Goal: Information Seeking & Learning: Learn about a topic

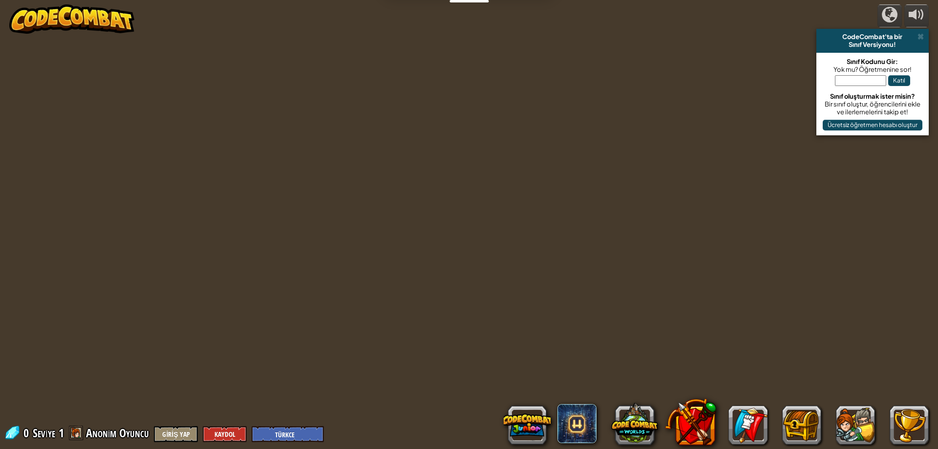
select select "tr"
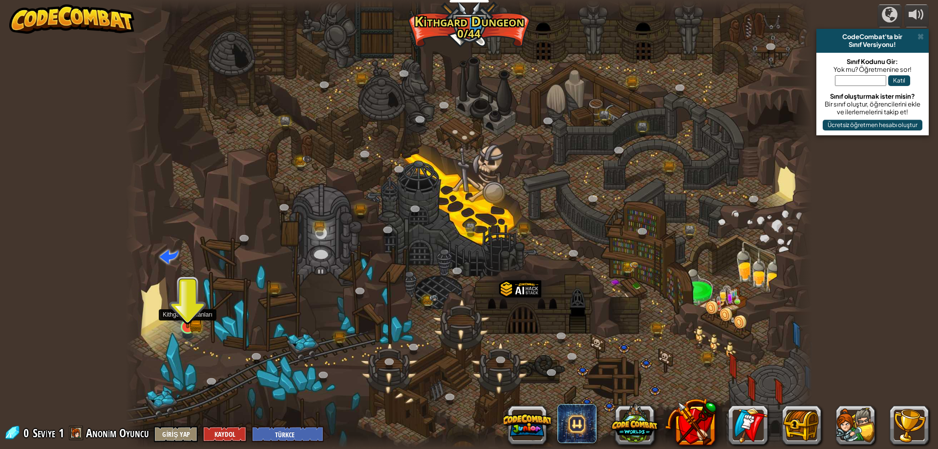
click at [195, 318] on img at bounding box center [187, 308] width 19 height 41
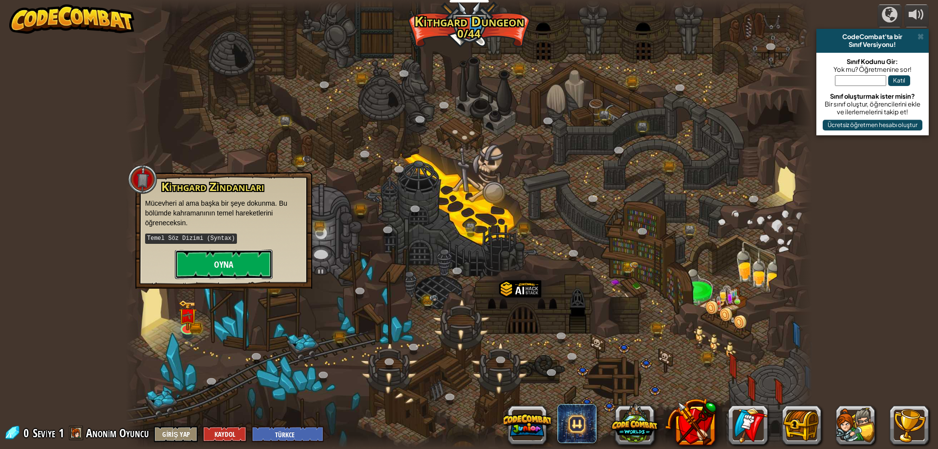
click at [266, 260] on button "Oyna" at bounding box center [224, 264] width 98 height 29
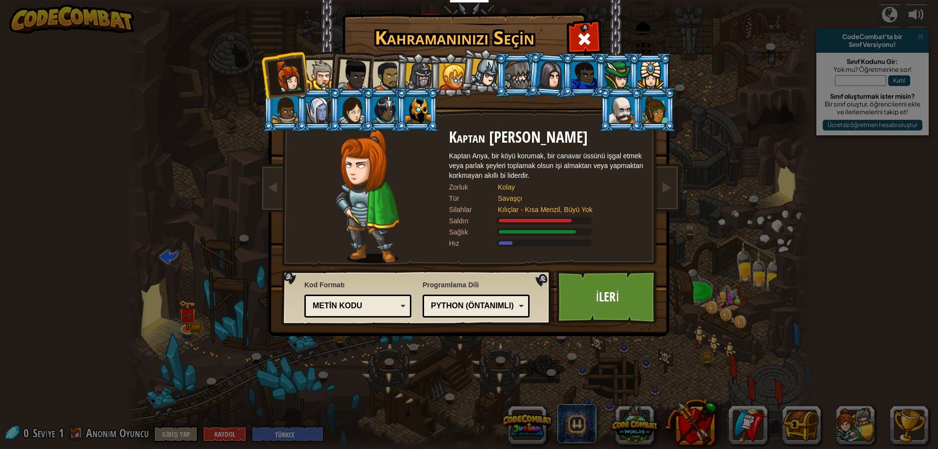
click at [855, 221] on div "Kahramanınızı Seçin 0 Kaptan [PERSON_NAME] Kaptan Anya, bir köyü korumak, bir c…" at bounding box center [469, 224] width 938 height 449
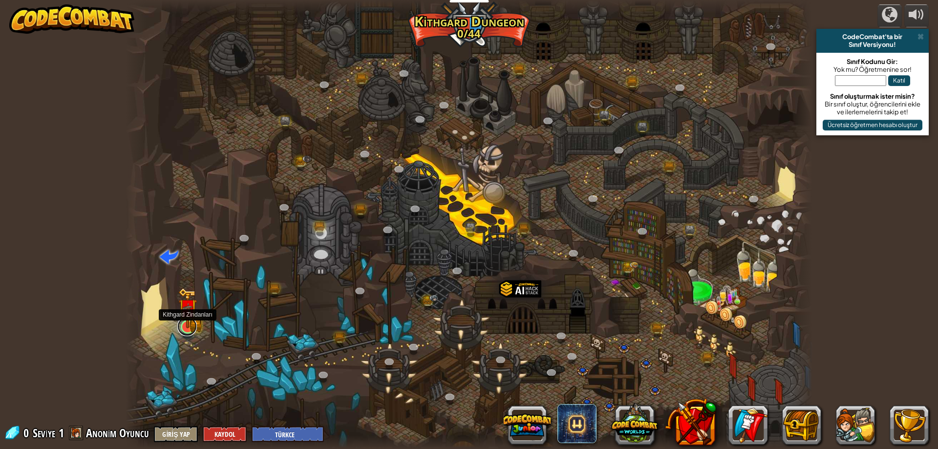
click at [190, 329] on link at bounding box center [187, 327] width 20 height 20
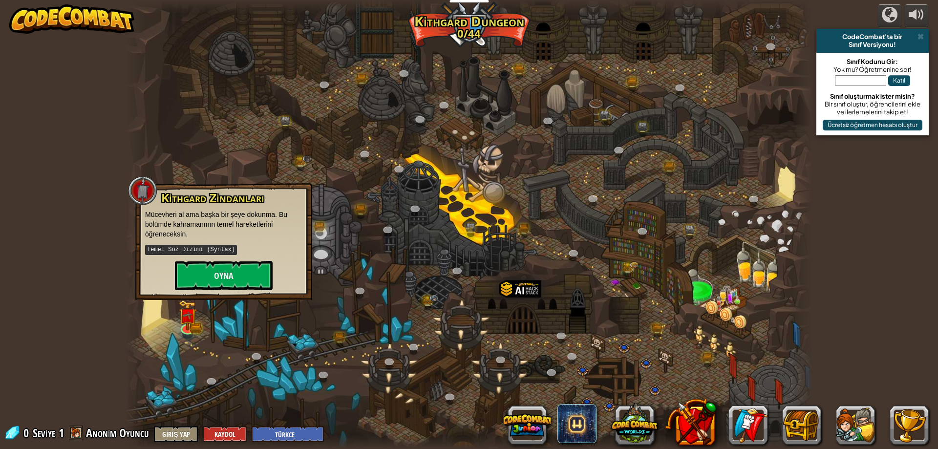
click at [188, 343] on div at bounding box center [469, 224] width 687 height 449
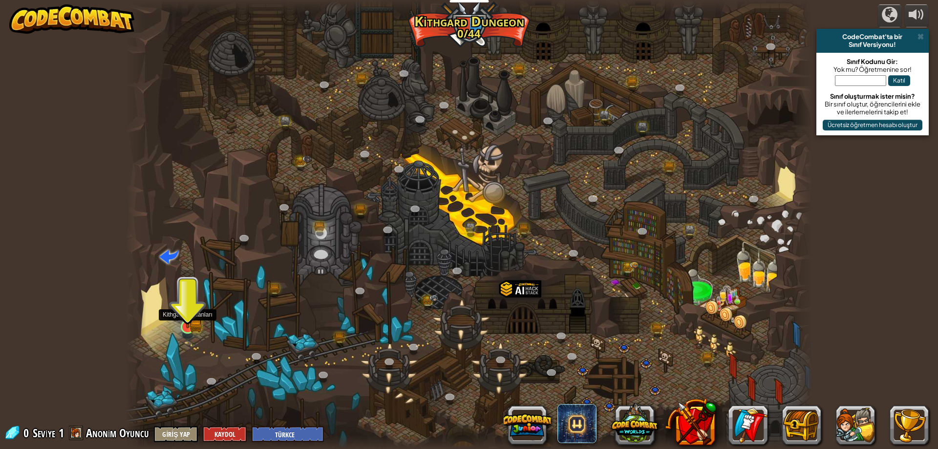
click at [187, 322] on img at bounding box center [187, 308] width 19 height 41
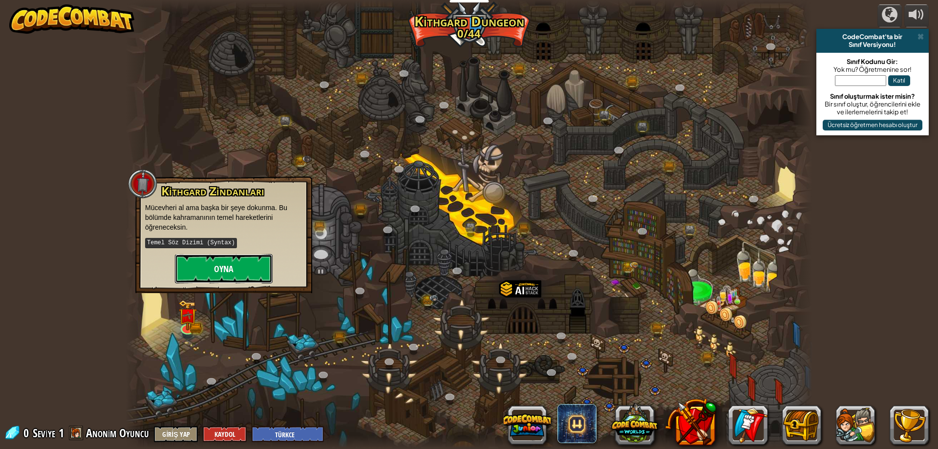
click at [217, 268] on button "Oyna" at bounding box center [224, 268] width 98 height 29
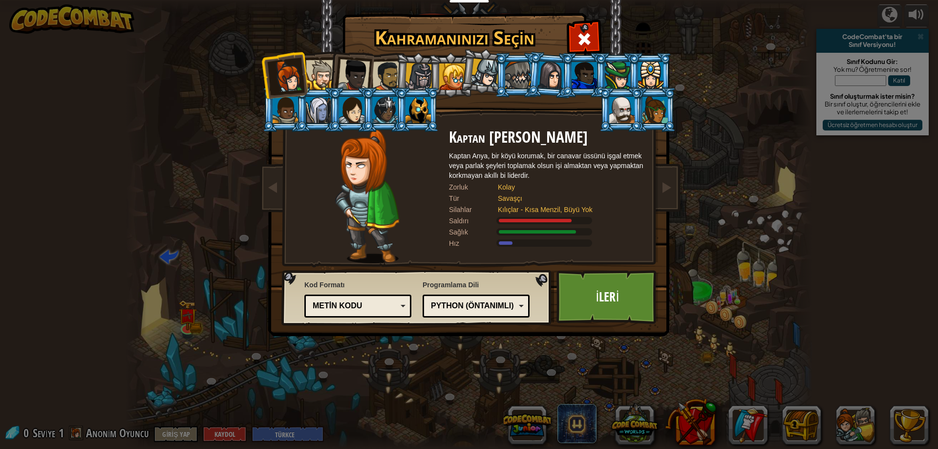
click at [325, 74] on div at bounding box center [321, 75] width 30 height 30
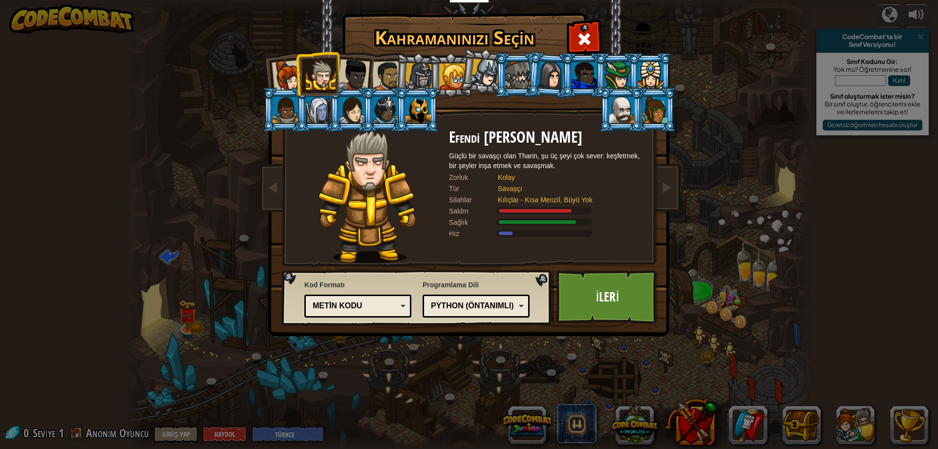
click at [413, 114] on div at bounding box center [418, 110] width 25 height 26
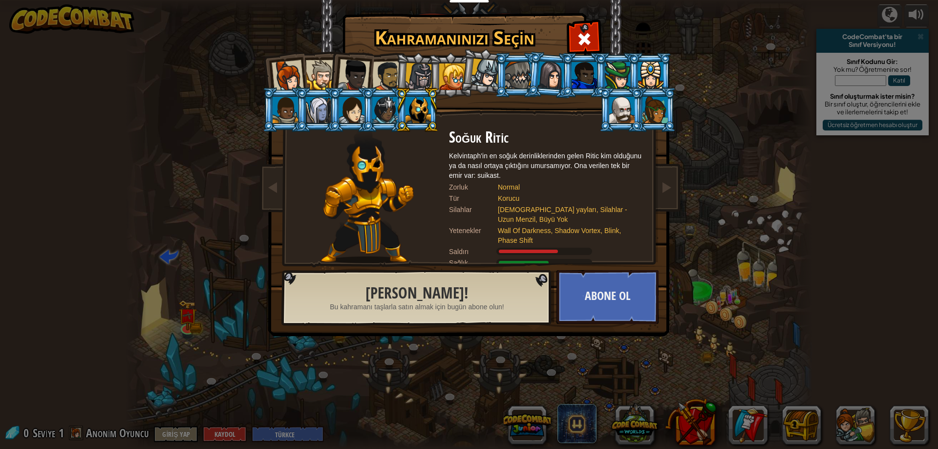
click at [375, 107] on div at bounding box center [384, 110] width 25 height 26
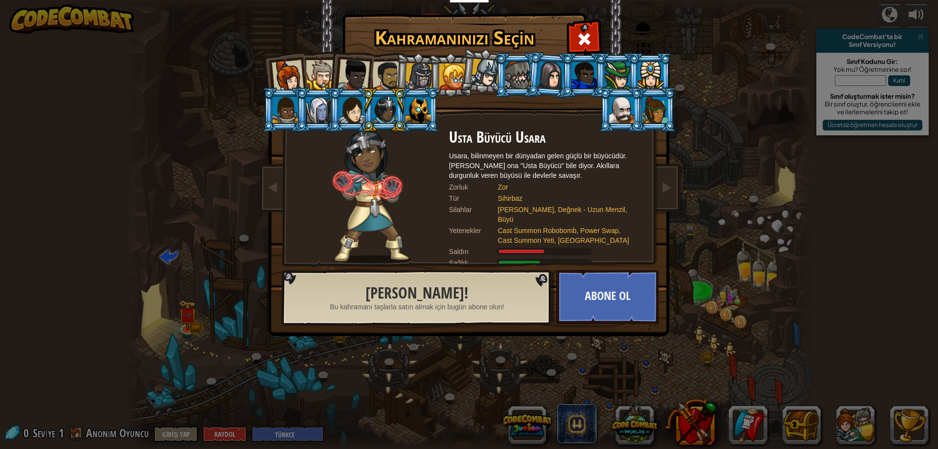
click at [440, 76] on div at bounding box center [452, 77] width 26 height 26
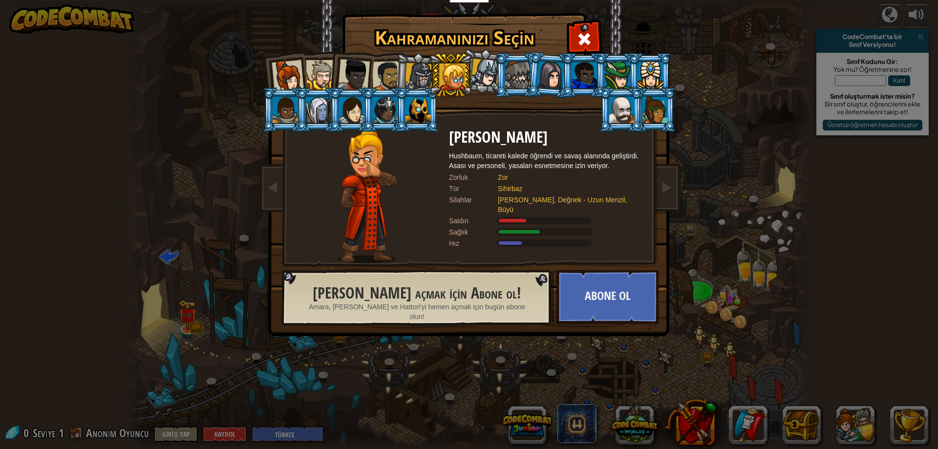
click at [376, 67] on div at bounding box center [387, 76] width 30 height 30
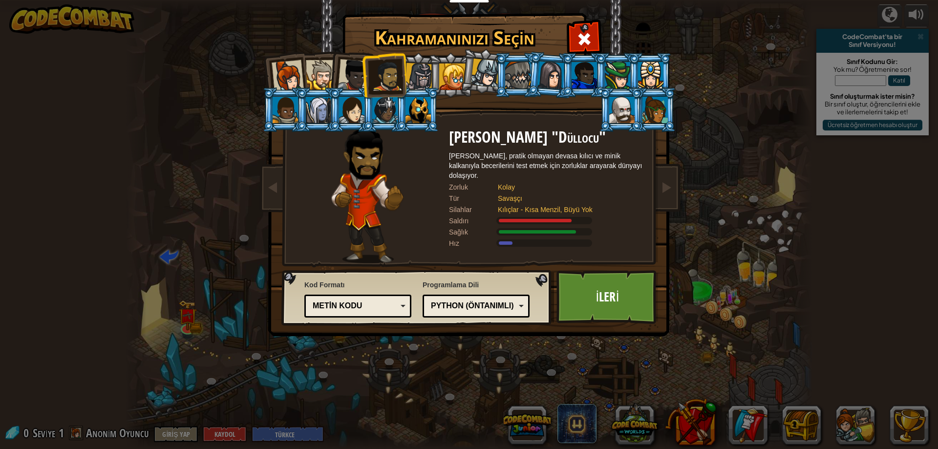
click at [347, 63] on div at bounding box center [354, 75] width 32 height 32
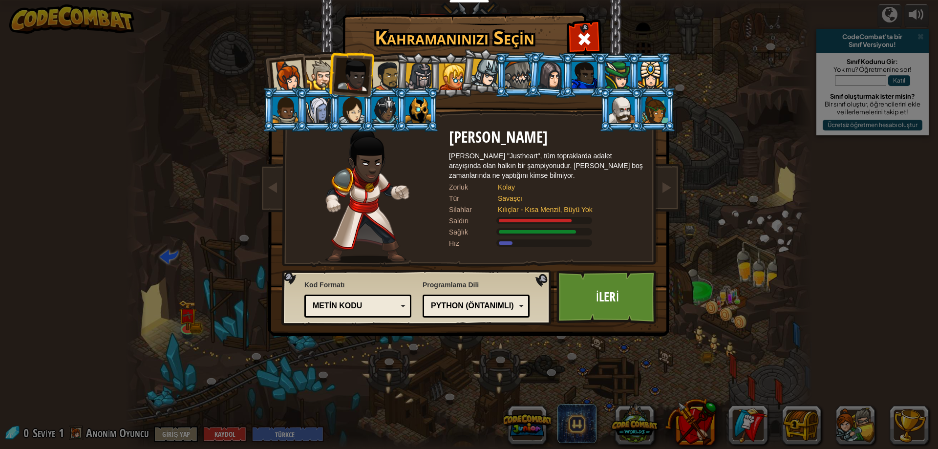
click at [313, 76] on div at bounding box center [321, 75] width 30 height 30
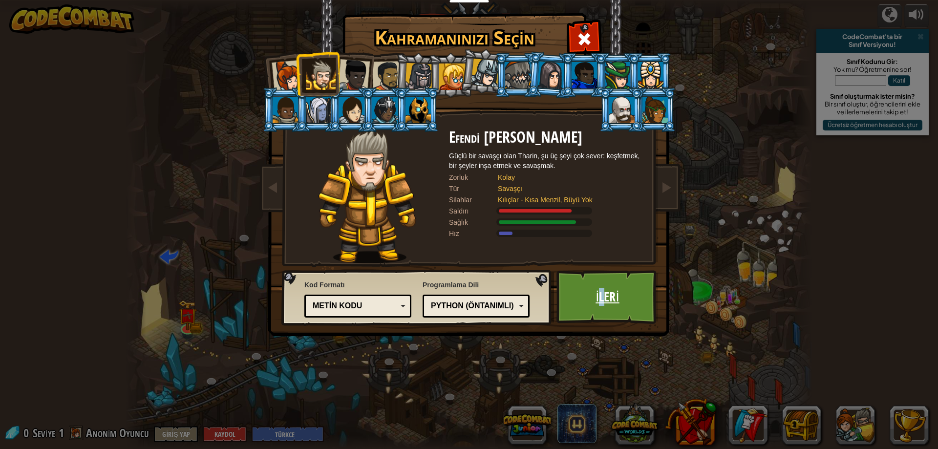
drag, startPoint x: 603, startPoint y: 294, endPoint x: 597, endPoint y: 307, distance: 15.1
click at [597, 307] on link "İleri" at bounding box center [607, 297] width 102 height 54
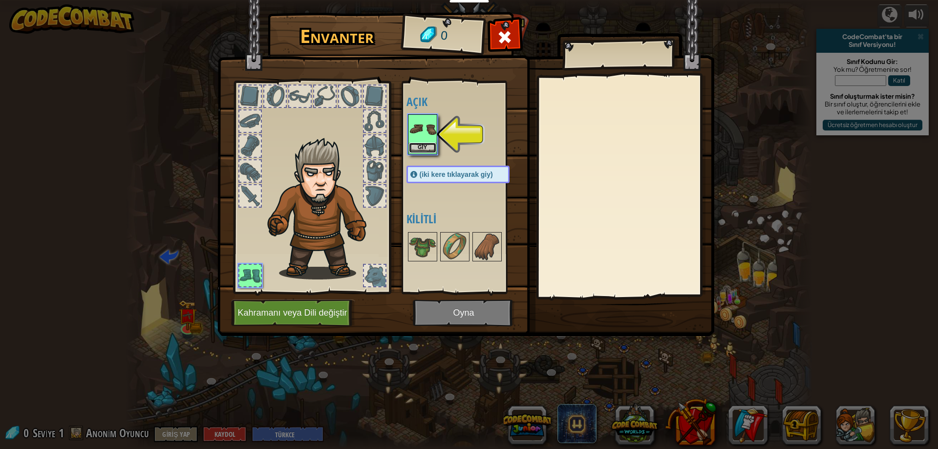
click at [417, 143] on button "Giy" at bounding box center [422, 148] width 27 height 10
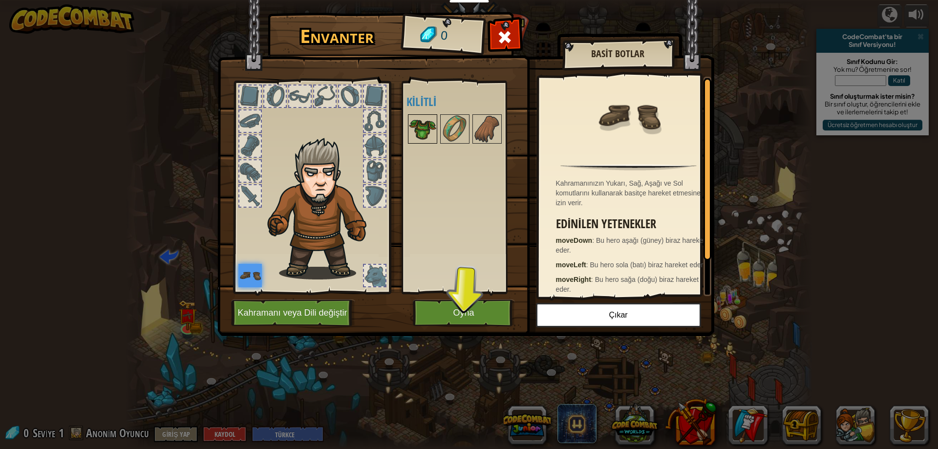
click at [426, 125] on img at bounding box center [422, 128] width 27 height 27
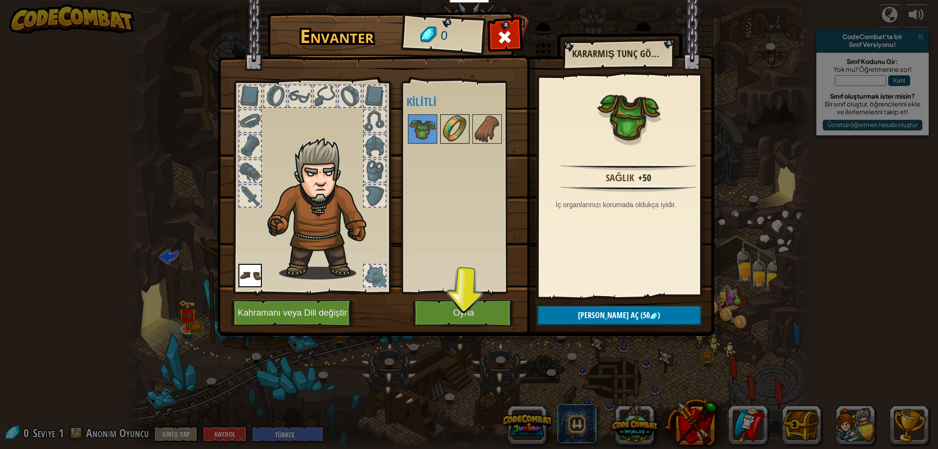
click at [454, 118] on img at bounding box center [454, 128] width 27 height 27
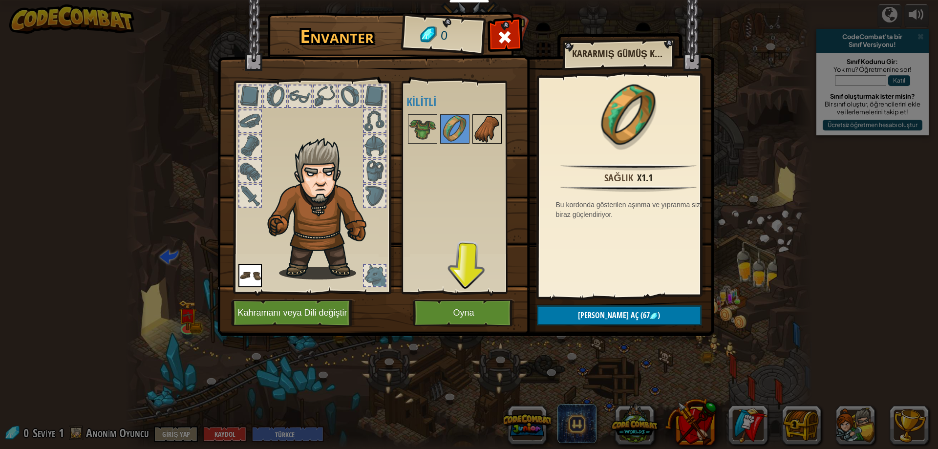
click at [480, 126] on img at bounding box center [486, 128] width 27 height 27
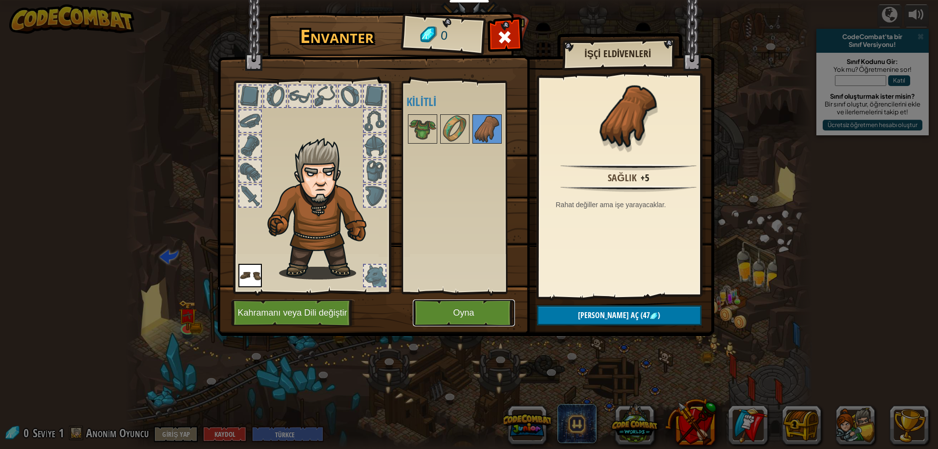
click at [434, 310] on button "Oyna" at bounding box center [464, 312] width 102 height 27
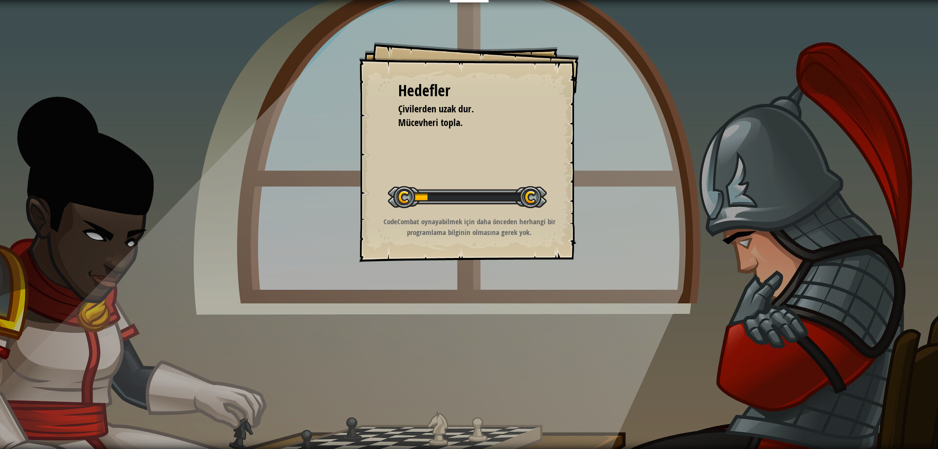
click at [434, 310] on div "Hedefler Çivilerden uzak dur. Mücevheri topla. Seviyeyi Başlat Yüklenemiyor Bu …" at bounding box center [469, 224] width 938 height 449
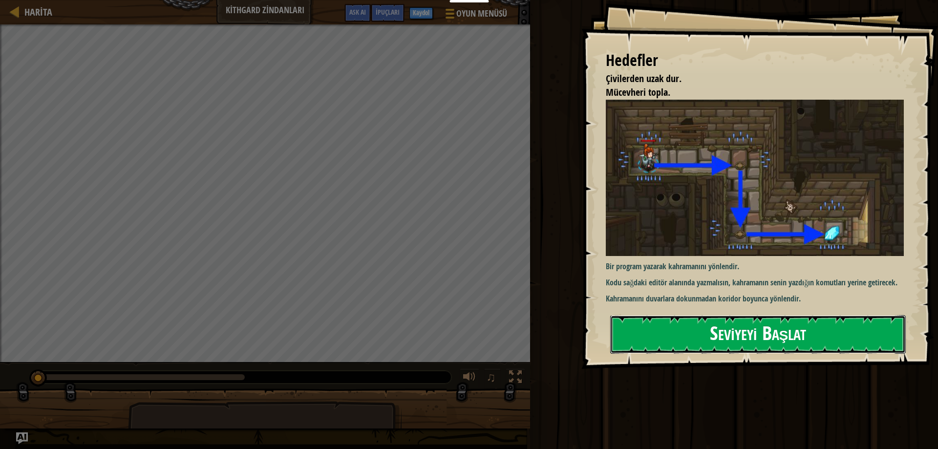
click at [705, 322] on button "Seviyeyi Başlat" at bounding box center [758, 334] width 296 height 39
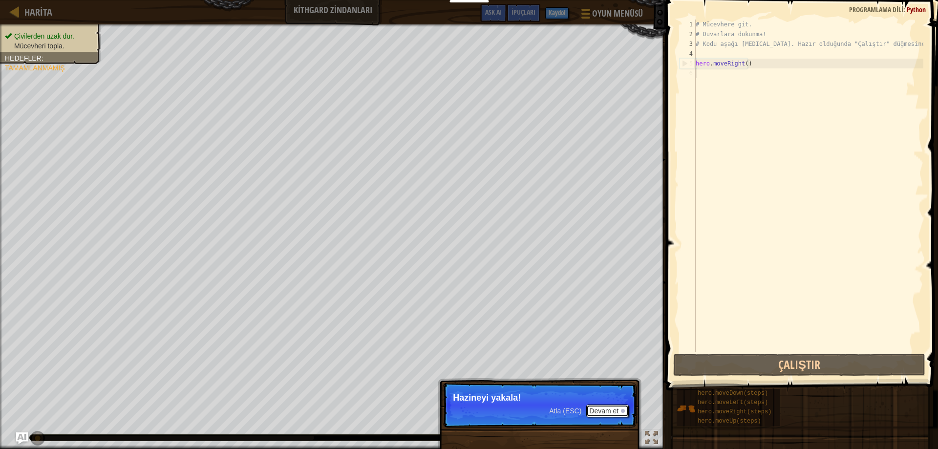
click at [608, 407] on button "Devam et" at bounding box center [607, 411] width 43 height 13
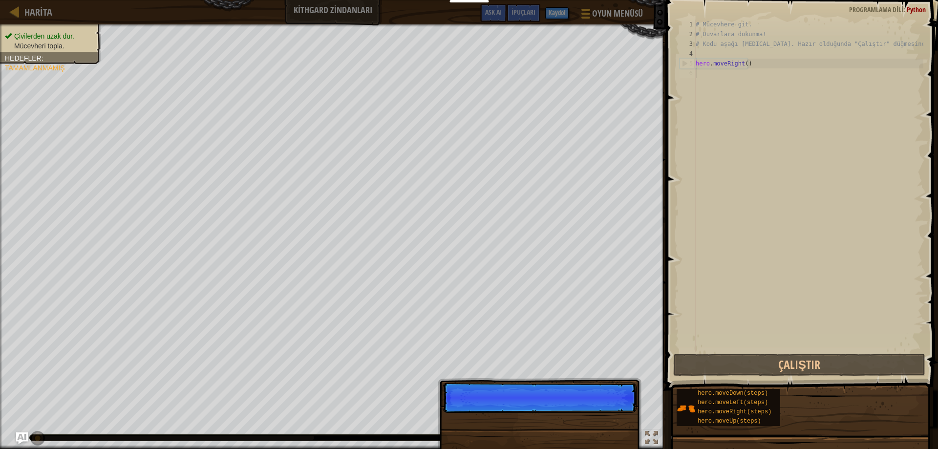
scroll to position [4, 0]
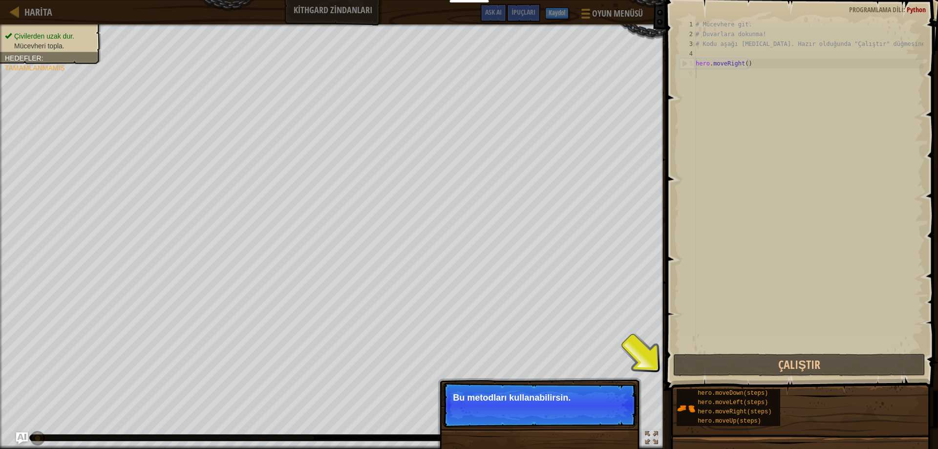
click at [749, 69] on div "# Mücevhere git. # Duvarlara dokunma! # Kodu aşağı [MEDICAL_DATA]. Hazır olduğu…" at bounding box center [809, 196] width 230 height 352
click at [766, 64] on div "# Mücevhere git. # Duvarlara dokunma! # Kodu aşağı [MEDICAL_DATA]. Hazır olduğu…" at bounding box center [809, 196] width 230 height 352
type textarea "hero.moveRight()"
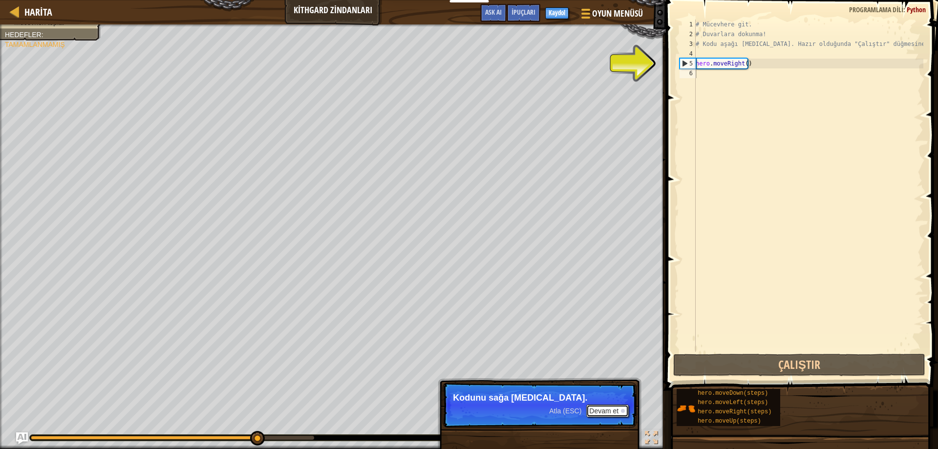
click at [616, 408] on button "Devam et" at bounding box center [607, 411] width 43 height 13
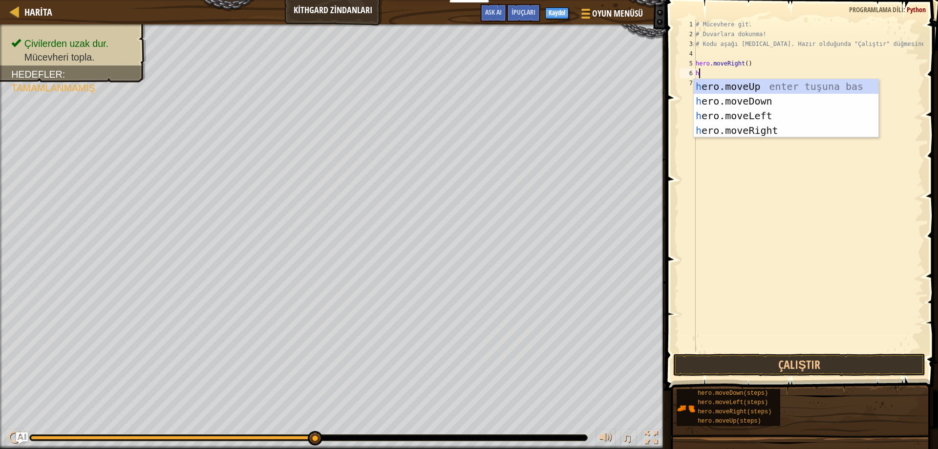
type textarea "he"
click at [742, 103] on div "he ro.moveUp enter tuşuna bas he ro.moveDown enter tuşuna bas he ro.moveLeft en…" at bounding box center [786, 123] width 185 height 88
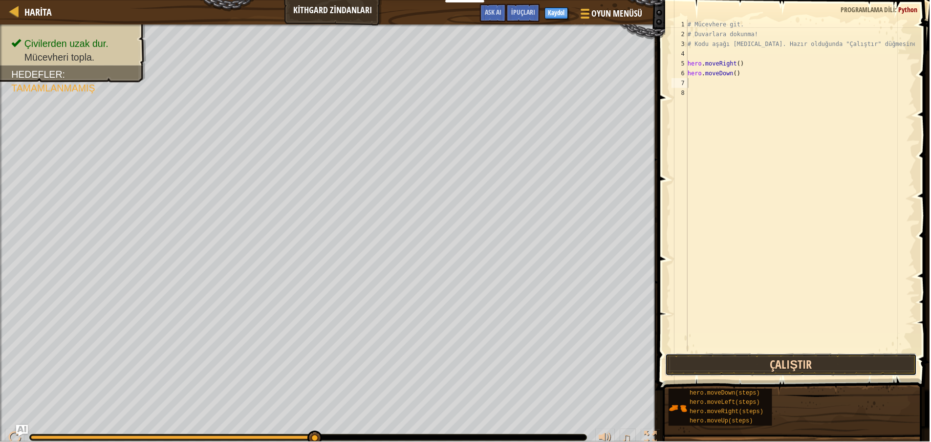
click at [760, 363] on button "Çalıştır" at bounding box center [792, 365] width 253 height 22
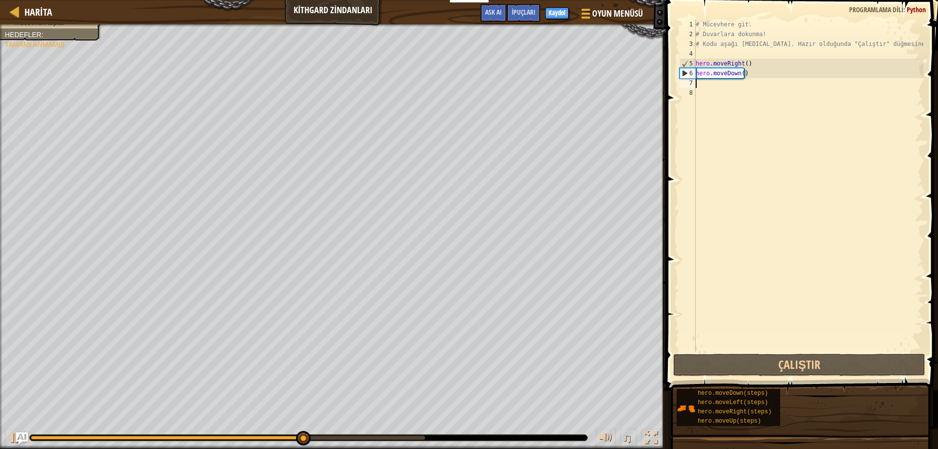
click at [704, 96] on div "# Mücevhere git. # Duvarlara dokunma! # Kodu aşağı [MEDICAL_DATA]. Hazır olduğu…" at bounding box center [809, 196] width 230 height 352
click at [705, 91] on div "# Mücevhere git. # Duvarlara dokunma! # Kodu aşağı [MEDICAL_DATA]. Hazır olduğu…" at bounding box center [809, 196] width 230 height 352
click at [705, 90] on div "# Mücevhere git. # Duvarlara dokunma! # Kodu aşağı [MEDICAL_DATA]. Hazır olduğu…" at bounding box center [809, 196] width 230 height 352
click at [706, 86] on div "# Mücevhere git. # Duvarlara dokunma! # Kodu aşağı [MEDICAL_DATA]. Hazır olduğu…" at bounding box center [809, 196] width 230 height 352
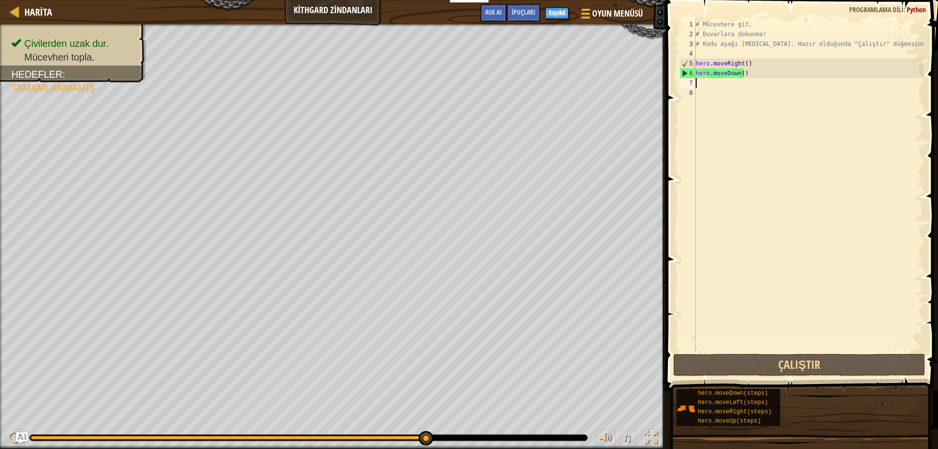
type textarea "h"
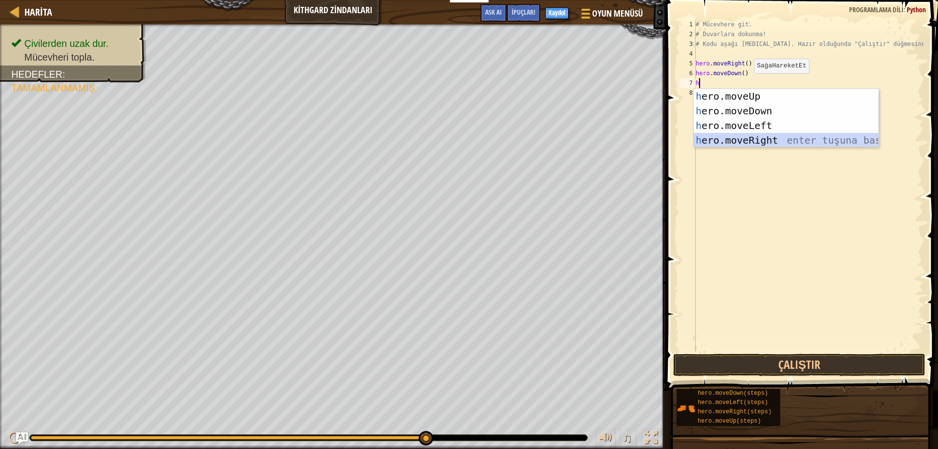
click at [754, 139] on div "h ero.moveUp enter tuşuna bas h ero.moveDown enter tuşuna bas h ero.moveLeft en…" at bounding box center [786, 133] width 185 height 88
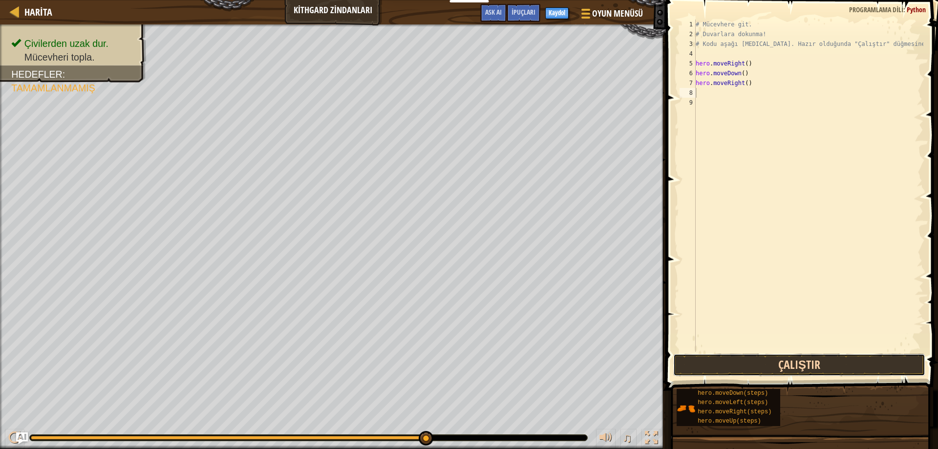
click at [769, 366] on button "Çalıştır" at bounding box center [799, 365] width 253 height 22
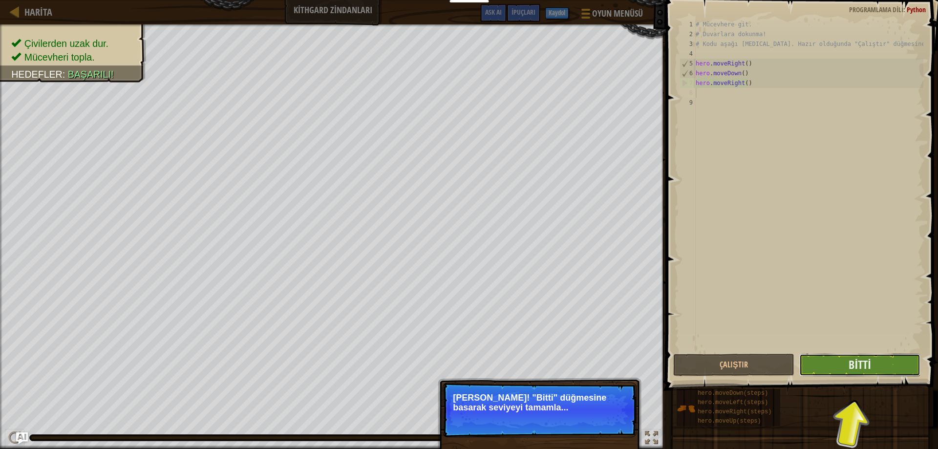
click at [809, 365] on button "Bitti" at bounding box center [859, 365] width 121 height 22
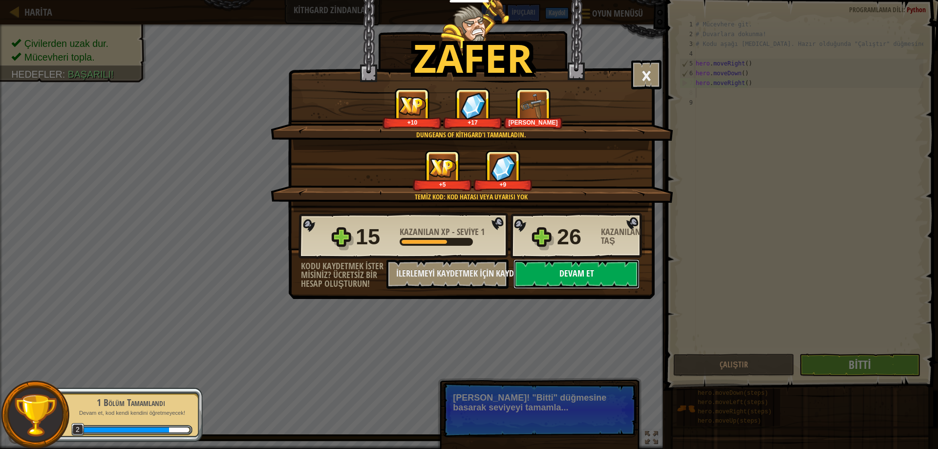
click at [566, 273] on button "Devam et" at bounding box center [576, 273] width 126 height 29
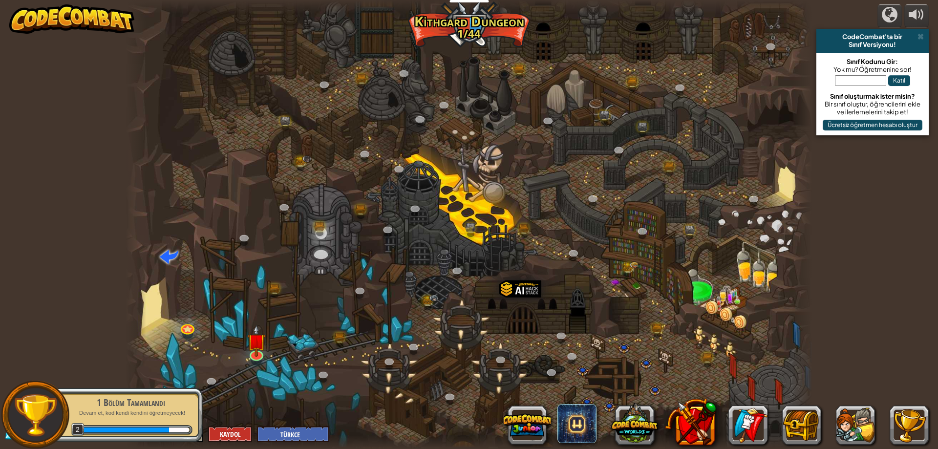
select select "tr"
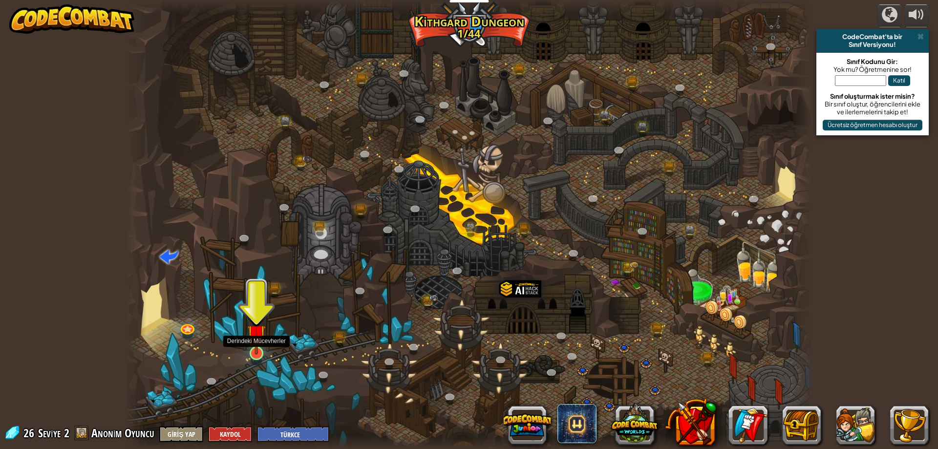
click at [260, 340] on img at bounding box center [256, 334] width 19 height 42
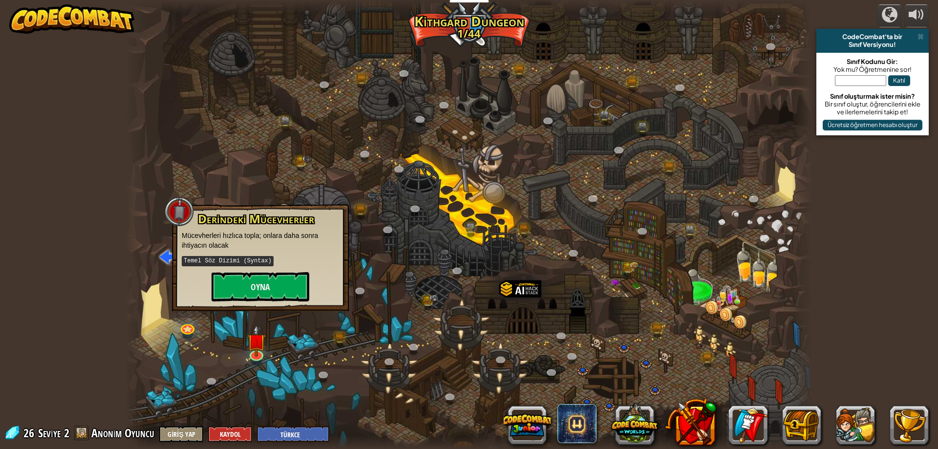
click at [267, 268] on div "Derindeki Mücevherler Mücevherleri hızlıca topla; onlara daha sonra ihtiyacın o…" at bounding box center [260, 257] width 157 height 89
click at [257, 281] on button "Oyna" at bounding box center [261, 286] width 98 height 29
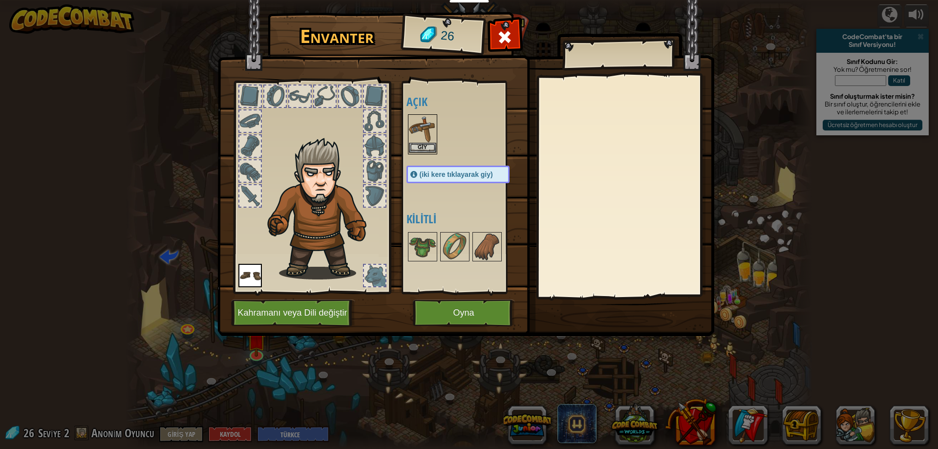
click at [410, 141] on img at bounding box center [422, 128] width 27 height 27
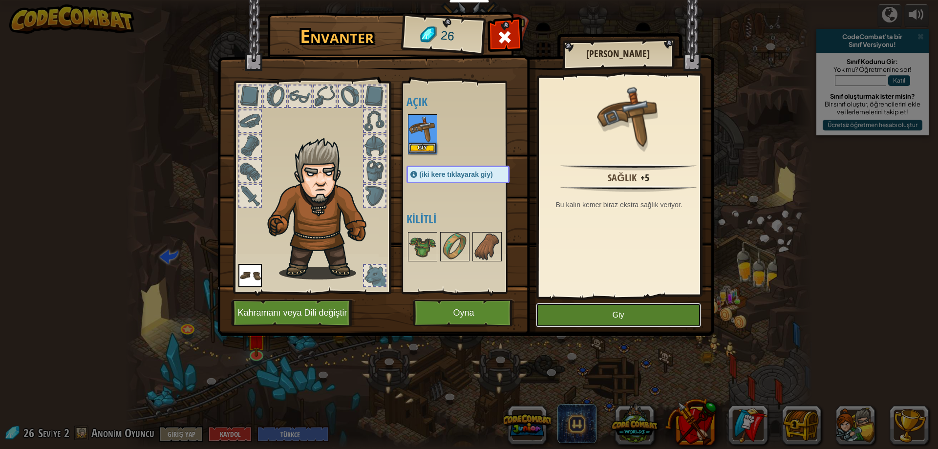
click at [653, 320] on button "Giy" at bounding box center [618, 315] width 165 height 24
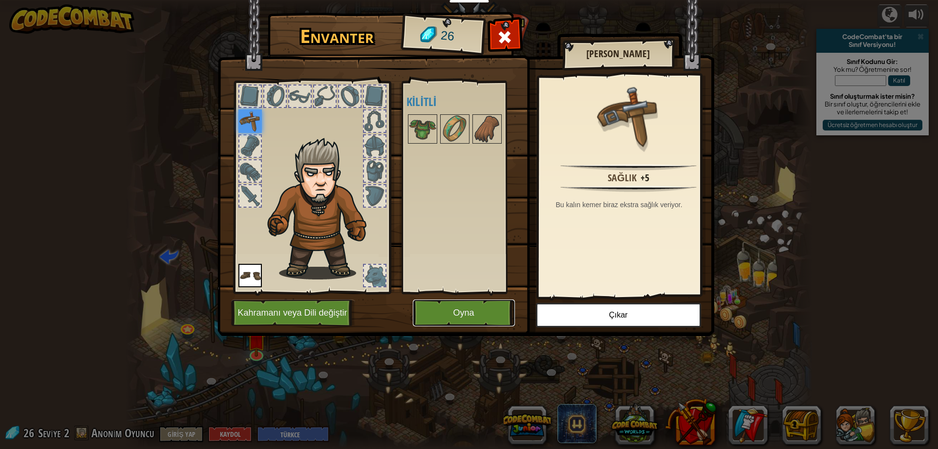
click at [451, 305] on button "Oyna" at bounding box center [464, 312] width 102 height 27
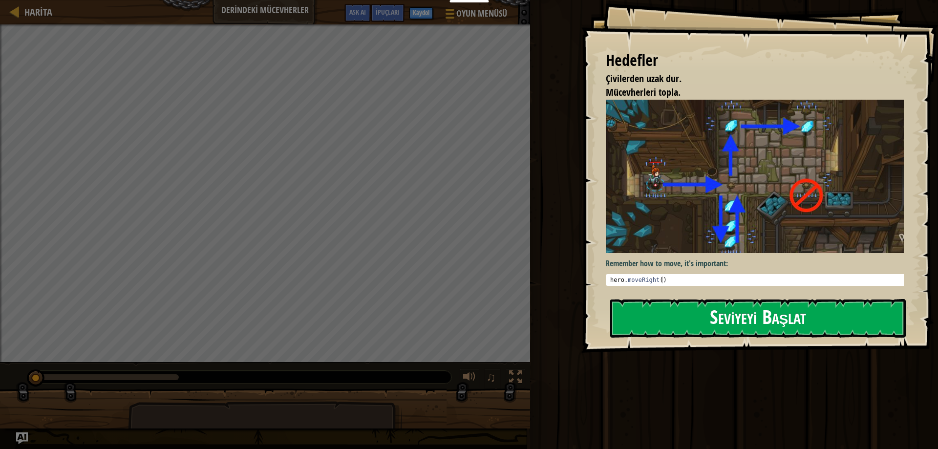
click at [735, 320] on button "Seviyeyi Başlat" at bounding box center [758, 318] width 296 height 39
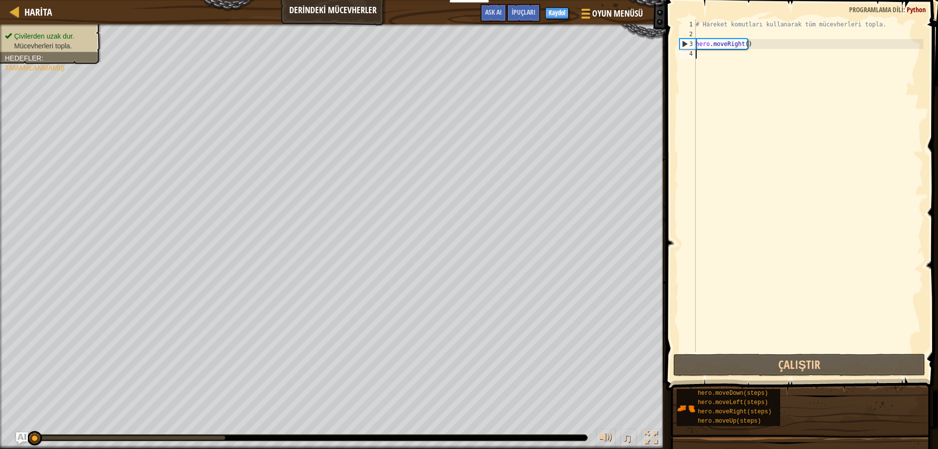
click at [729, 65] on div "# Hareket komutları kullanarak tüm mücevherleri topla. hero . moveRight ( )" at bounding box center [809, 196] width 230 height 352
type textarea "h"
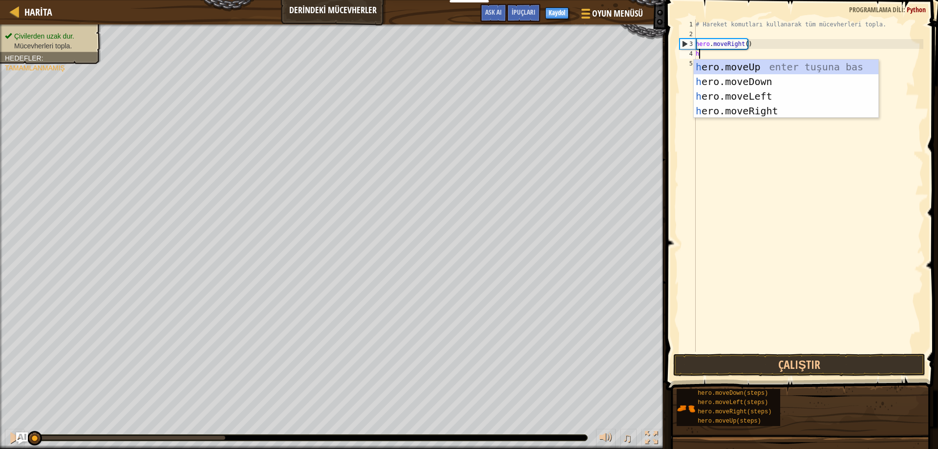
scroll to position [4, 0]
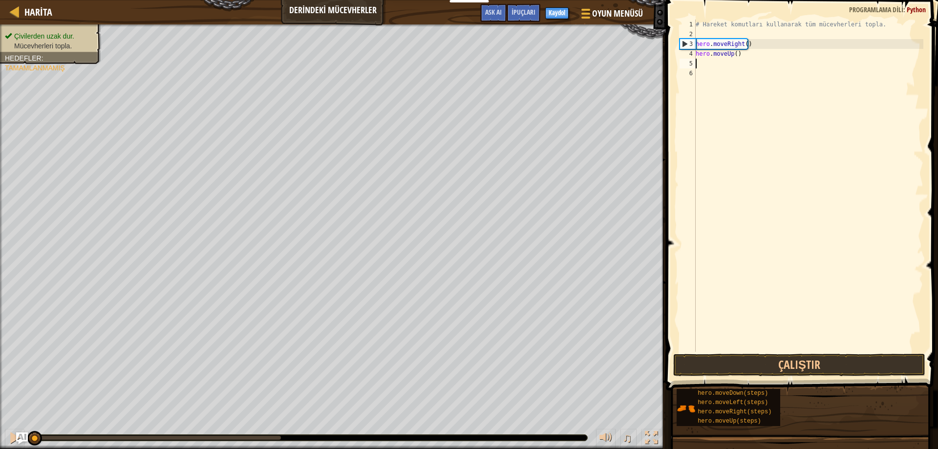
type textarea "h"
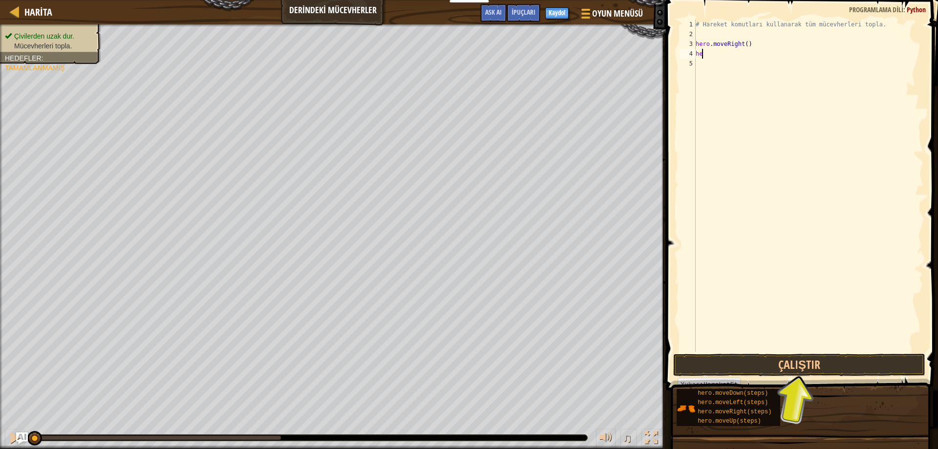
type textarea "h"
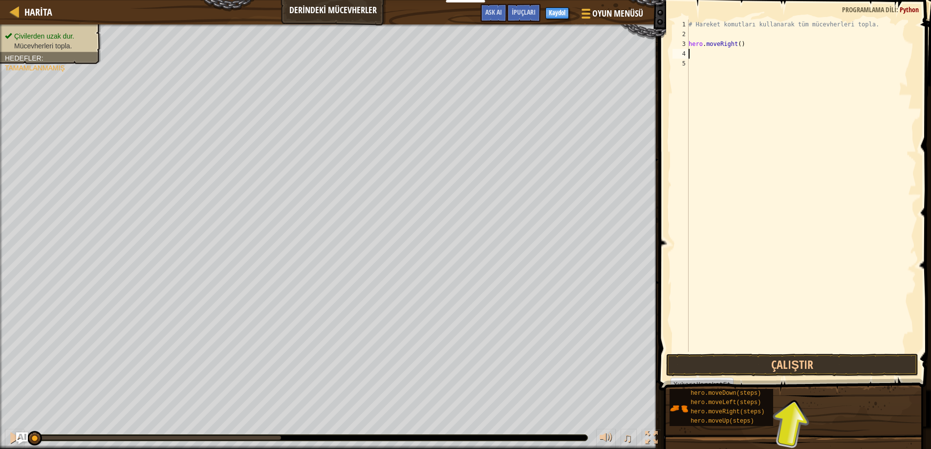
type textarea "h"
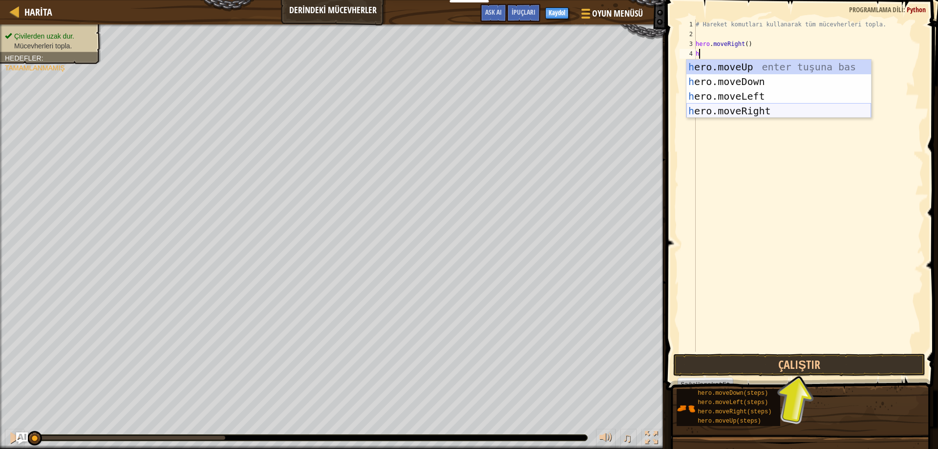
click at [751, 109] on div "h ero.moveUp enter tuşuna bas h ero.moveDown enter tuşuna bas h ero.moveLeft en…" at bounding box center [778, 104] width 185 height 88
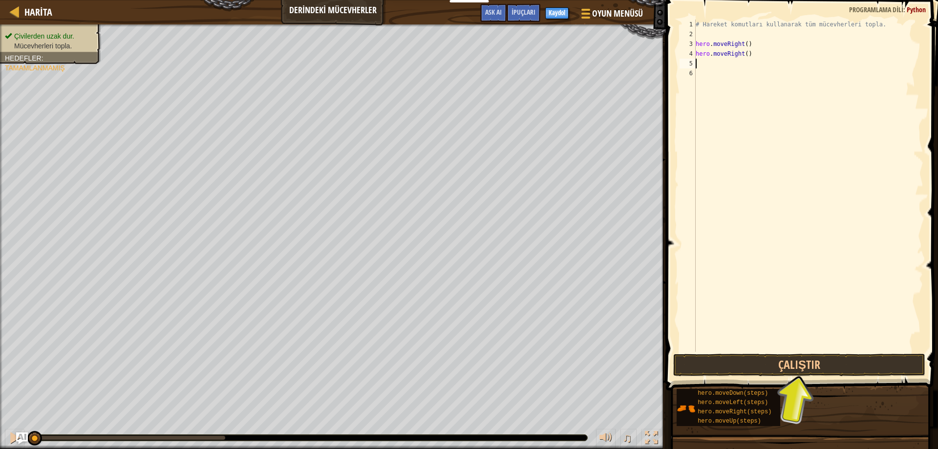
click at [756, 60] on div "# Hareket komutları kullanarak tüm mücevherleri topla. hero . moveRight ( ) her…" at bounding box center [809, 196] width 230 height 352
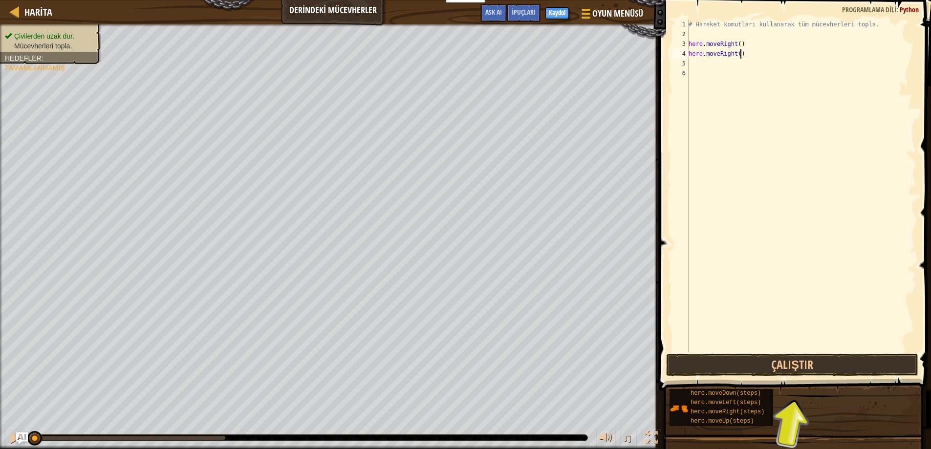
click at [753, 50] on div "# Hareket komutları kullanarak tüm mücevherleri topla. hero . moveRight ( ) her…" at bounding box center [801, 196] width 230 height 352
type textarea "hero.moverig"
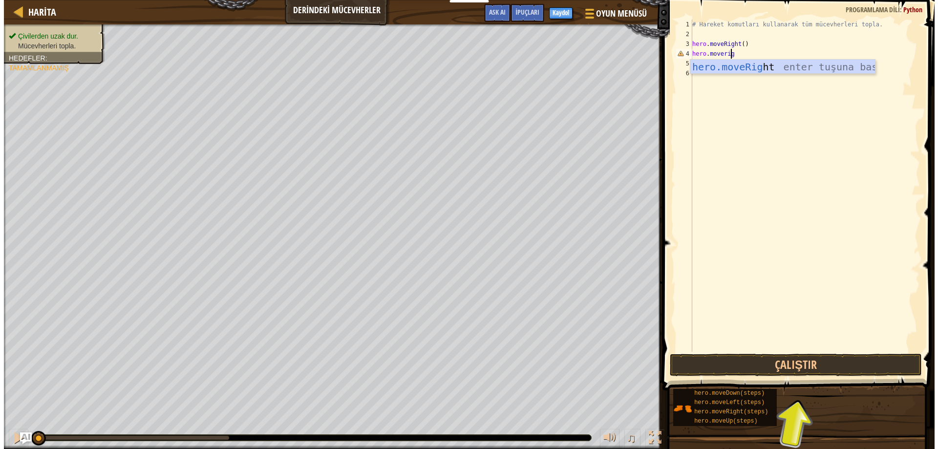
scroll to position [4, 3]
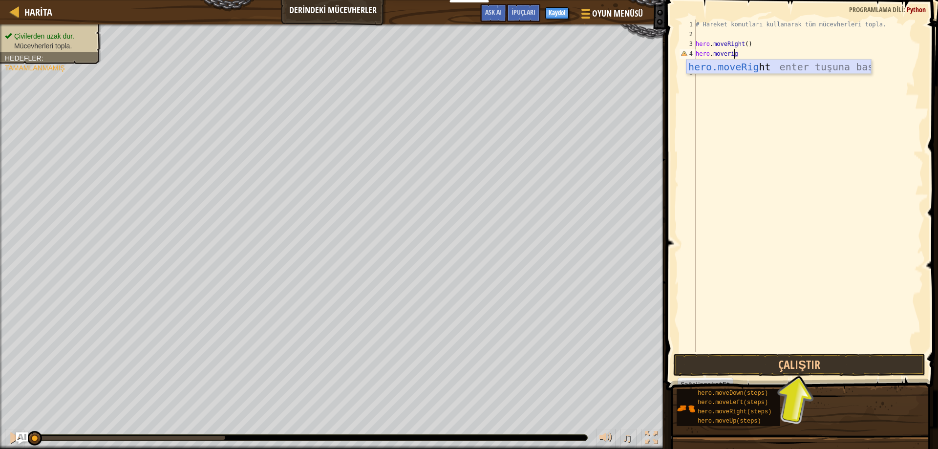
click at [787, 70] on div "hero.moveRig ht enter tuşuna bas" at bounding box center [778, 82] width 185 height 44
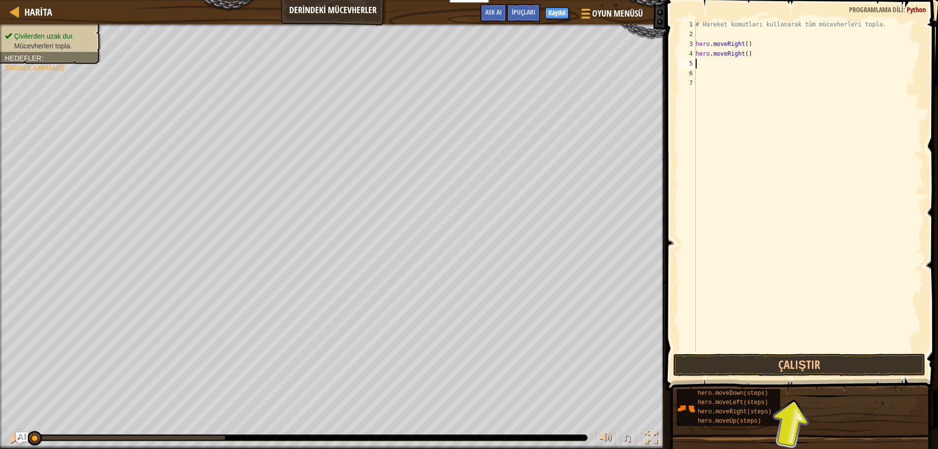
type textarea "h"
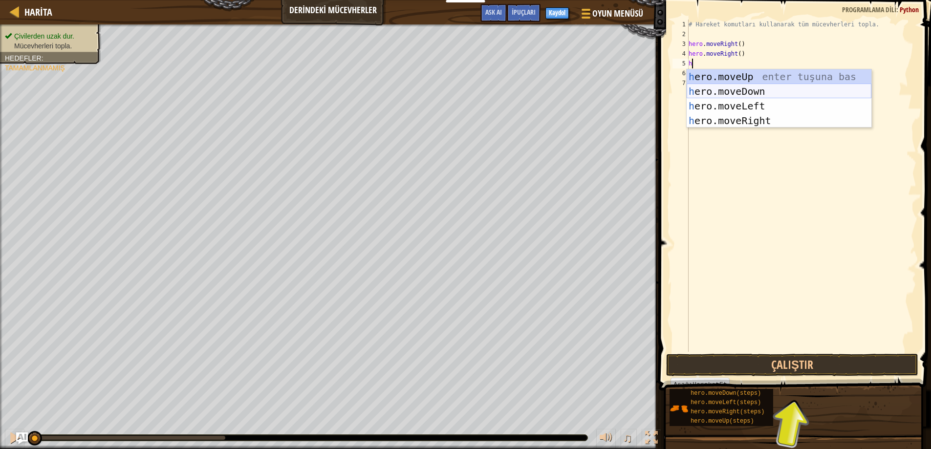
click at [751, 88] on div "h ero.moveUp enter tuşuna bas h ero.moveDown enter tuşuna bas h ero.moveLeft en…" at bounding box center [778, 113] width 185 height 88
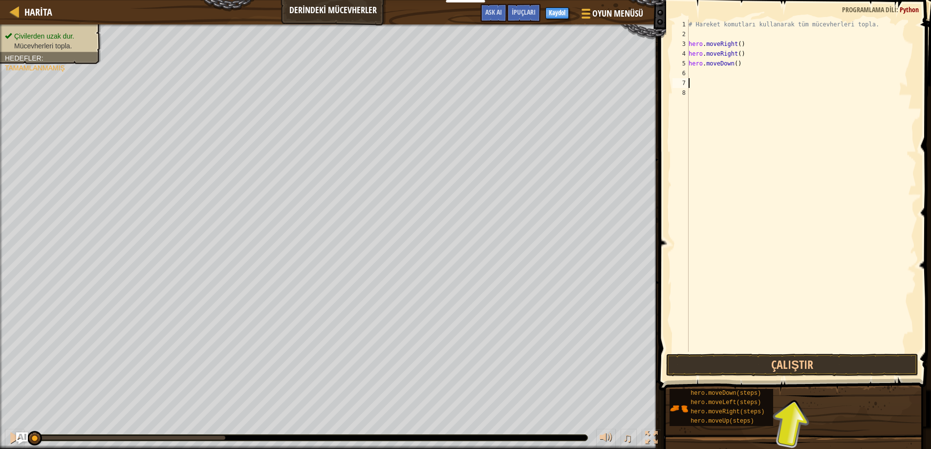
click at [709, 81] on div "# Hareket komutları kullanarak tüm mücevherleri topla. hero . moveRight ( ) her…" at bounding box center [801, 196] width 230 height 352
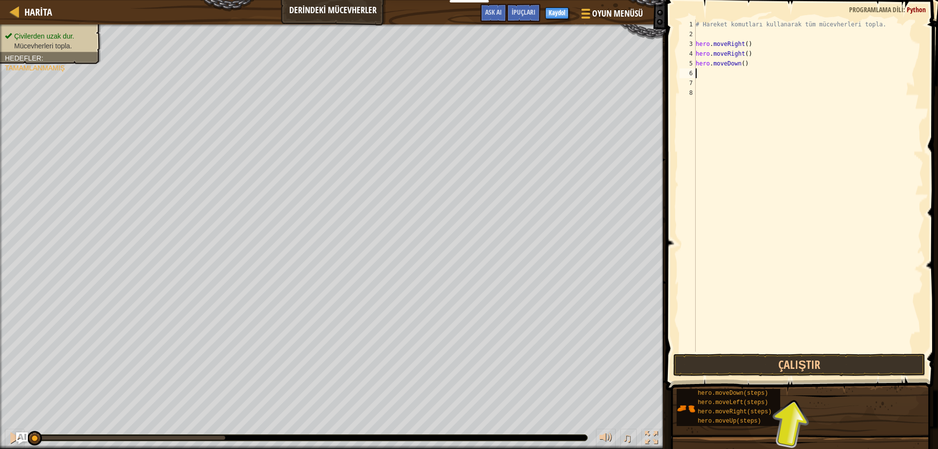
click at [709, 74] on div "# Hareket komutları kullanarak tüm mücevherleri topla. hero . moveRight ( ) her…" at bounding box center [809, 196] width 230 height 352
type textarea "h"
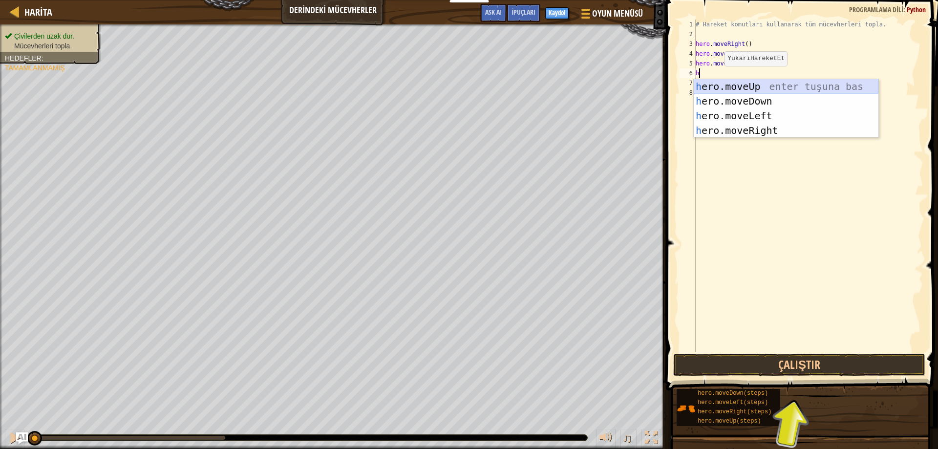
click at [770, 88] on div "h ero.moveUp enter tuşuna bas h ero.moveDown enter tuşuna bas h ero.moveLeft en…" at bounding box center [786, 123] width 185 height 88
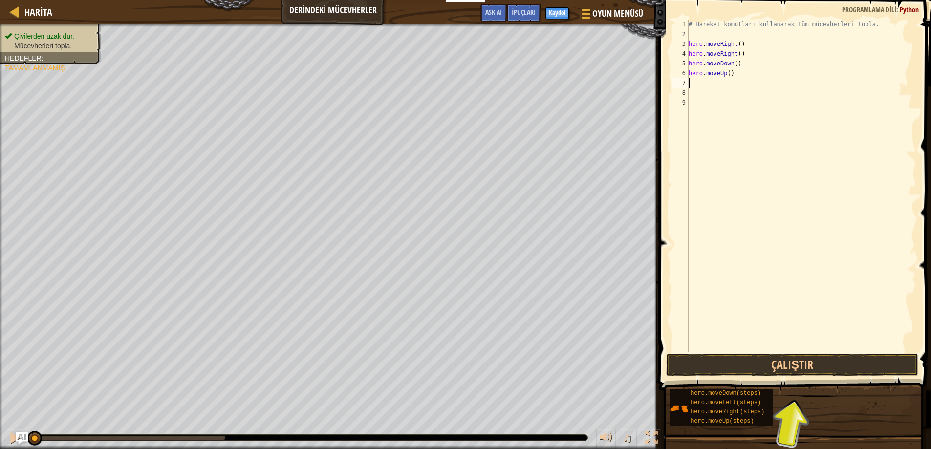
click at [731, 84] on div "# Hareket komutları kullanarak tüm mücevherleri topla. hero . moveRight ( ) her…" at bounding box center [801, 196] width 230 height 352
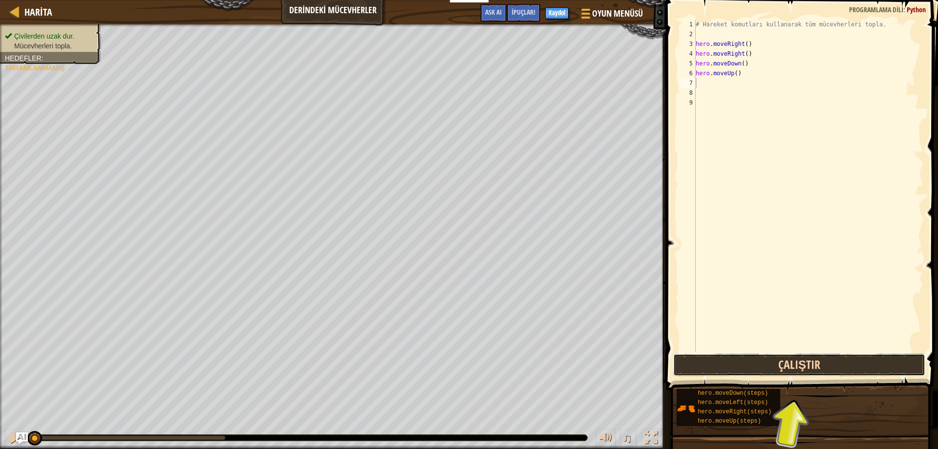
click at [767, 366] on button "Çalıştır" at bounding box center [799, 365] width 253 height 22
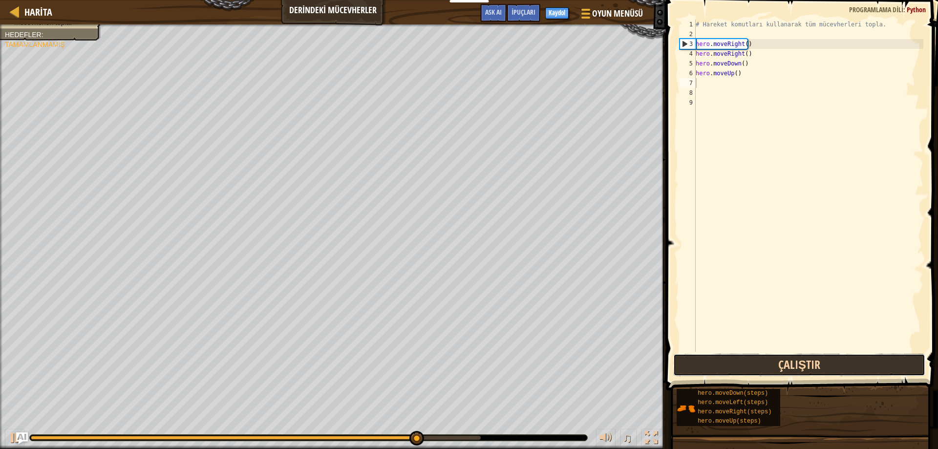
click at [691, 360] on button "Çalıştır" at bounding box center [799, 365] width 253 height 22
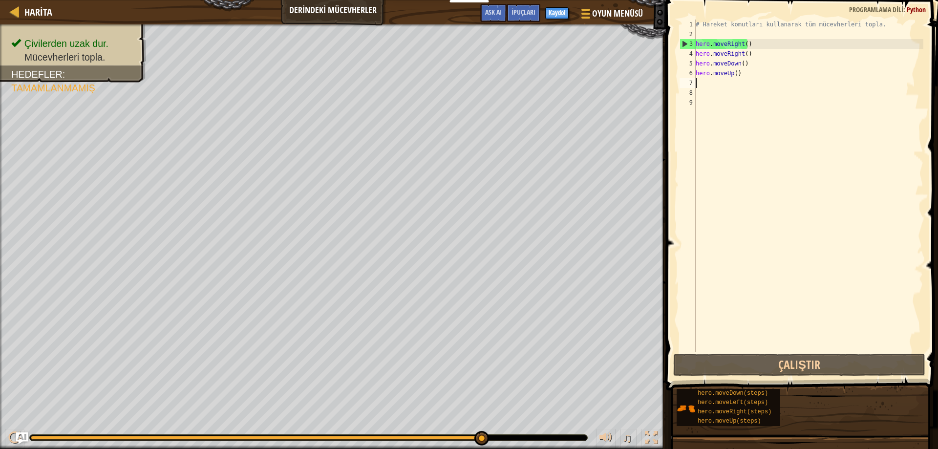
click at [738, 75] on div "# Hareket komutları kullanarak tüm mücevherleri topla. hero . moveRight ( ) her…" at bounding box center [809, 196] width 230 height 352
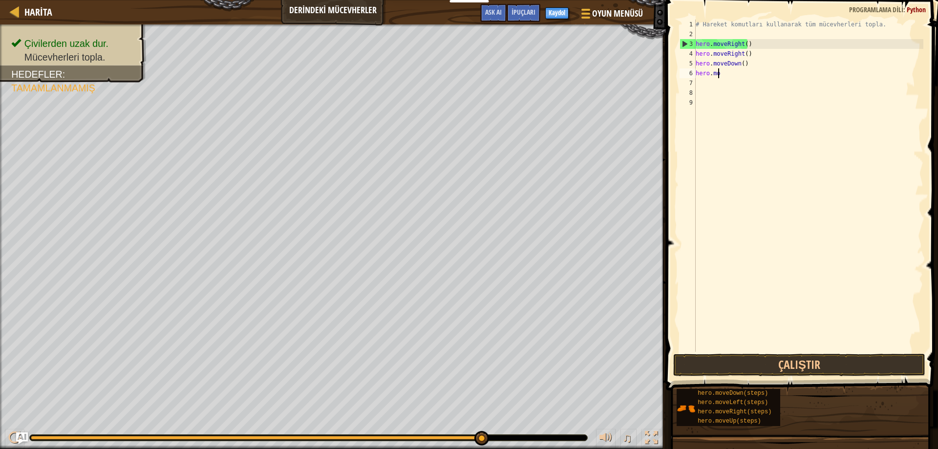
type textarea "h"
click at [745, 64] on div "# Hareket komutları kullanarak tüm mücevherleri topla. hero . moveRight ( ) her…" at bounding box center [809, 196] width 230 height 352
type textarea "h"
click at [744, 54] on div "# Hareket komutları kullanarak tüm mücevherleri topla. hero . moveRight ( )" at bounding box center [809, 196] width 230 height 352
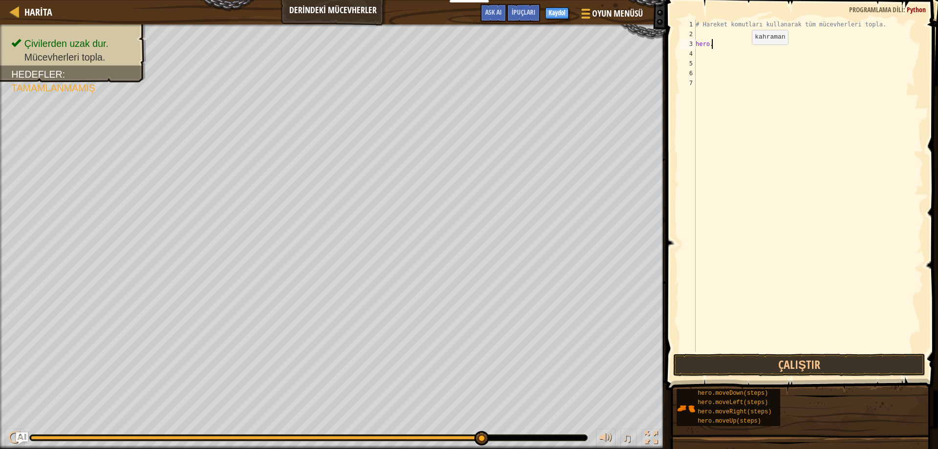
type textarea "h"
click at [748, 112] on div "# Hareket komutları kullanarak tüm mücevherleri topla." at bounding box center [809, 196] width 230 height 352
drag, startPoint x: 705, startPoint y: 42, endPoint x: 706, endPoint y: 36, distance: 5.9
click at [706, 36] on div "# Hareket komutları kullanarak tüm mücevherleri topla." at bounding box center [809, 196] width 230 height 352
type textarea "mo"
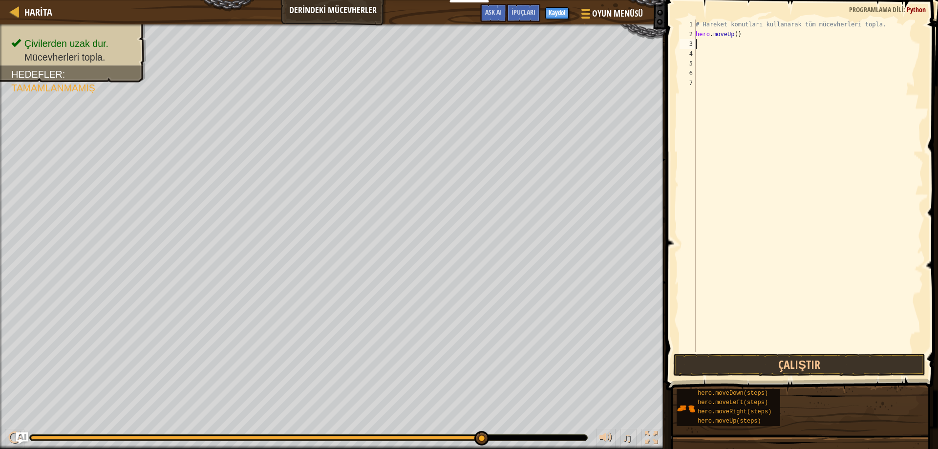
type textarea "h"
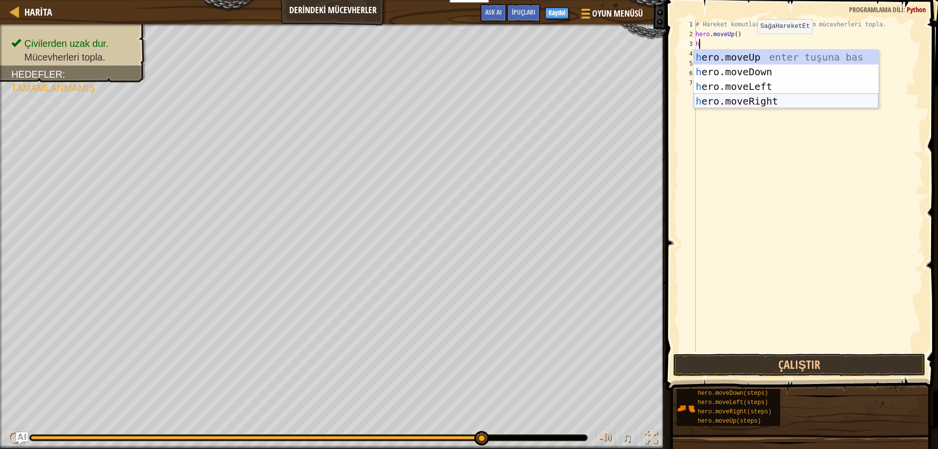
click at [749, 97] on div "h ero.moveUp enter tuşuna bas h ero.moveDown enter tuşuna bas h ero.moveLeft en…" at bounding box center [786, 94] width 185 height 88
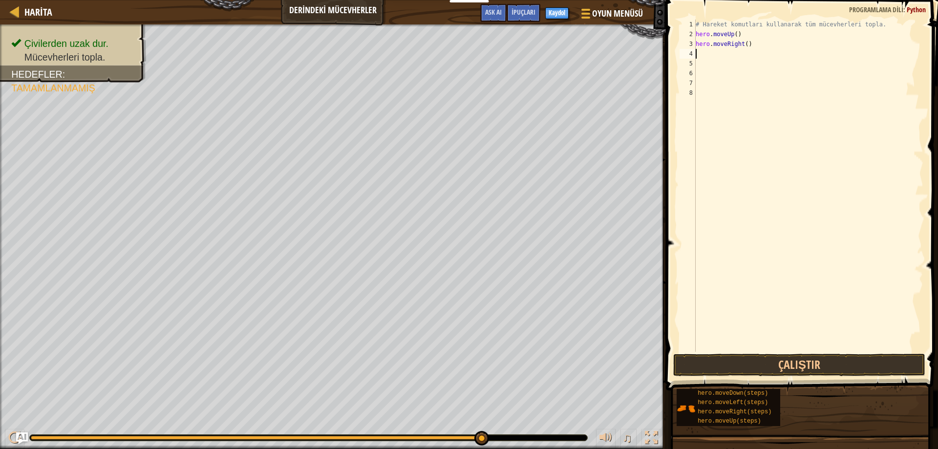
click at [762, 62] on div "# Hareket komutları kullanarak tüm mücevherleri topla. hero . moveUp ( ) hero .…" at bounding box center [809, 196] width 230 height 352
click at [704, 52] on div "# Hareket komutları kullanarak tüm mücevherleri topla. hero . moveUp ( ) hero .…" at bounding box center [809, 196] width 230 height 352
click at [747, 38] on div "# Hareket komutları kullanarak tüm mücevherleri topla. hero . moveUp ( ) hero .…" at bounding box center [809, 196] width 230 height 352
type textarea "hero.moveri"
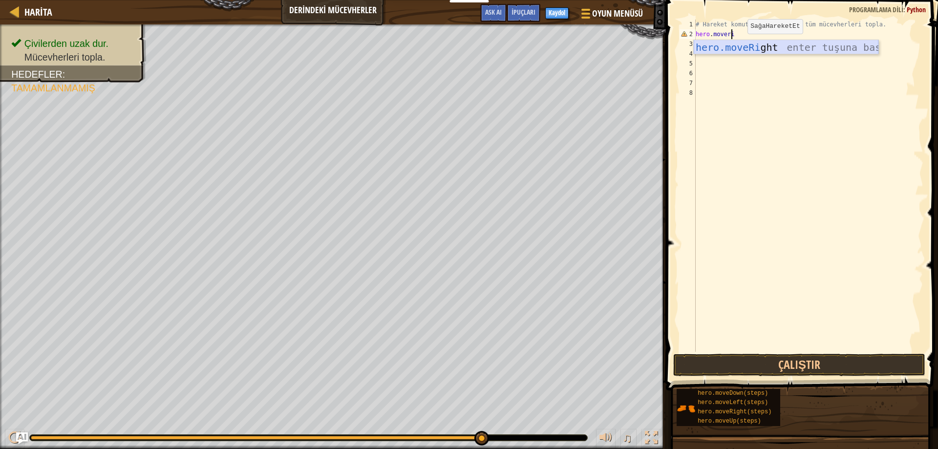
click at [753, 46] on div "hero.moveRi ght enter tuşuna bas" at bounding box center [786, 62] width 185 height 44
click at [753, 56] on div "# Hareket komutları kullanarak tüm mücevherleri topla. hero . moveRight ( ) her…" at bounding box center [809, 196] width 230 height 352
type textarea "h"
click at [709, 47] on div "# Hareket komutları kullanarak tüm mücevherleri topla. hero . moveRight ( )" at bounding box center [809, 196] width 230 height 352
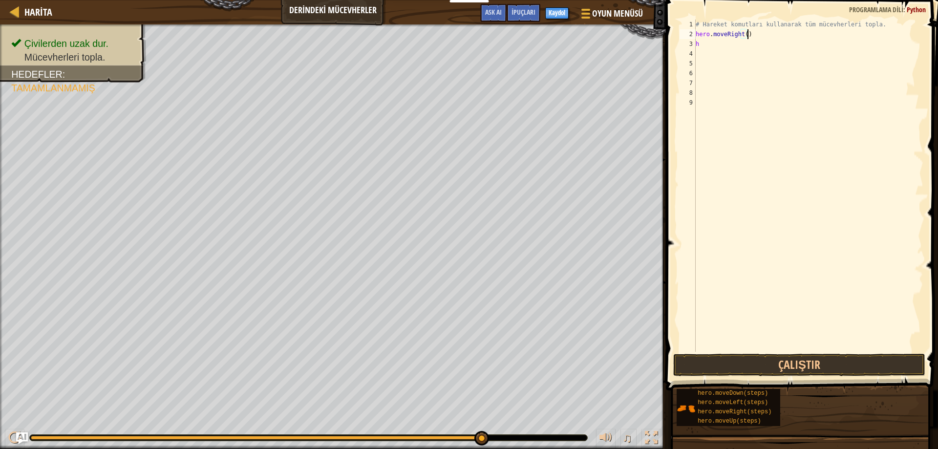
click at [748, 37] on div "# Hareket komutları kullanarak tüm mücevherleri topla. hero . moveRight ( ) h" at bounding box center [809, 196] width 230 height 352
click at [744, 360] on button "Çalıştır" at bounding box center [799, 365] width 253 height 22
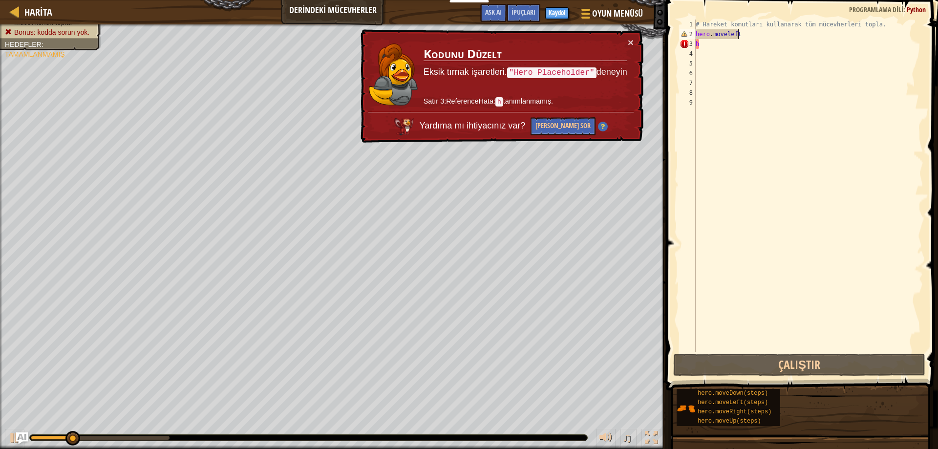
click at [749, 39] on div "# Hareket komutları kullanarak tüm mücevherleri topla. hero . moveleft h" at bounding box center [809, 196] width 230 height 352
type textarea "h"
click at [749, 39] on div "# Hareket komutları kullanarak tüm mücevherleri topla. hero . moveleft h" at bounding box center [809, 196] width 230 height 352
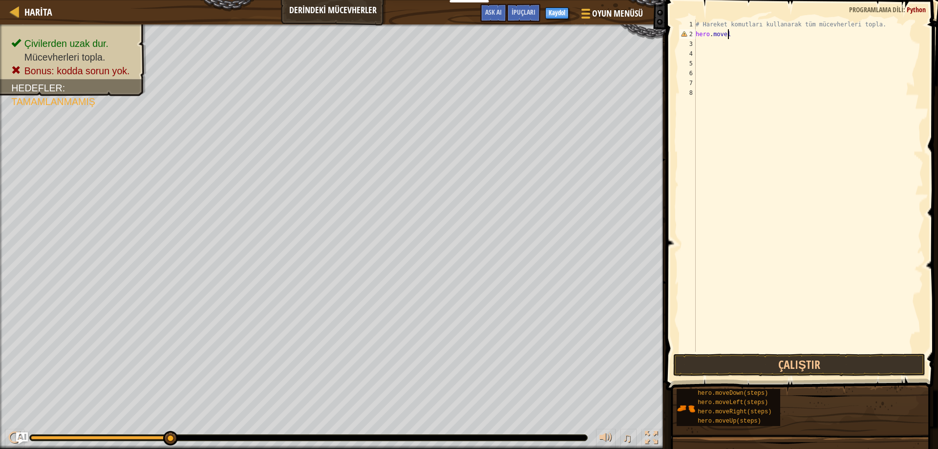
type textarea "hero.move"
click at [749, 39] on div "# Hareket komutları kullanarak tüm mücevherleri topla. hero . move" at bounding box center [809, 196] width 230 height 352
click at [737, 36] on div "# Hareket komutları kullanarak tüm mücevherleri topla. hero . move" at bounding box center [809, 196] width 230 height 352
type textarea "h"
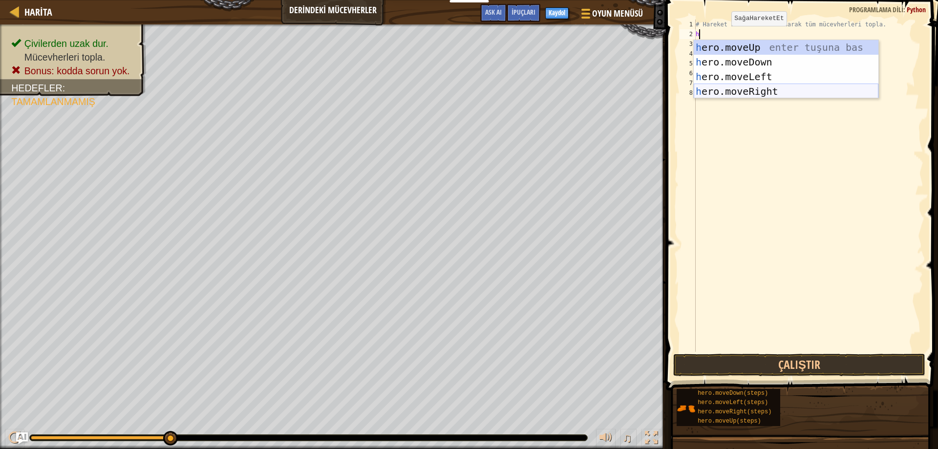
click at [761, 88] on div "h ero.moveUp enter tuşuna bas h ero.moveDown enter tuşuna bas h ero.moveLeft en…" at bounding box center [786, 84] width 185 height 88
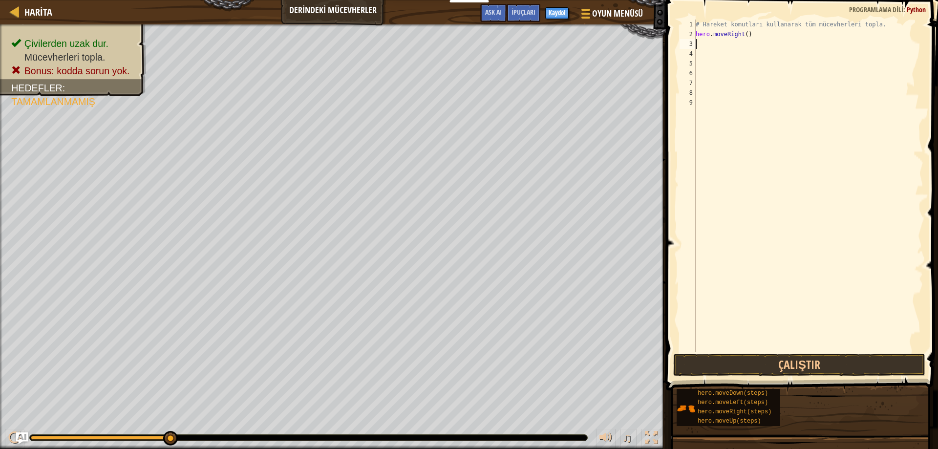
click at [709, 46] on div "# Hareket komutları kullanarak tüm mücevherleri topla. hero . moveRight ( )" at bounding box center [809, 196] width 230 height 352
type textarea "s"
click at [810, 357] on button "Çalıştır" at bounding box center [799, 365] width 253 height 22
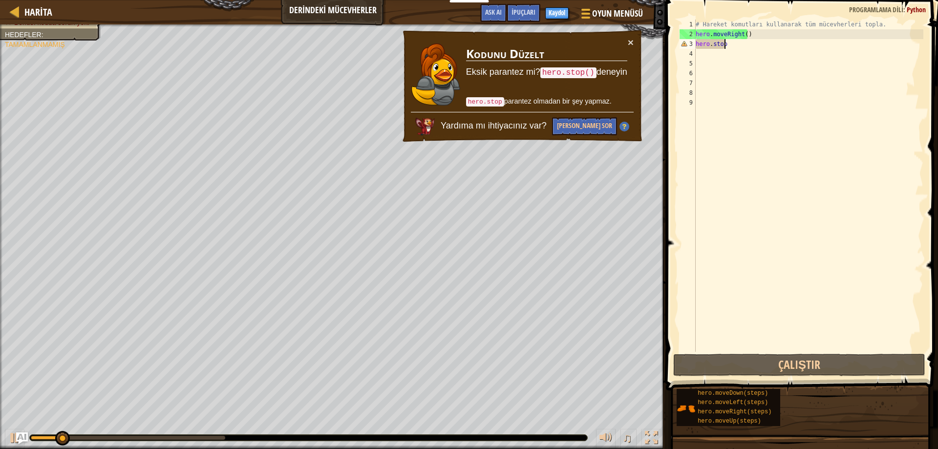
click at [751, 46] on div "# Hareket komutları kullanarak tüm mücevherleri topla. hero . moveRight ( ) her…" at bounding box center [809, 196] width 230 height 352
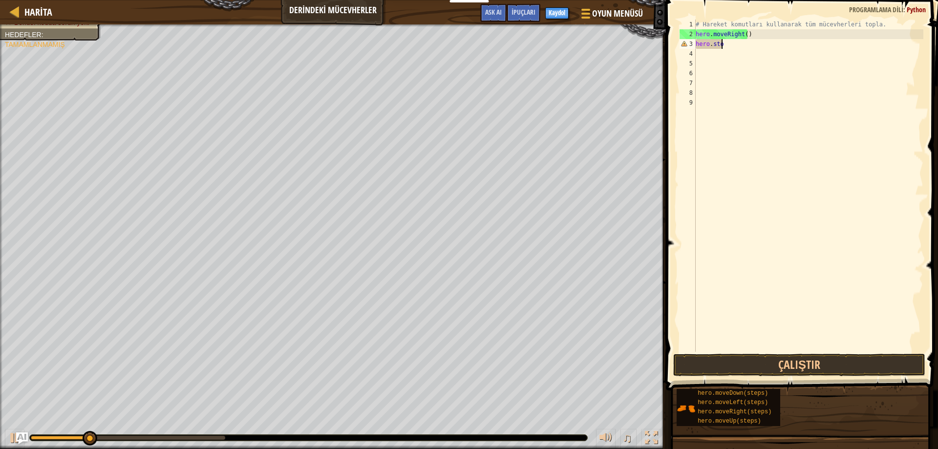
scroll to position [4, 0]
type textarea "h"
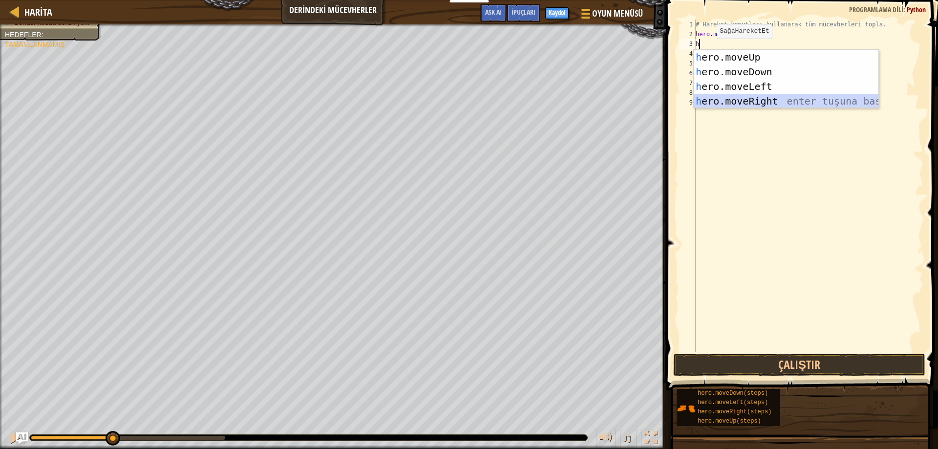
click at [757, 96] on div "h ero.moveUp enter tuşuna bas h ero.moveDown enter tuşuna bas h ero.moveLeft en…" at bounding box center [786, 94] width 185 height 88
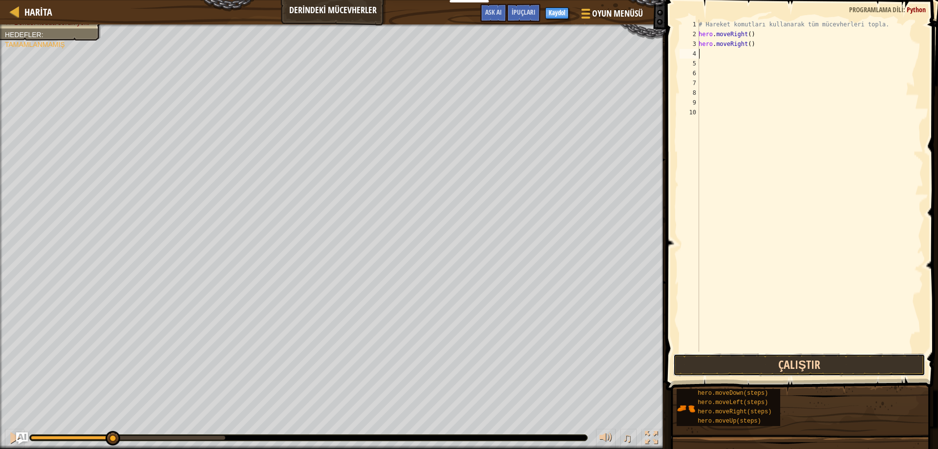
click at [799, 367] on button "Çalıştır" at bounding box center [799, 365] width 253 height 22
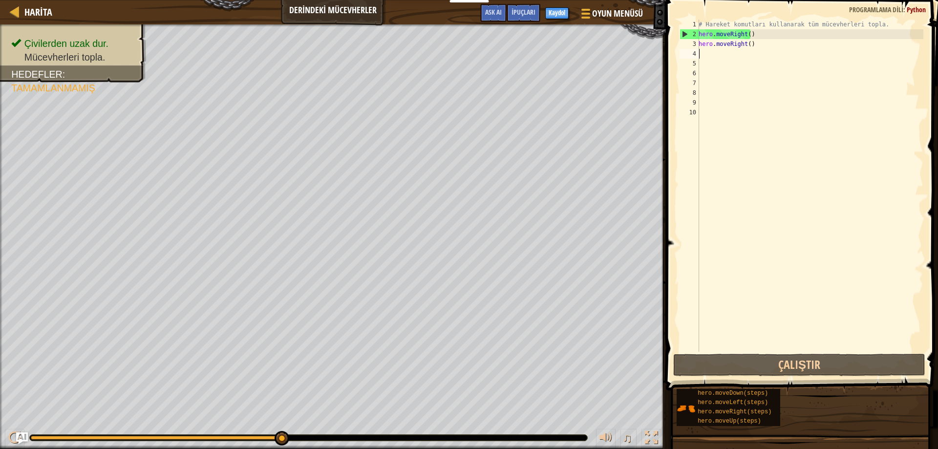
type textarea "h"
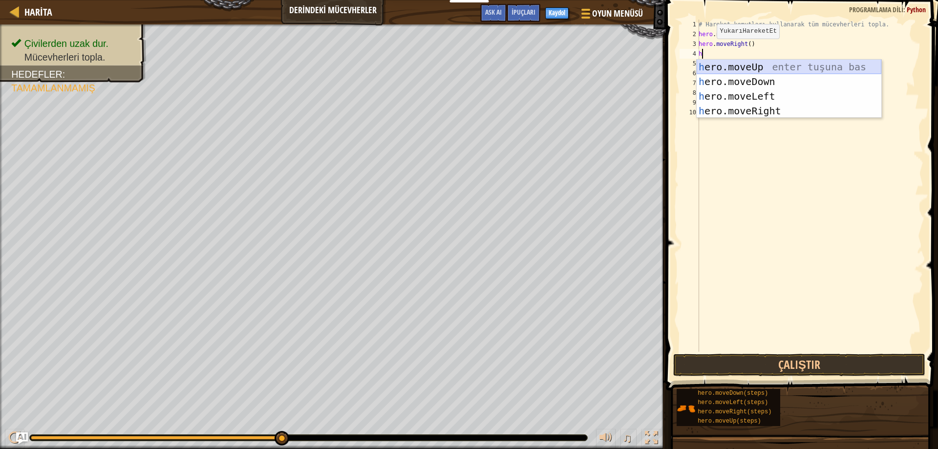
click at [723, 71] on div "h ero.moveUp enter tuşuna bas h ero.moveDown enter tuşuna bas h ero.moveLeft en…" at bounding box center [789, 104] width 185 height 88
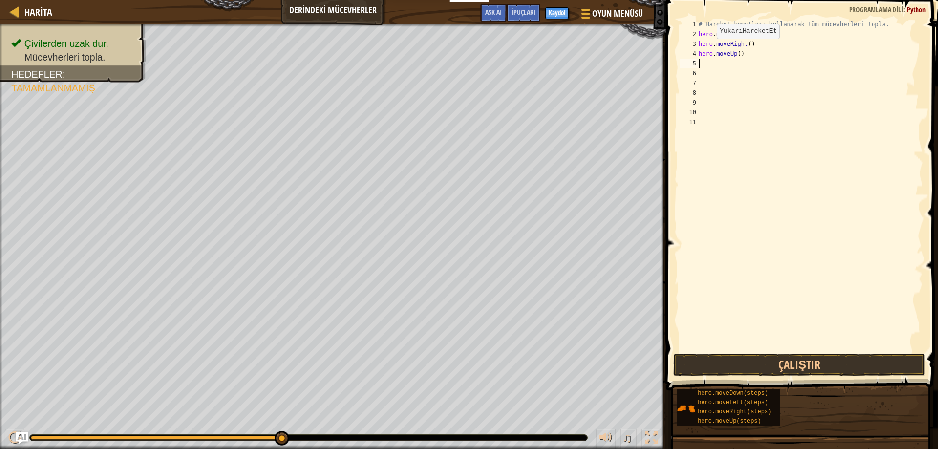
click at [723, 71] on div "# Hareket komutları kullanarak tüm mücevherleri topla. hero . moveRight ( ) her…" at bounding box center [810, 196] width 227 height 352
click at [705, 65] on div "# Hareket komutları kullanarak tüm mücevherleri topla. hero . moveRight ( ) her…" at bounding box center [810, 196] width 227 height 352
type textarea "h"
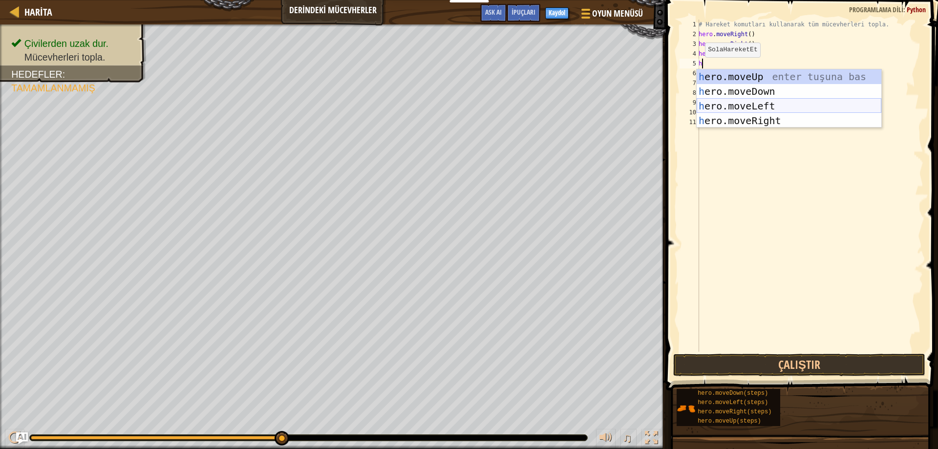
click at [729, 101] on div "h ero.moveUp enter tuşuna bas h ero.moveDown enter tuşuna bas h ero.moveLeft en…" at bounding box center [789, 113] width 185 height 88
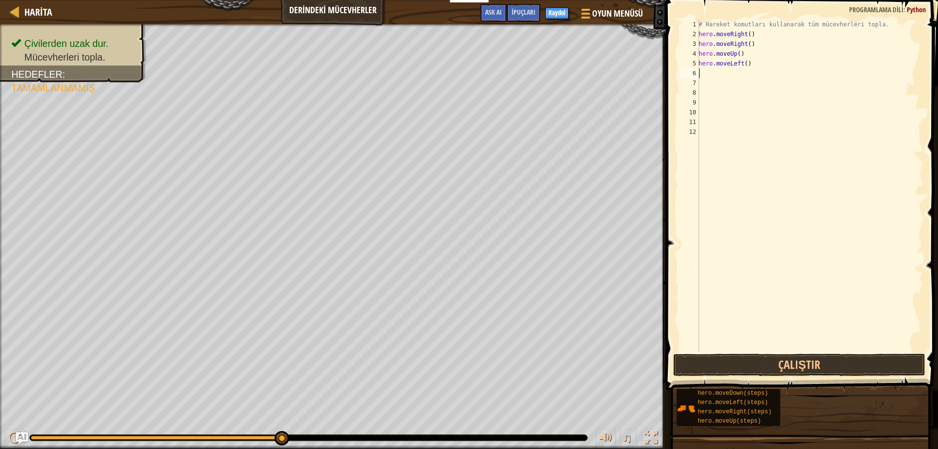
click at [710, 77] on div "# Hareket komutları kullanarak tüm mücevherleri topla. hero . moveRight ( ) her…" at bounding box center [810, 196] width 227 height 352
type textarea "h"
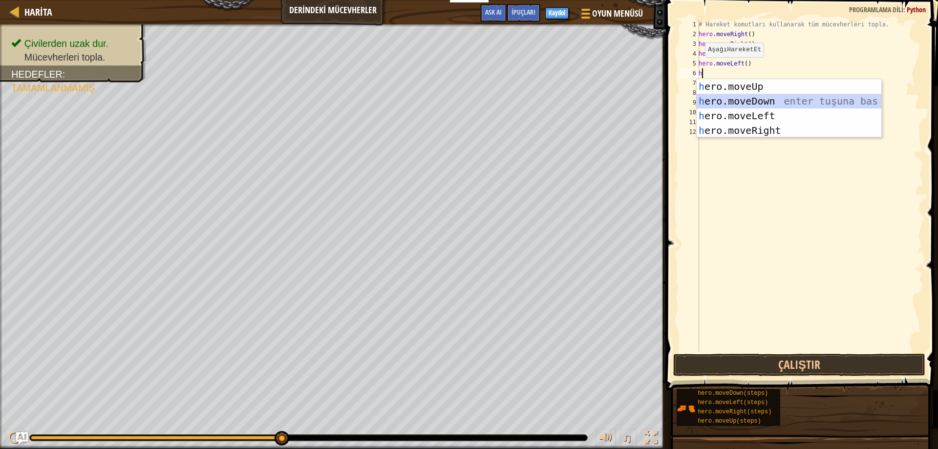
click at [731, 104] on div "h ero.moveUp enter tuşuna bas h ero.moveDown enter tuşuna bas h ero.moveLeft en…" at bounding box center [789, 123] width 185 height 88
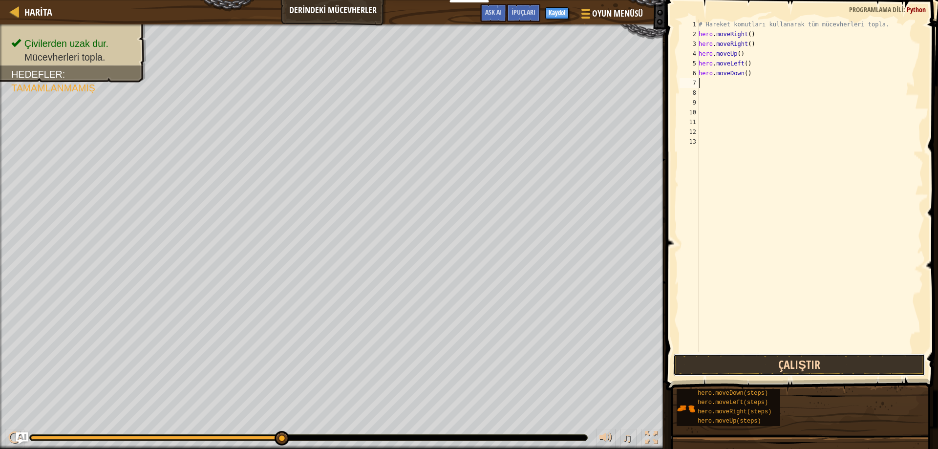
click at [803, 362] on button "Çalıştır" at bounding box center [799, 365] width 253 height 22
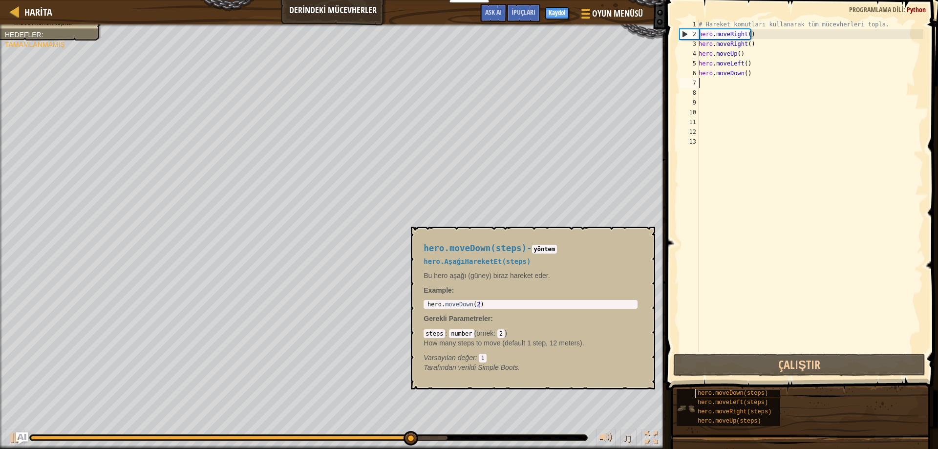
type textarea "h"
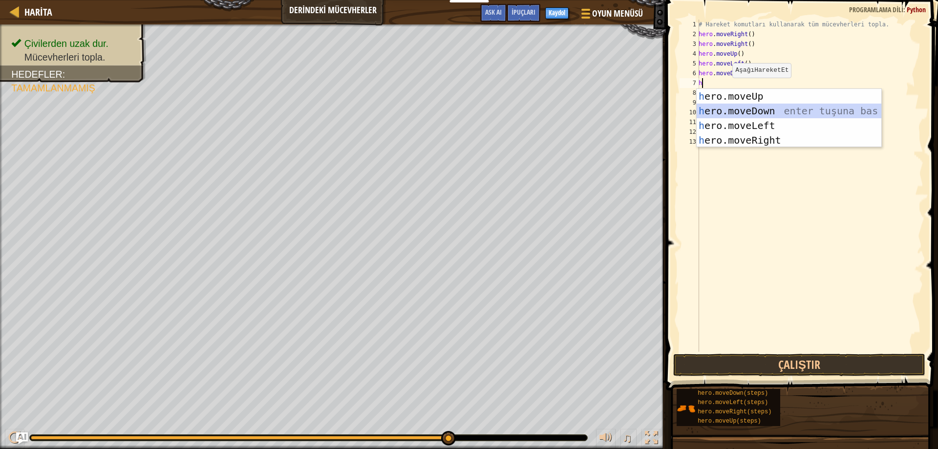
click at [767, 112] on div "h ero.moveUp enter tuşuna bas h ero.moveDown enter tuşuna bas h ero.moveLeft en…" at bounding box center [789, 133] width 185 height 88
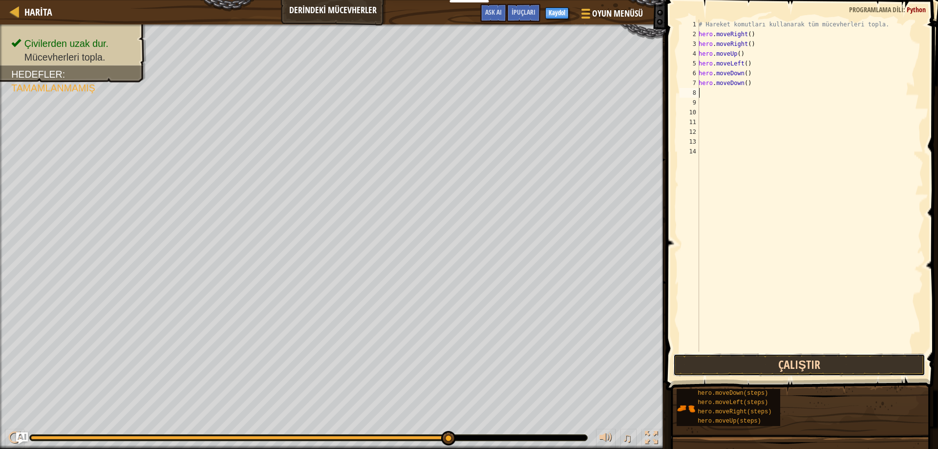
click at [752, 357] on button "Çalıştır" at bounding box center [799, 365] width 253 height 22
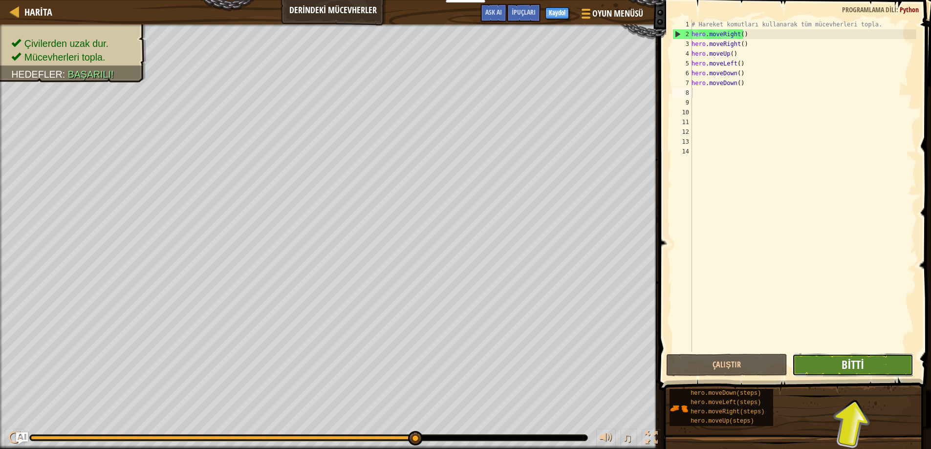
click at [852, 367] on span "Bitti" at bounding box center [852, 365] width 22 height 16
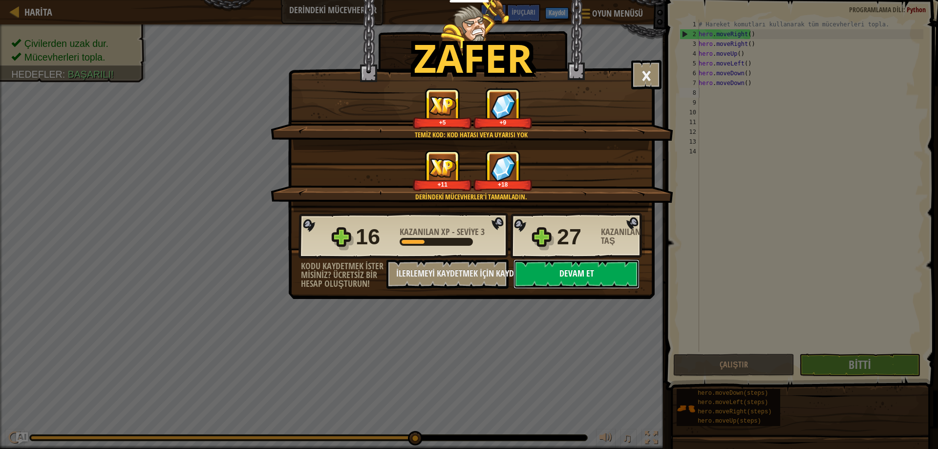
click at [568, 282] on button "Devam et" at bounding box center [576, 273] width 126 height 29
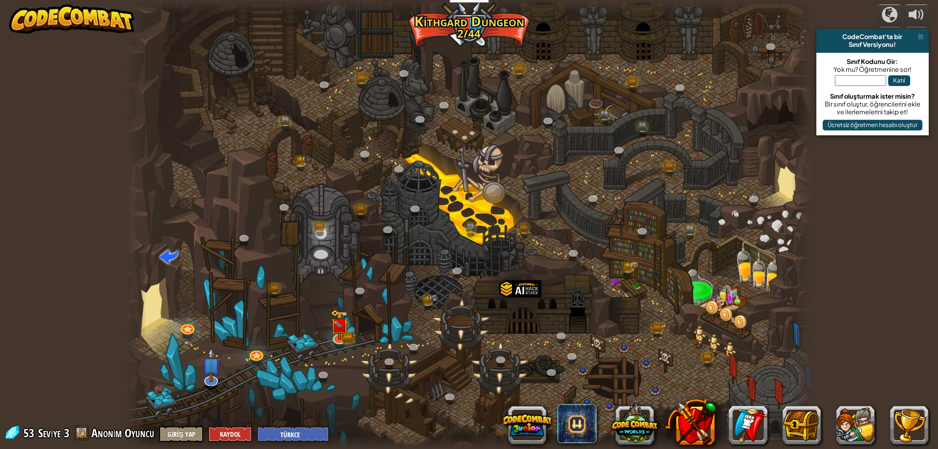
select select "tr"
click at [347, 319] on img at bounding box center [339, 318] width 19 height 41
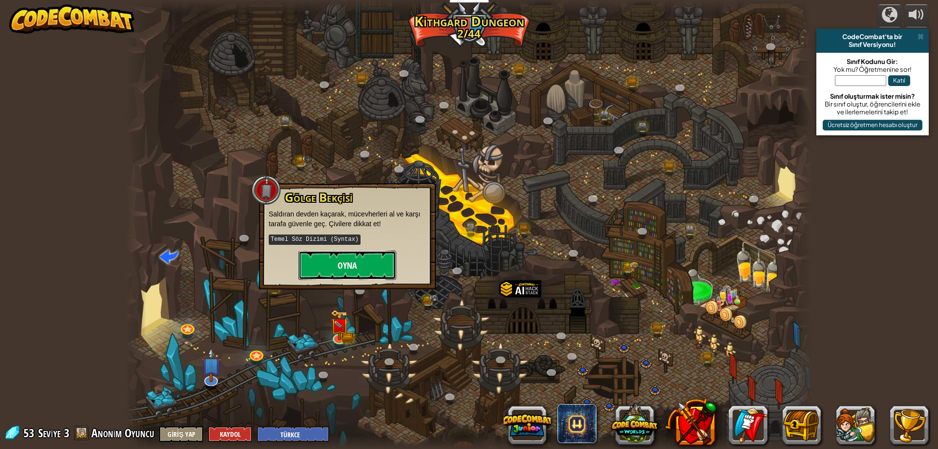
click at [346, 259] on button "Oyna" at bounding box center [348, 265] width 98 height 29
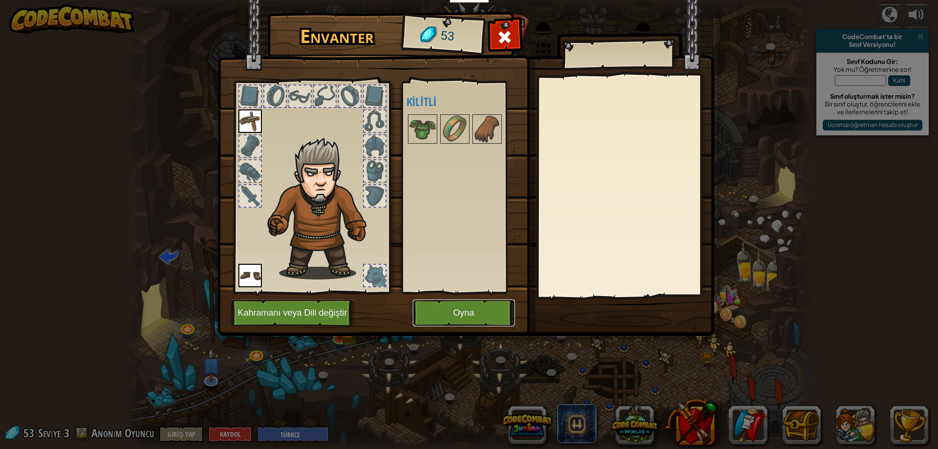
click at [435, 314] on button "Oyna" at bounding box center [464, 312] width 102 height 27
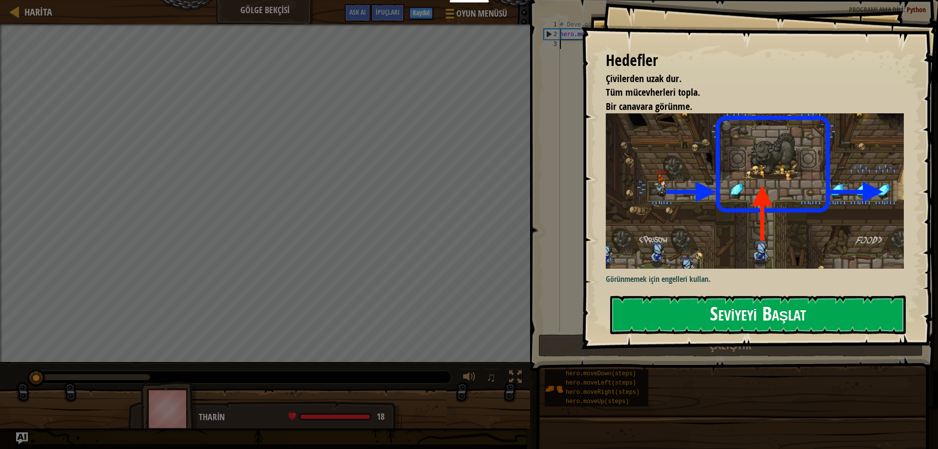
click at [673, 310] on button "Seviyeyi Başlat" at bounding box center [758, 315] width 296 height 39
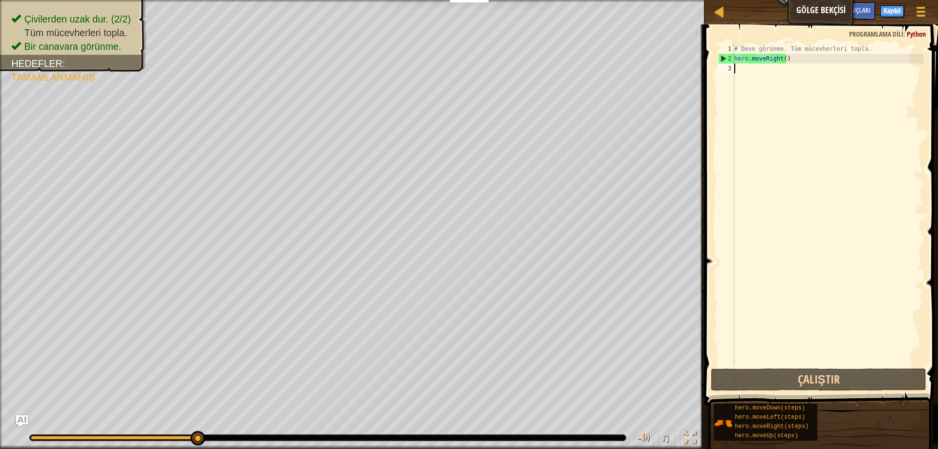
click at [760, 82] on div "# Deve görünme. Tüm mücevherleri topla. hero . moveRight ( )" at bounding box center [827, 215] width 191 height 342
type textarea "h"
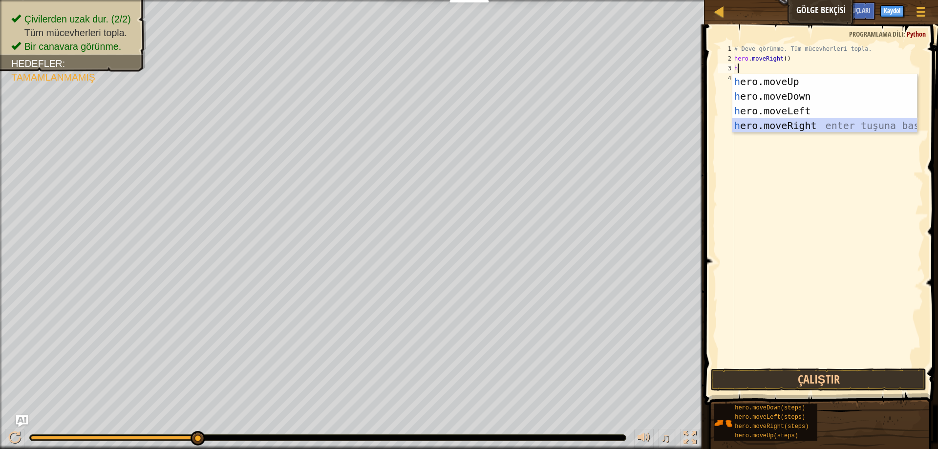
click at [791, 123] on div "h ero.moveUp enter tuşuna bas h ero.moveDown enter tuşuna bas h ero.moveLeft en…" at bounding box center [824, 118] width 185 height 88
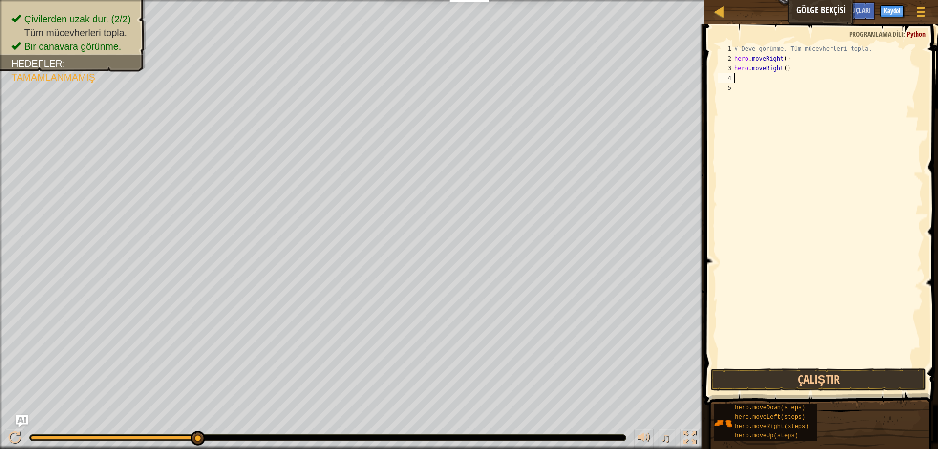
type textarea "h"
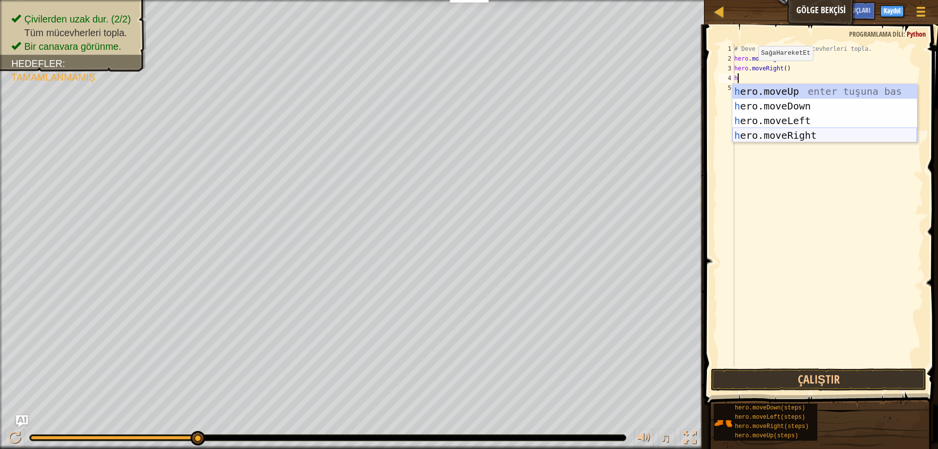
click at [755, 134] on div "h ero.moveUp enter tuşuna bas h ero.moveDown enter tuşuna bas h ero.moveLeft en…" at bounding box center [824, 128] width 185 height 88
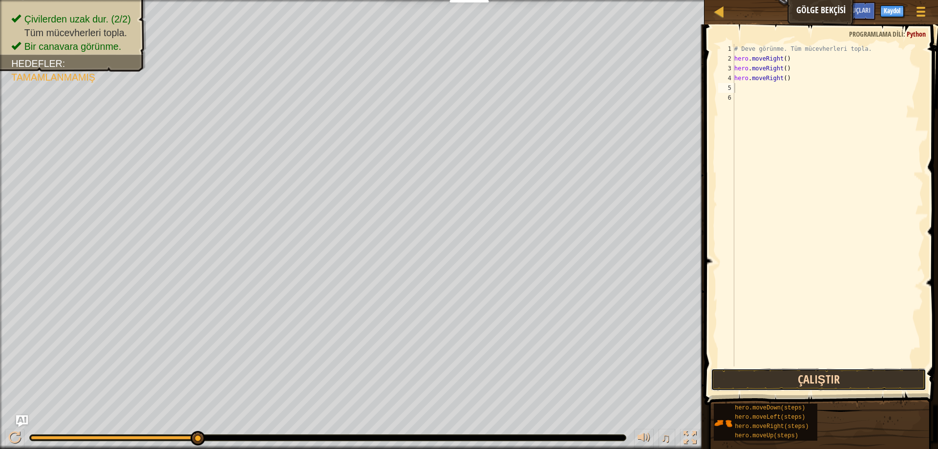
click at [814, 369] on button "Çalıştır" at bounding box center [818, 379] width 215 height 22
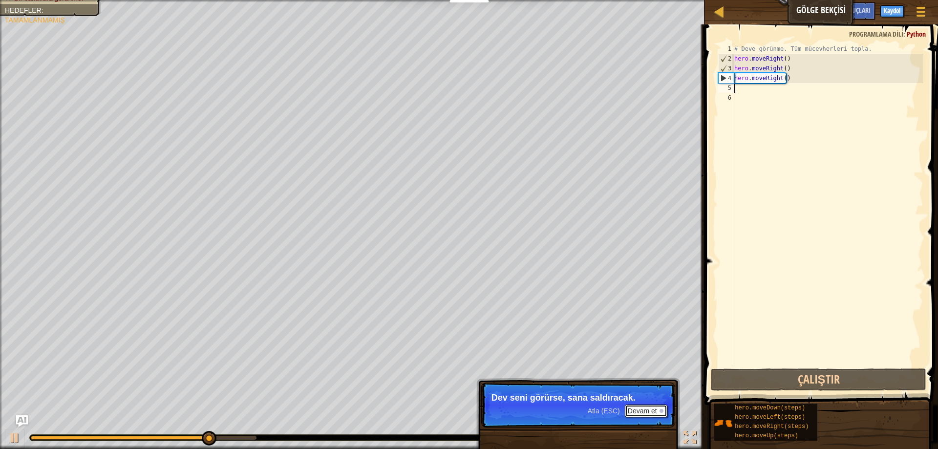
click at [641, 413] on button "Devam et" at bounding box center [646, 411] width 43 height 13
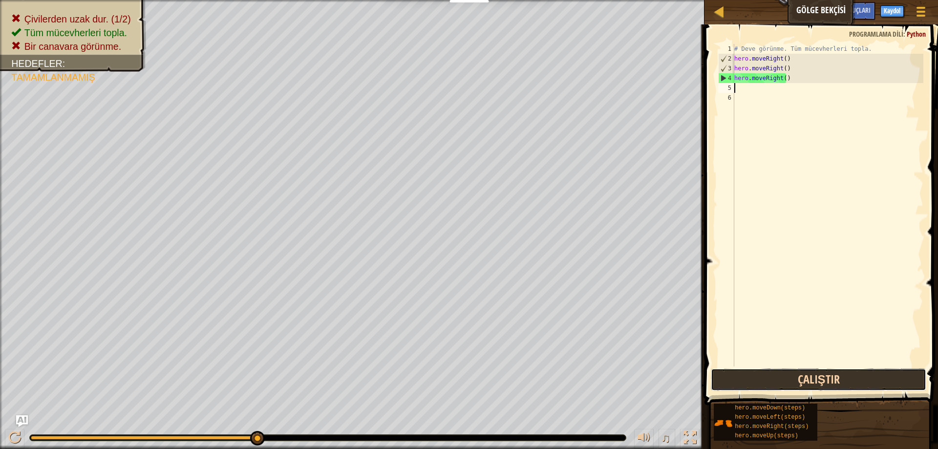
click at [739, 376] on button "Çalıştır" at bounding box center [818, 379] width 215 height 22
type textarea "h"
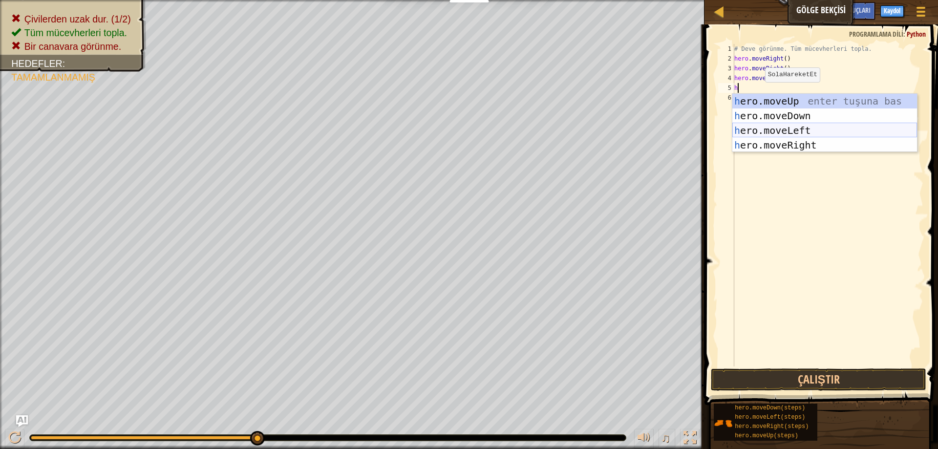
click at [802, 130] on div "h ero.moveUp enter tuşuna bas h ero.moveDown enter tuşuna bas h ero.moveLeft en…" at bounding box center [824, 138] width 185 height 88
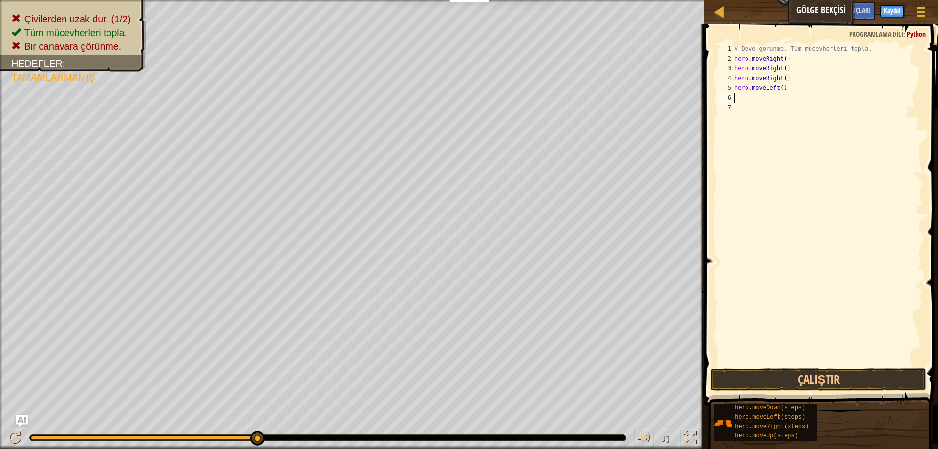
click at [764, 111] on div "# Deve görünme. Tüm mücevherleri topla. hero . moveRight ( ) hero . moveRight (…" at bounding box center [827, 215] width 191 height 342
click at [764, 101] on div "# Deve görünme. Tüm mücevherleri topla. hero . moveRight ( ) hero . moveRight (…" at bounding box center [827, 215] width 191 height 342
type textarea "h"
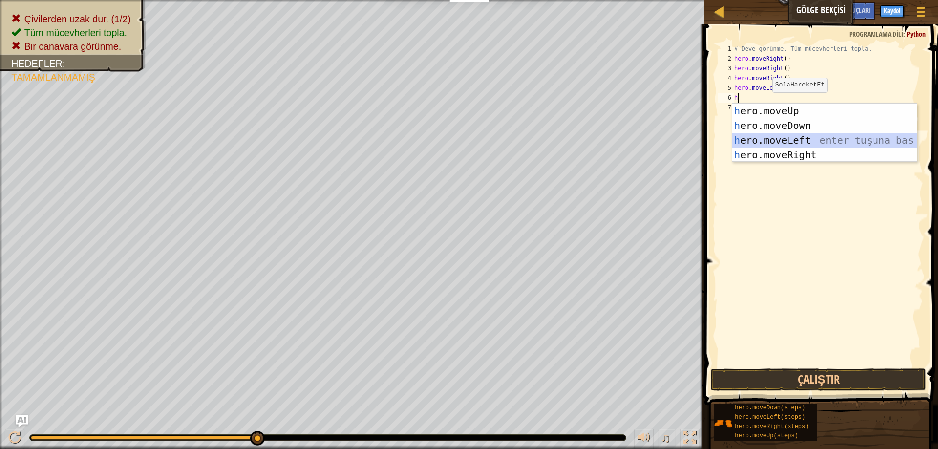
click at [779, 138] on div "h ero.moveUp enter tuşuna bas h ero.moveDown enter tuşuna bas h ero.moveLeft en…" at bounding box center [824, 148] width 185 height 88
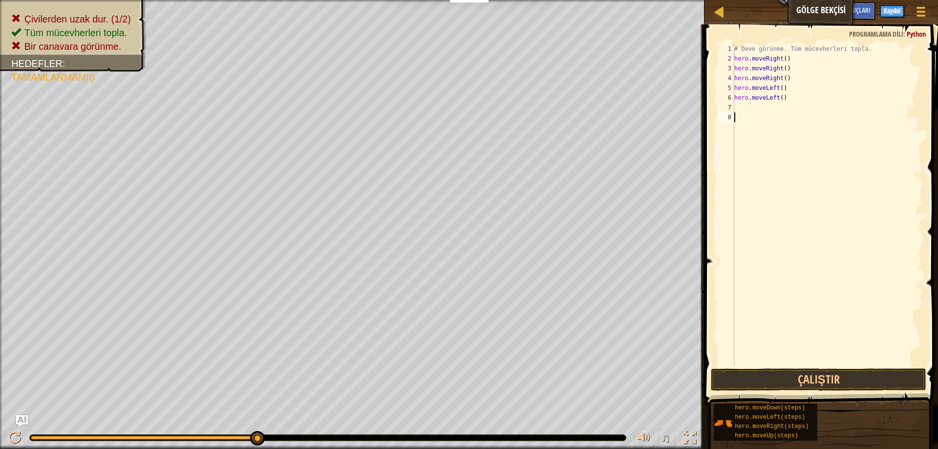
click at [753, 117] on div "# Deve görünme. Tüm mücevherleri topla. hero . moveRight ( ) hero . moveRight (…" at bounding box center [827, 215] width 191 height 342
click at [753, 112] on div "# Deve görünme. Tüm mücevherleri topla. hero . moveRight ( ) hero . moveRight (…" at bounding box center [827, 215] width 191 height 342
type textarea "h"
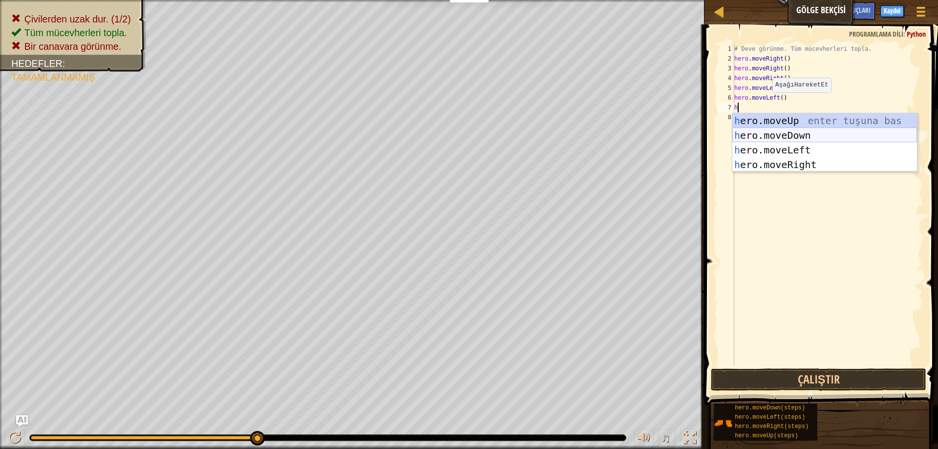
click at [791, 137] on div "h ero.moveUp enter tuşuna bas h ero.moveDown enter tuşuna bas h ero.moveLeft en…" at bounding box center [824, 157] width 185 height 88
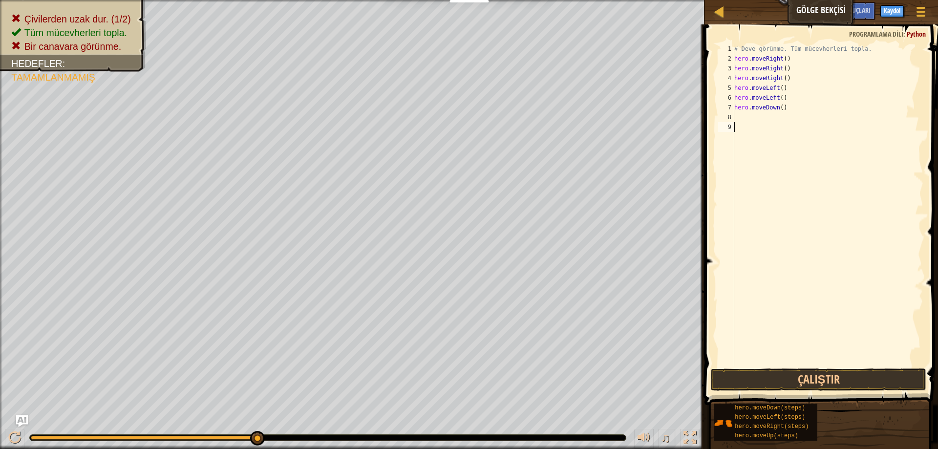
click at [769, 125] on div "# Deve görünme. Tüm mücevherleri topla. hero . moveRight ( ) hero . moveRight (…" at bounding box center [827, 215] width 191 height 342
click at [754, 116] on div "# Deve görünme. Tüm mücevherleri topla. hero . moveRight ( ) hero . moveRight (…" at bounding box center [827, 215] width 191 height 342
type textarea "h"
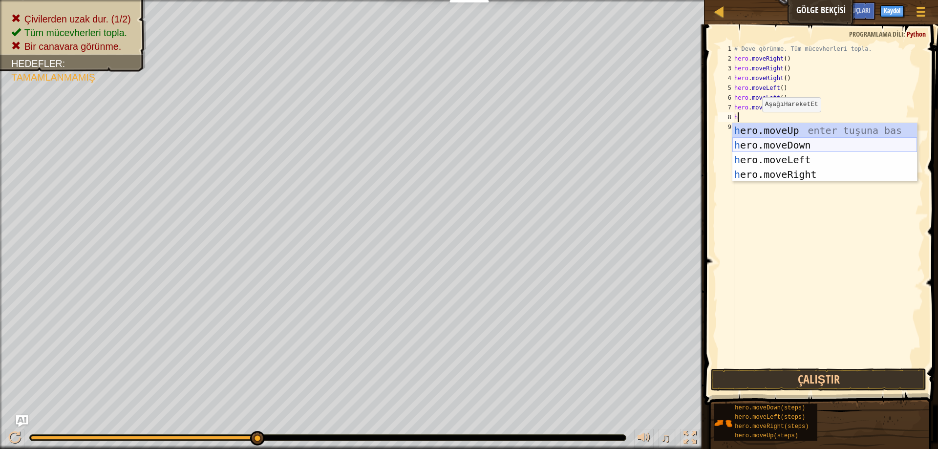
click at [775, 143] on div "h ero.moveUp enter tuşuna bas h ero.moveDown enter tuşuna bas h ero.moveLeft en…" at bounding box center [824, 167] width 185 height 88
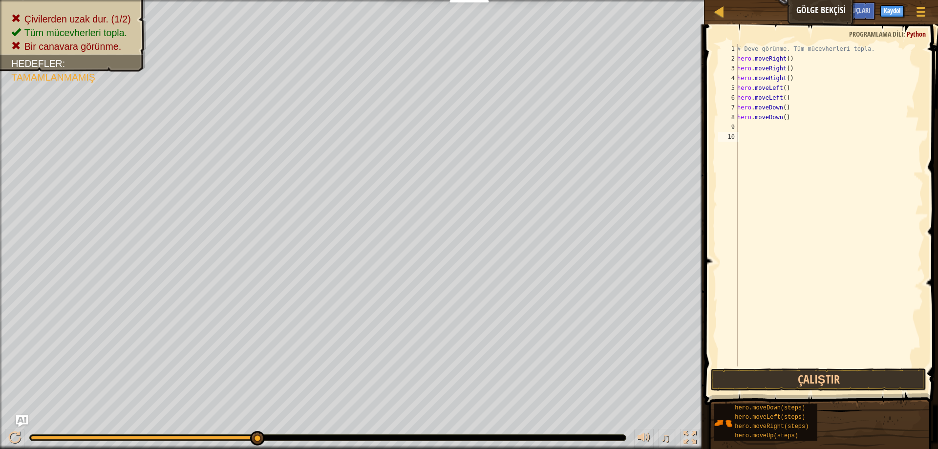
click at [833, 365] on div "# Deve görünme. Tüm mücevherleri topla. hero . moveRight ( ) hero . moveRight (…" at bounding box center [829, 215] width 188 height 342
click at [821, 374] on button "Çalıştır" at bounding box center [818, 379] width 215 height 22
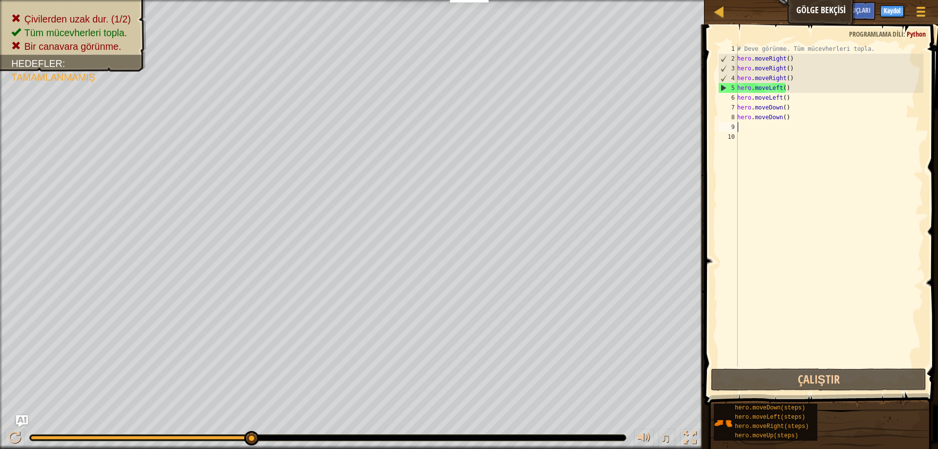
click at [803, 122] on div "# Deve görünme. Tüm mücevherleri topla. hero . moveRight ( ) hero . moveRight (…" at bounding box center [829, 215] width 188 height 342
click at [820, 118] on div "# Deve görünme. Tüm mücevherleri topla. hero . moveRight ( ) hero . moveRight (…" at bounding box center [829, 215] width 188 height 342
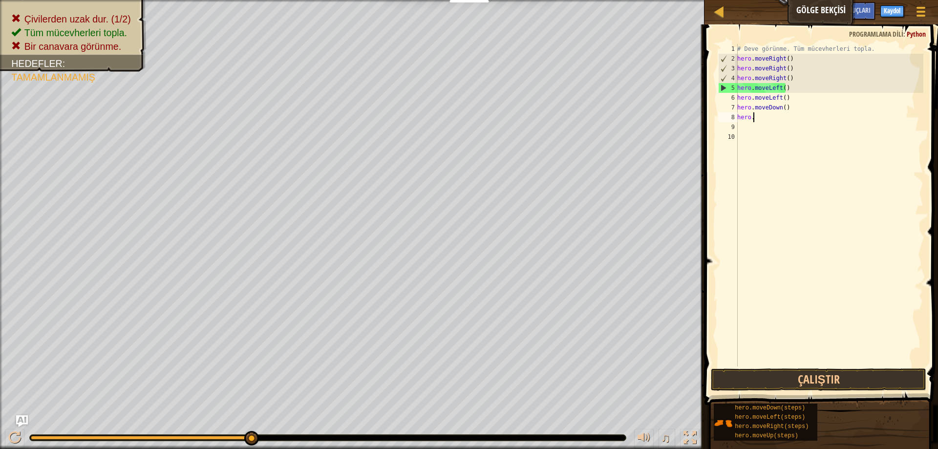
type textarea "h"
click at [804, 113] on div "# Deve görünme. Tüm mücevherleri topla. hero . moveRight ( ) hero . moveRight (…" at bounding box center [829, 215] width 188 height 342
type textarea "h"
click at [796, 98] on div "# Deve görünme. Tüm mücevherleri topla. hero . moveRight ( ) hero . moveRight (…" at bounding box center [828, 215] width 192 height 342
type textarea "h"
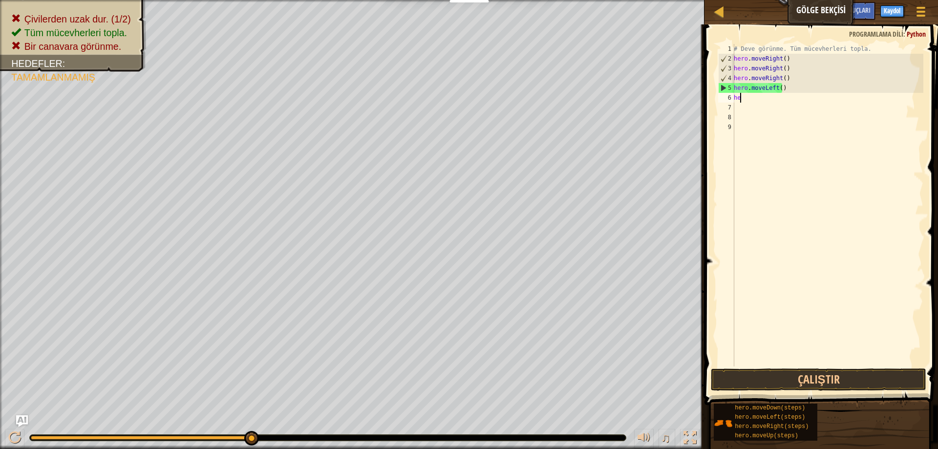
click at [795, 96] on div "# Deve görünme. Tüm mücevherleri topla. hero . moveRight ( ) hero . moveRight (…" at bounding box center [828, 215] width 192 height 342
click at [795, 91] on div "# Deve görünme. Tüm mücevherleri topla. hero . moveRight ( ) hero . moveRight (…" at bounding box center [828, 215] width 192 height 342
click at [795, 78] on div "# Deve görünme. Tüm mücevherleri topla. hero . moveRight ( ) hero . moveRight (…" at bounding box center [828, 215] width 192 height 342
type textarea "h"
click at [796, 72] on div "# Deve görünme. Tüm mücevherleri topla. hero . moveRight ( ) hero . moveRight (…" at bounding box center [828, 215] width 192 height 342
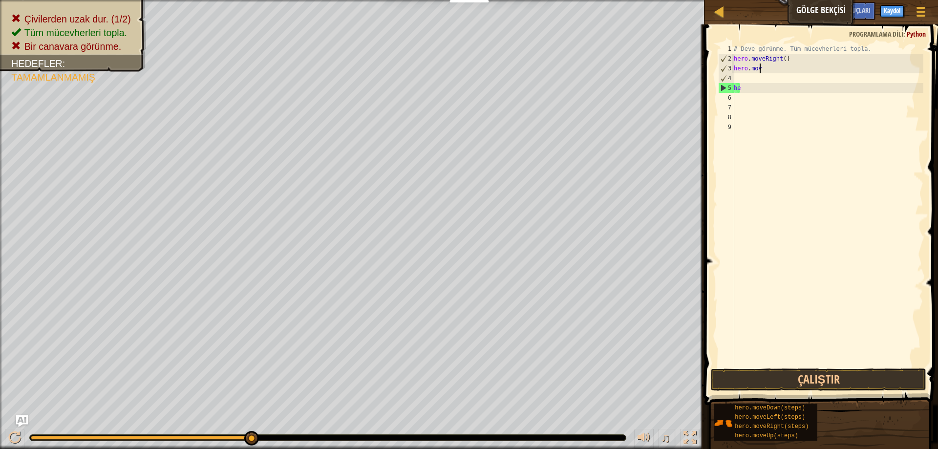
type textarea "h"
click at [798, 65] on div "# Deve görünme. Tüm mücevherleri topla. hero . moveRight ( ) hero . mov he" at bounding box center [828, 215] width 192 height 342
click at [798, 58] on div "# Deve görünme. Tüm mücevherleri topla. hero . moveRigh he" at bounding box center [828, 215] width 192 height 342
type textarea "h"
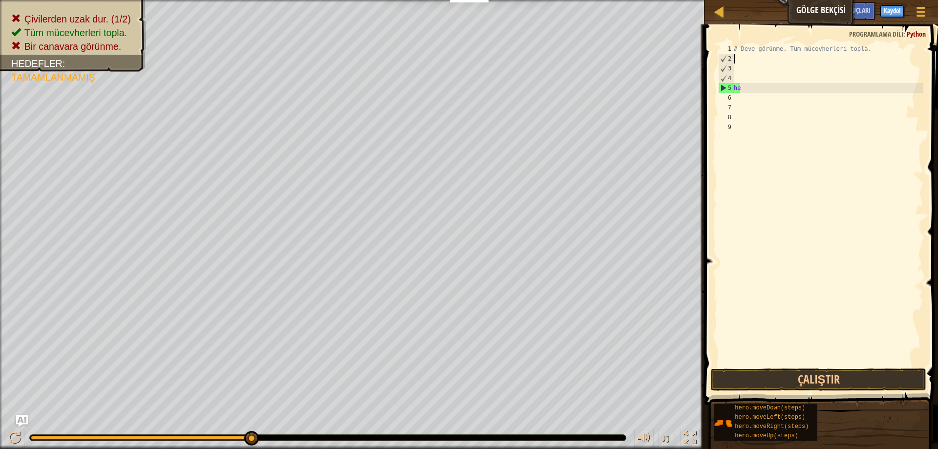
click at [761, 87] on div "# Deve görünme. Tüm mücevherleri topla. he" at bounding box center [828, 215] width 192 height 342
click at [753, 59] on div "# Deve görünme. Tüm mücevherleri topla." at bounding box center [828, 215] width 192 height 342
drag, startPoint x: 754, startPoint y: 51, endPoint x: 754, endPoint y: 57, distance: 5.9
click at [754, 53] on div "# Deve görünme. Tüm mücevherleri topla." at bounding box center [828, 215] width 192 height 342
type textarea "# Deve görünme. Tüm mücevherleri topla."
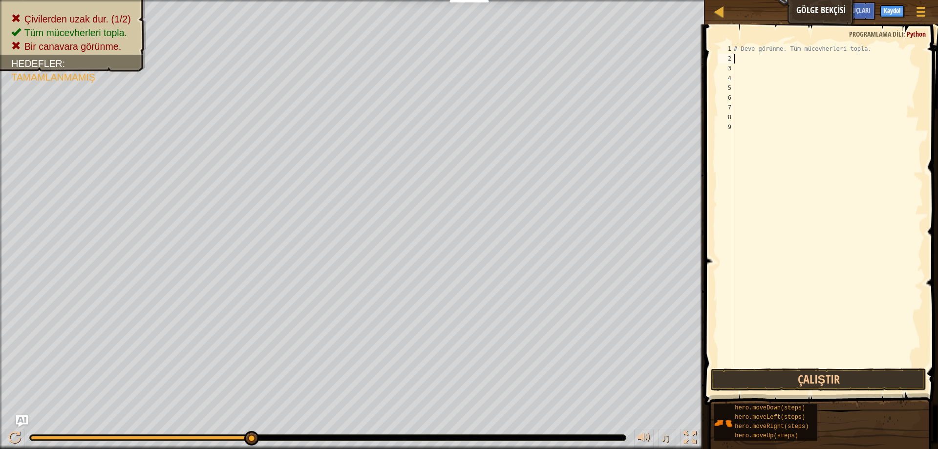
click at [754, 63] on div "# Deve görünme. Tüm mücevherleri topla." at bounding box center [828, 215] width 192 height 342
type textarea "h"
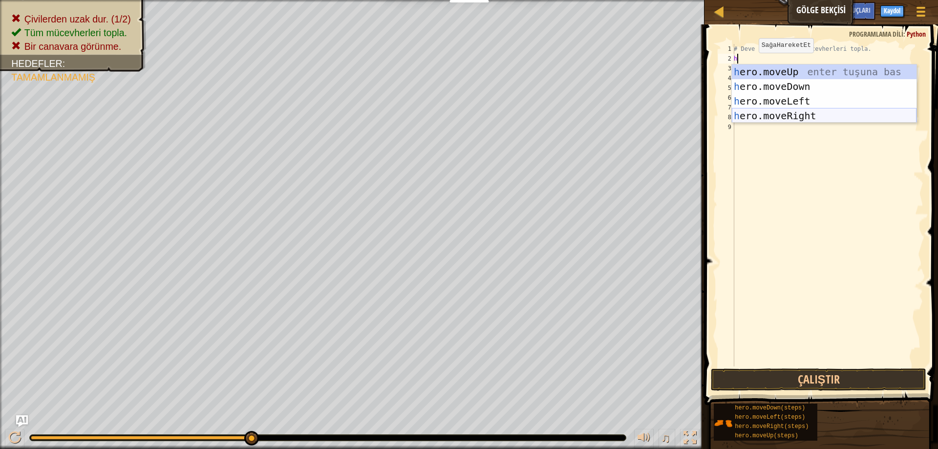
click at [782, 113] on div "h ero.moveUp enter tuşuna bas h ero.moveDown enter tuşuna bas h ero.moveLeft en…" at bounding box center [824, 108] width 185 height 88
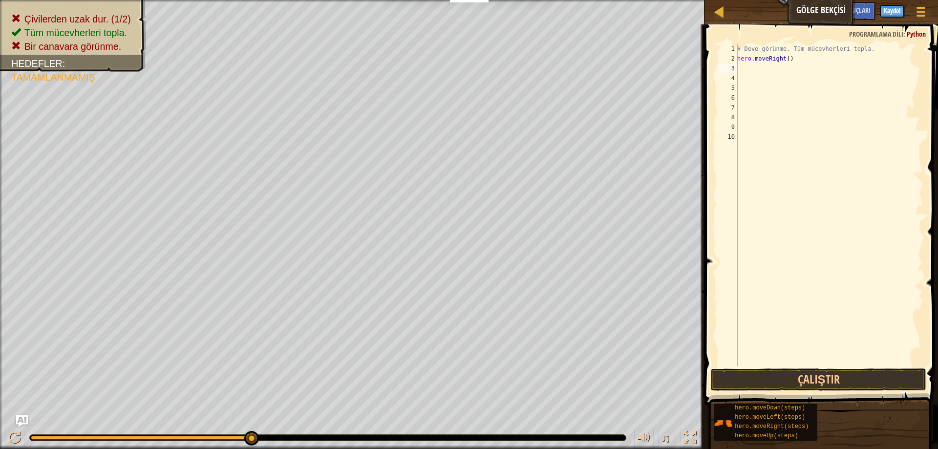
click at [755, 71] on div "# Deve görünme. Tüm mücevherleri topla. hero . moveRight ( )" at bounding box center [829, 215] width 188 height 342
type textarea "h"
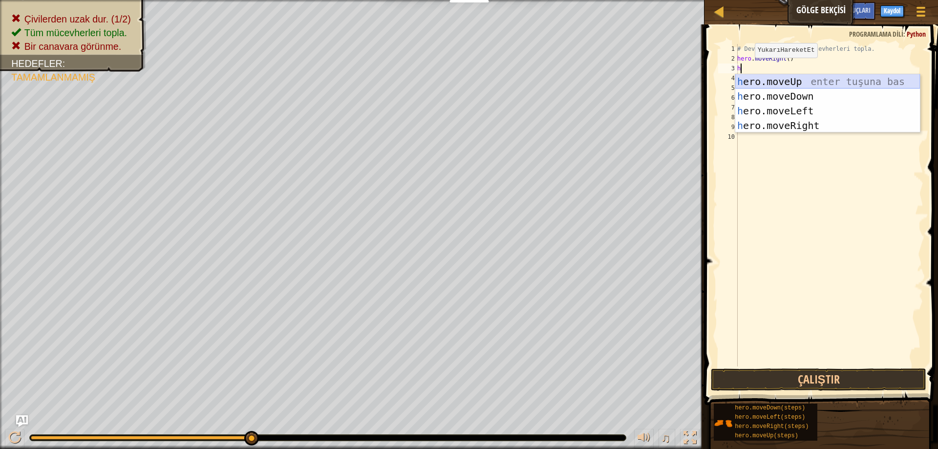
click at [822, 82] on div "h ero.moveUp enter tuşuna bas h ero.moveDown enter tuşuna bas h ero.moveLeft en…" at bounding box center [827, 118] width 185 height 88
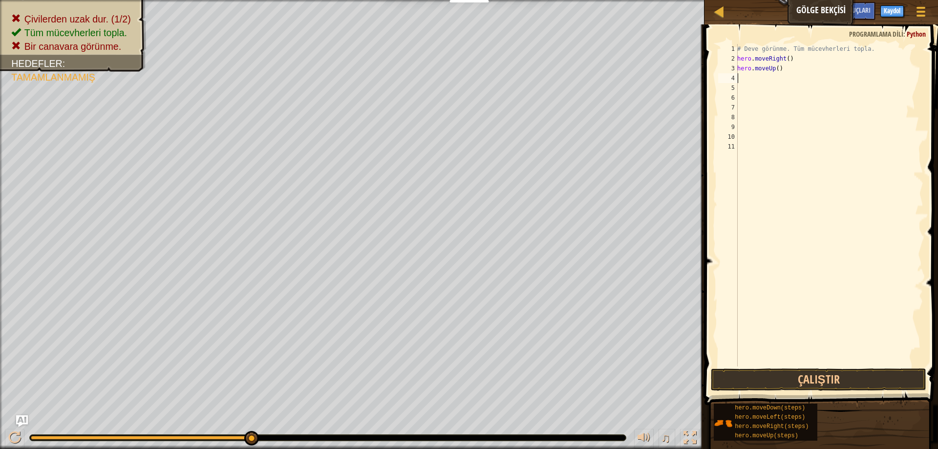
click at [744, 80] on div "# Deve görünme. Tüm mücevherleri topla. hero . moveRight ( ) hero . moveUp ( )" at bounding box center [829, 215] width 188 height 342
type textarea "h"
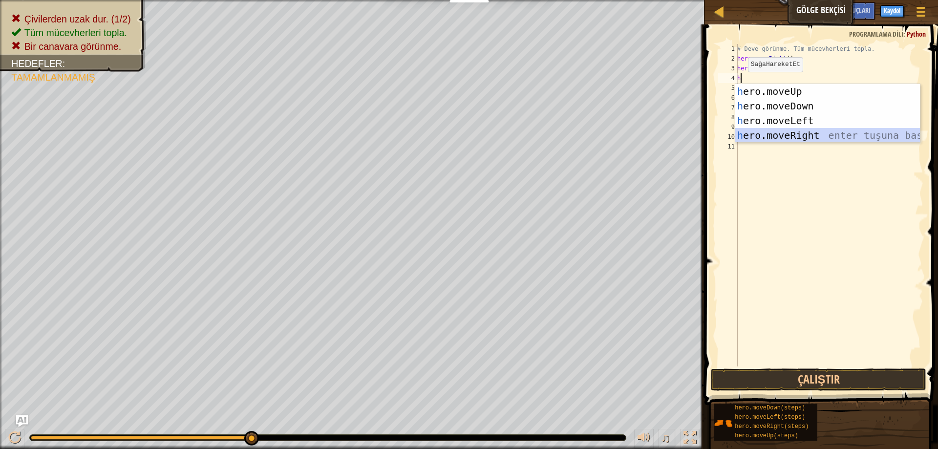
click at [772, 130] on div "h ero.moveUp enter tuşuna bas h ero.moveDown enter tuşuna bas h ero.moveLeft en…" at bounding box center [827, 128] width 185 height 88
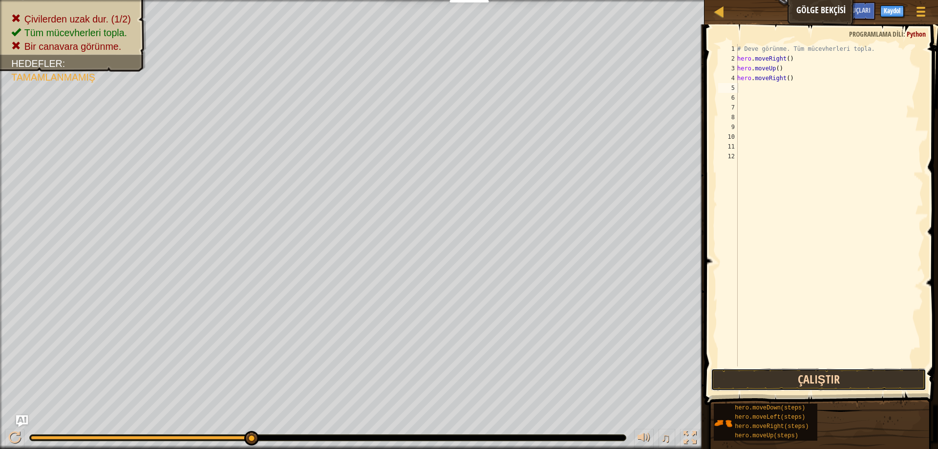
click at [811, 373] on button "Çalıştır" at bounding box center [818, 379] width 215 height 22
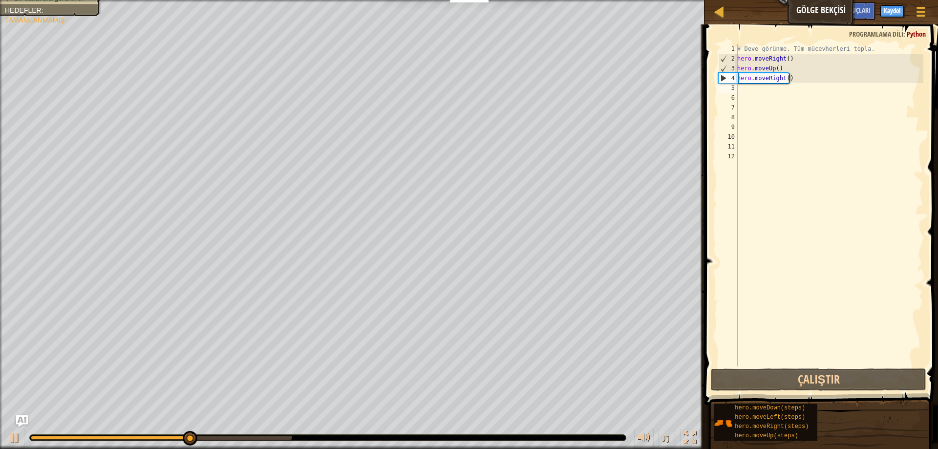
click at [742, 92] on div "# Deve görünme. Tüm mücevherleri topla. hero . moveRight ( ) hero . moveUp ( ) …" at bounding box center [829, 215] width 188 height 342
type textarea "h"
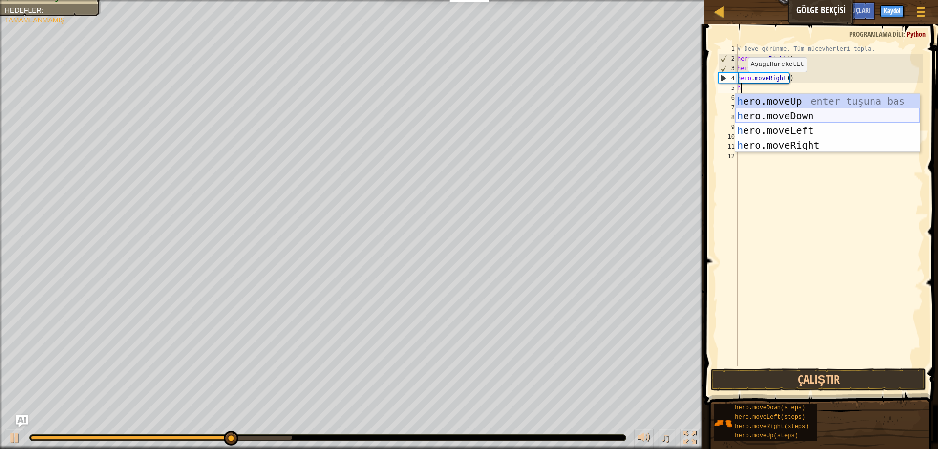
click at [765, 118] on div "h ero.moveUp enter tuşuna bas h ero.moveDown enter tuşuna bas h ero.moveLeft en…" at bounding box center [827, 138] width 185 height 88
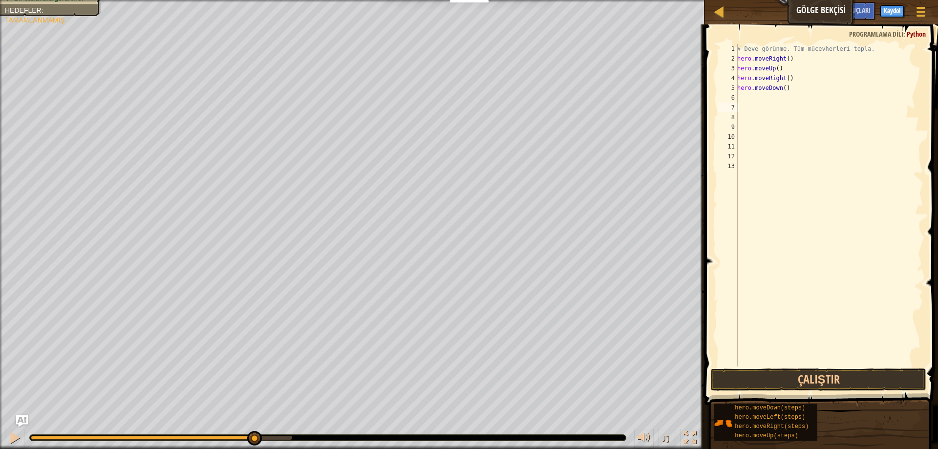
click at [761, 107] on div "# Deve görünme. Tüm mücevherleri topla. hero . moveRight ( ) hero . moveUp ( ) …" at bounding box center [829, 215] width 188 height 342
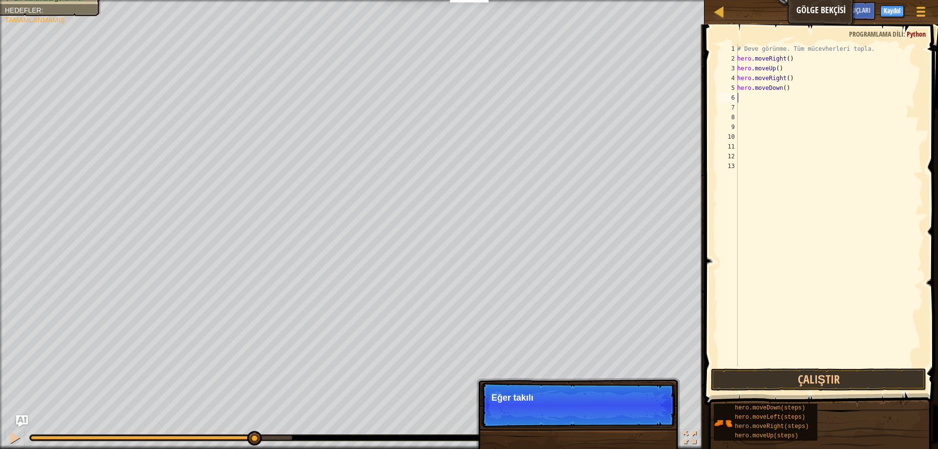
click at [755, 99] on div "# Deve görünme. Tüm mücevherleri topla. hero . moveRight ( ) hero . moveUp ( ) …" at bounding box center [829, 215] width 188 height 342
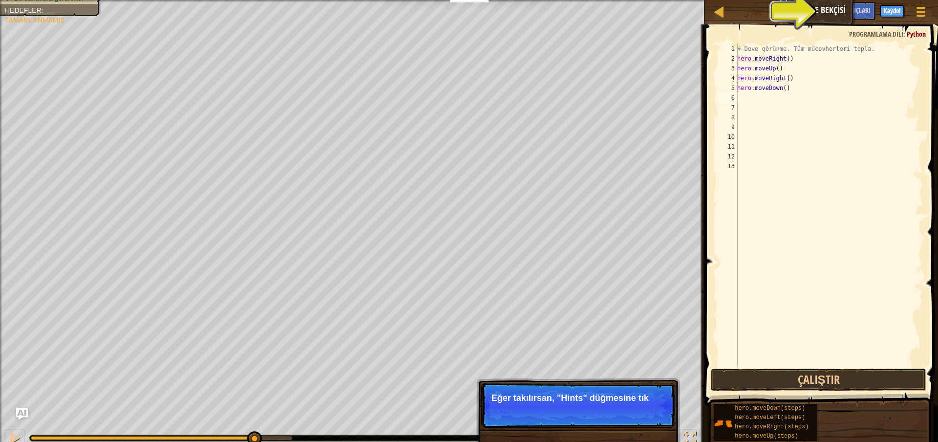
type textarea "h"
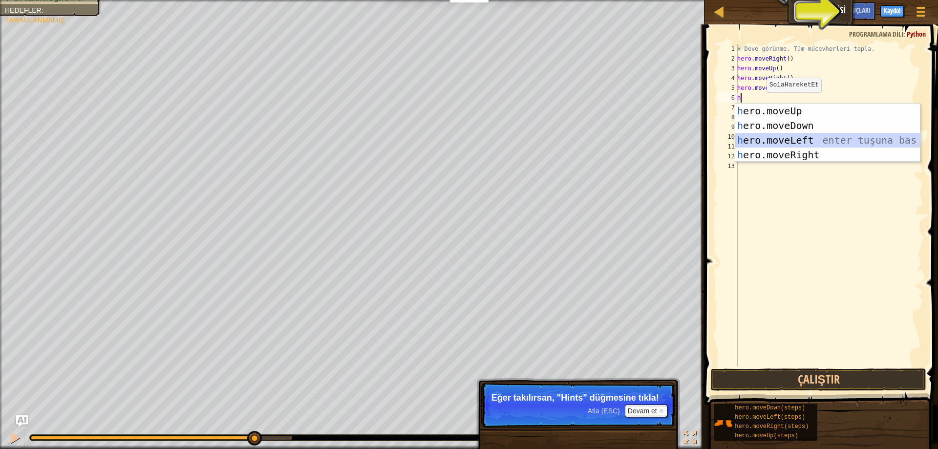
click at [800, 144] on div "h ero.moveUp enter tuşuna bas h ero.moveDown enter tuşuna bas h ero.moveLeft en…" at bounding box center [827, 148] width 185 height 88
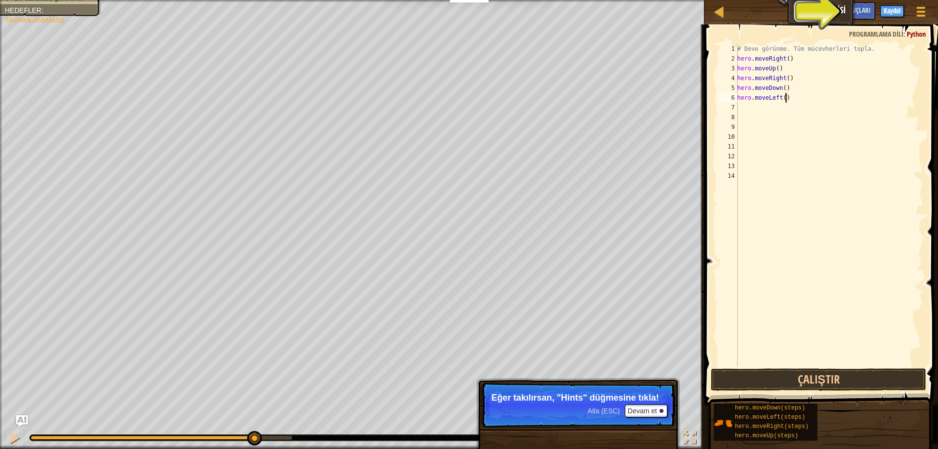
click at [791, 98] on div "# Deve görünme. Tüm mücevherleri topla. hero . moveRight ( ) hero . moveUp ( ) …" at bounding box center [829, 215] width 188 height 342
type textarea "h"
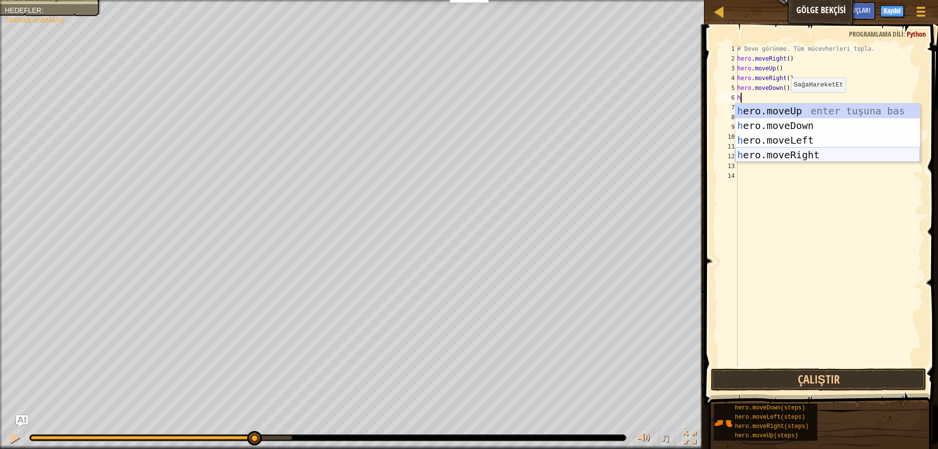
drag, startPoint x: 798, startPoint y: 151, endPoint x: 800, endPoint y: 162, distance: 10.9
click at [798, 153] on div "h ero.moveUp enter tuşuna bas h ero.moveDown enter tuşuna bas h ero.moveLeft en…" at bounding box center [827, 148] width 185 height 88
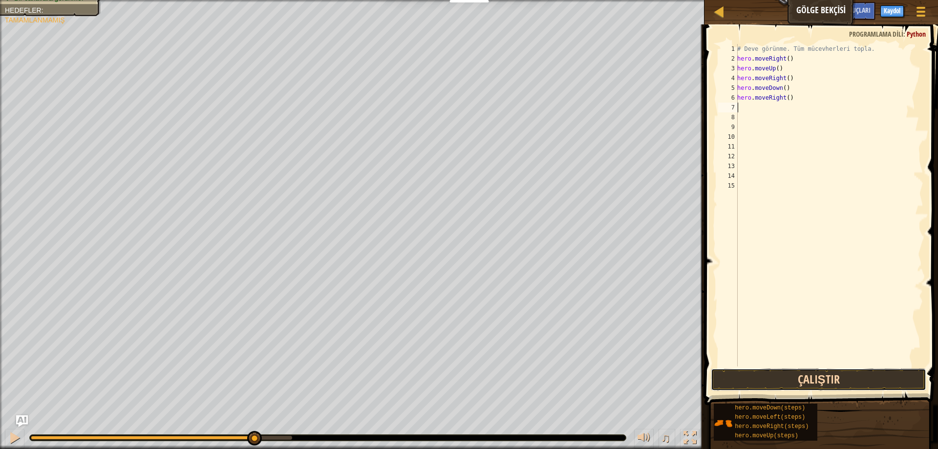
click at [784, 375] on button "Çalıştır" at bounding box center [818, 379] width 215 height 22
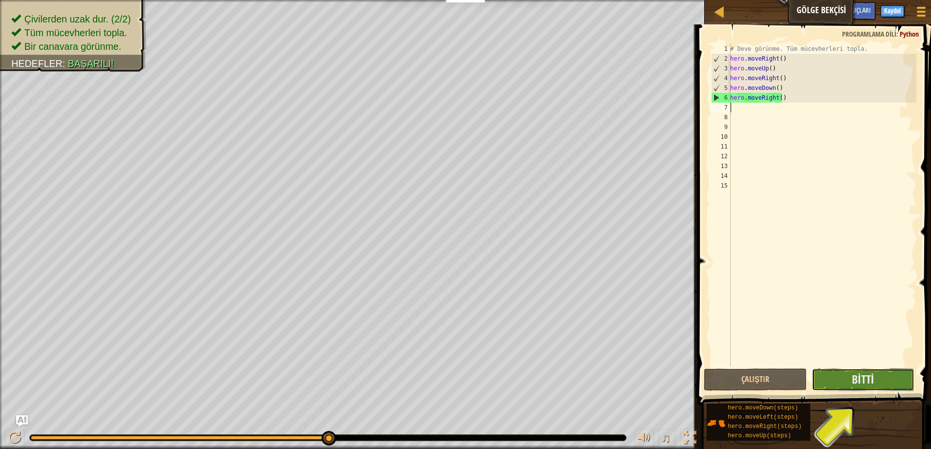
click at [858, 387] on button "Bitti" at bounding box center [862, 379] width 103 height 22
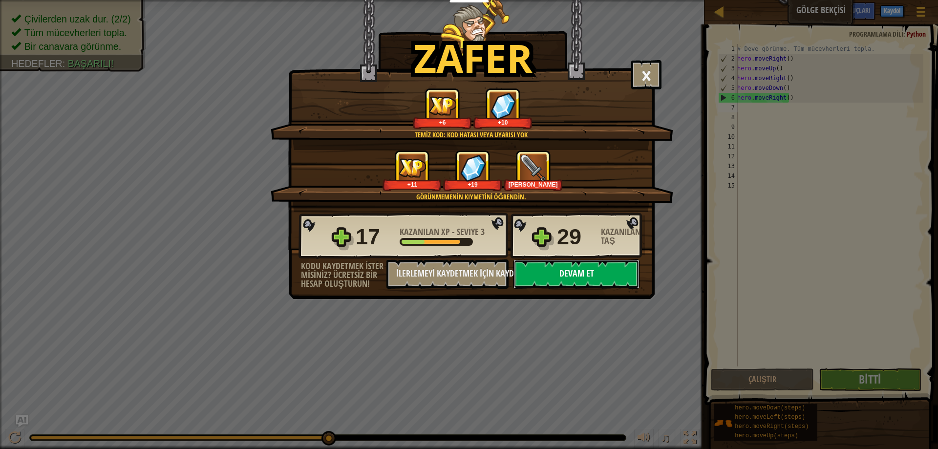
click at [543, 276] on button "Devam et" at bounding box center [576, 273] width 126 height 29
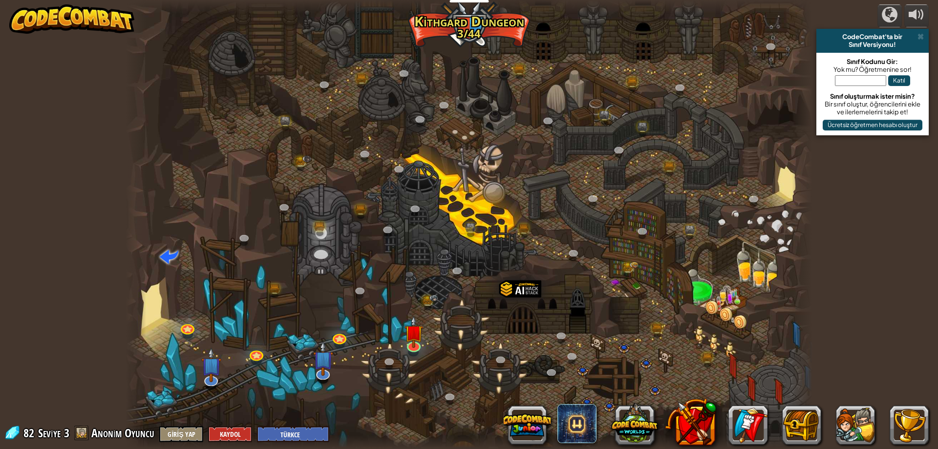
select select "tr"
click at [418, 342] on img at bounding box center [414, 324] width 19 height 42
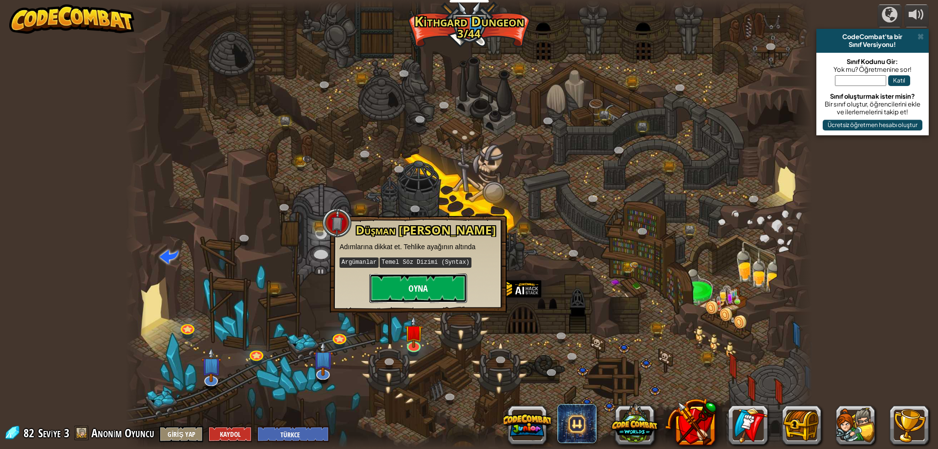
click at [413, 278] on button "Oyna" at bounding box center [418, 288] width 98 height 29
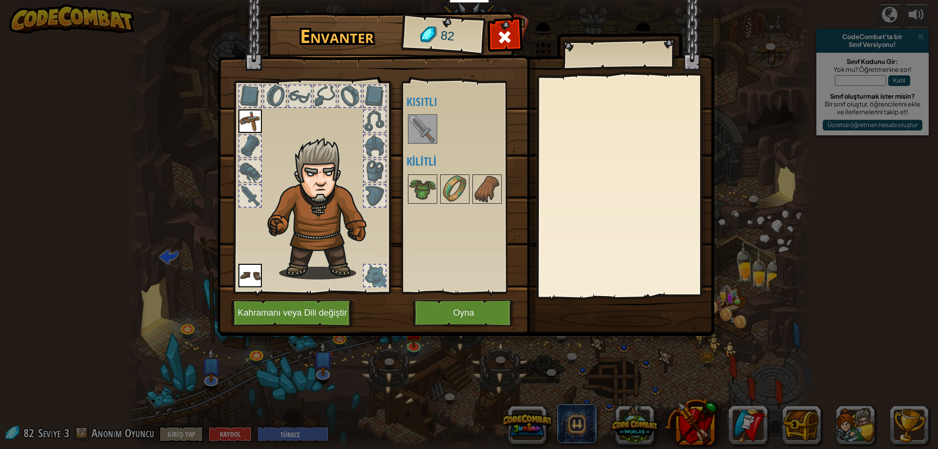
click at [418, 117] on img at bounding box center [422, 128] width 27 height 27
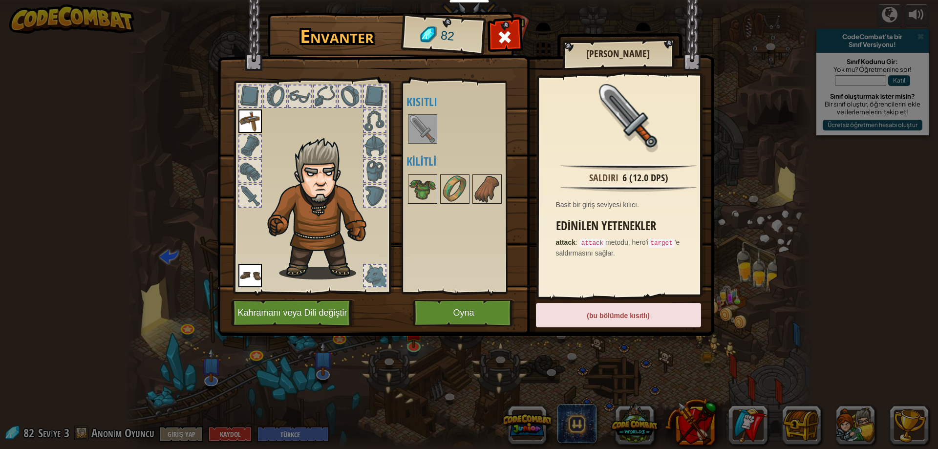
click at [419, 134] on img at bounding box center [422, 128] width 27 height 27
click at [616, 322] on div "(bu bölümde kısıtlı)" at bounding box center [618, 315] width 165 height 24
click at [477, 305] on button "Oyna" at bounding box center [464, 312] width 102 height 27
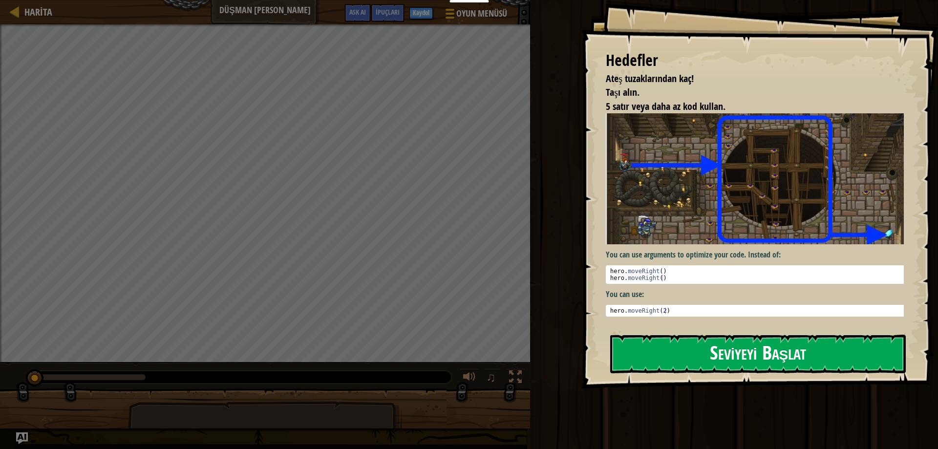
click at [662, 354] on button "Seviyeyi Başlat" at bounding box center [758, 354] width 296 height 39
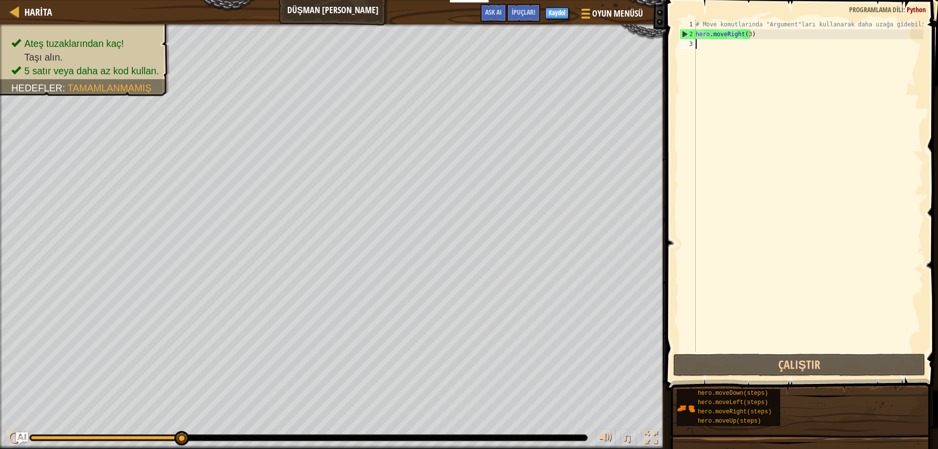
type textarea "h"
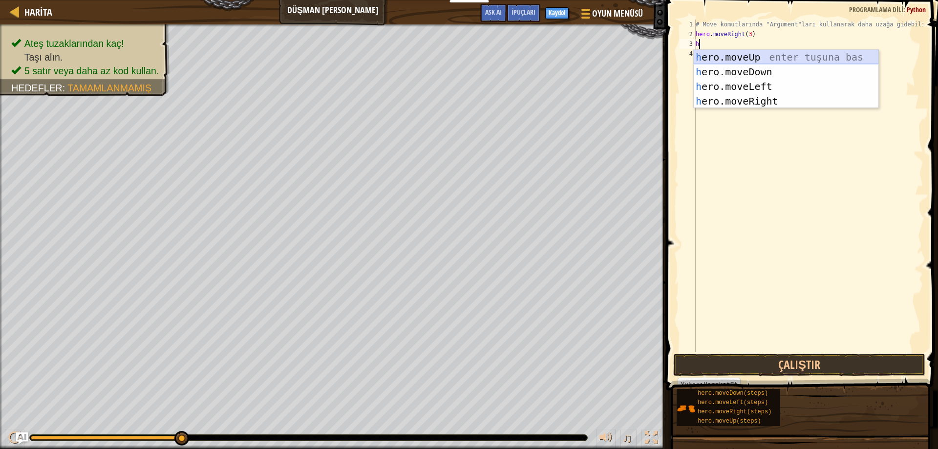
click at [746, 55] on div "h ero.moveUp enter tuşuna bas h ero.moveDown enter tuşuna bas h ero.moveLeft en…" at bounding box center [786, 94] width 185 height 88
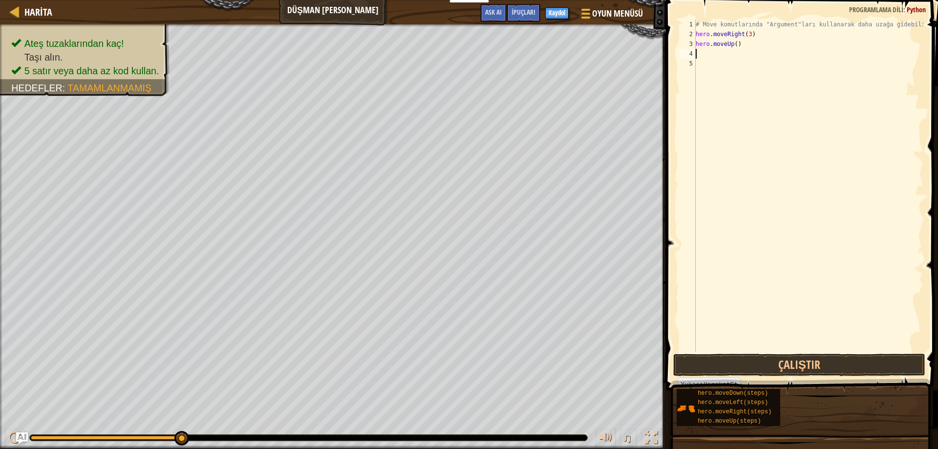
click at [746, 55] on div "# Move komutlarında "Argument"ları kullanarak daha uzağa gidebilirsin. hero . m…" at bounding box center [809, 196] width 230 height 352
click at [793, 361] on button "Çalıştır" at bounding box center [799, 365] width 253 height 22
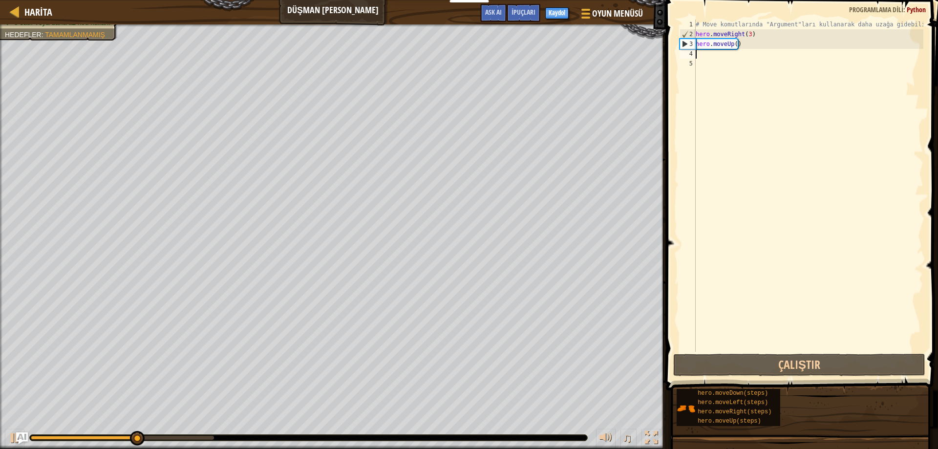
type textarea "h"
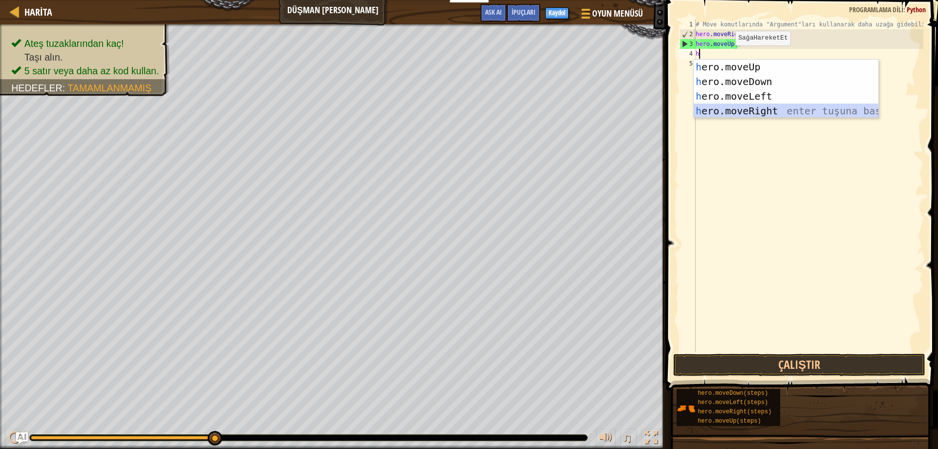
click at [742, 109] on div "h ero.moveUp enter tuşuna bas h ero.moveDown enter tuşuna bas h ero.moveLeft en…" at bounding box center [786, 104] width 185 height 88
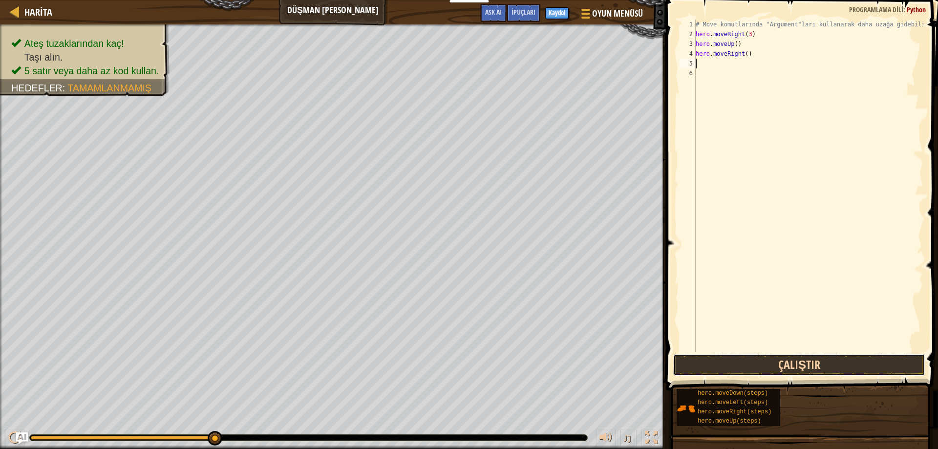
click at [781, 356] on button "Çalıştır" at bounding box center [799, 365] width 253 height 22
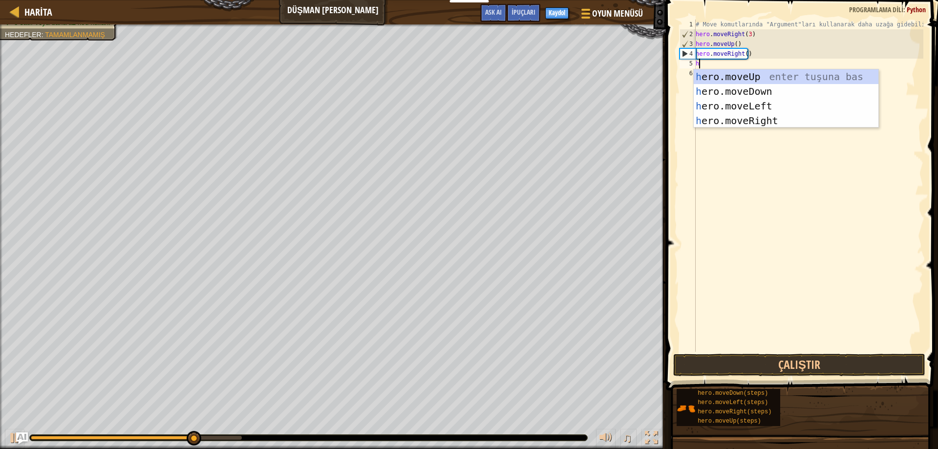
type textarea "he"
click at [754, 94] on div "he ro.moveUp enter tuşuna bas he ro.moveDown enter tuşuna bas he ro.moveLeft en…" at bounding box center [786, 113] width 185 height 88
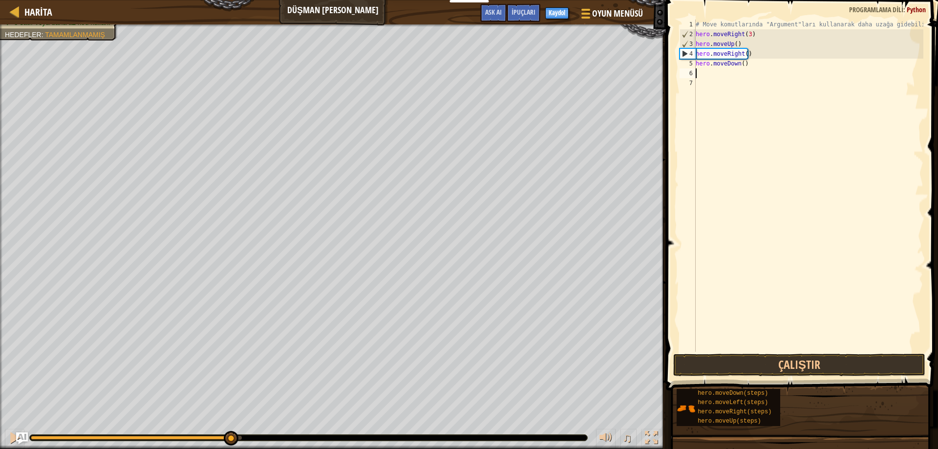
click at [745, 63] on div "# Move komutlarında "Argument"ları kullanarak daha uzağa gidebilirsin. hero . m…" at bounding box center [809, 196] width 230 height 352
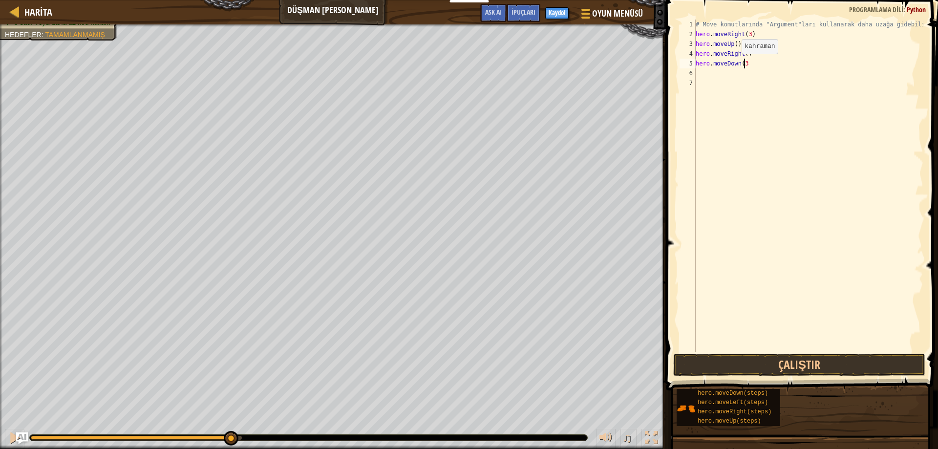
type textarea "hero.moveDown(3)"
click at [746, 82] on div "# Move komutlarında "Argument"ları kullanarak daha uzağa gidebilirsin. hero . m…" at bounding box center [809, 196] width 230 height 352
click at [782, 374] on button "Çalıştır" at bounding box center [799, 365] width 253 height 22
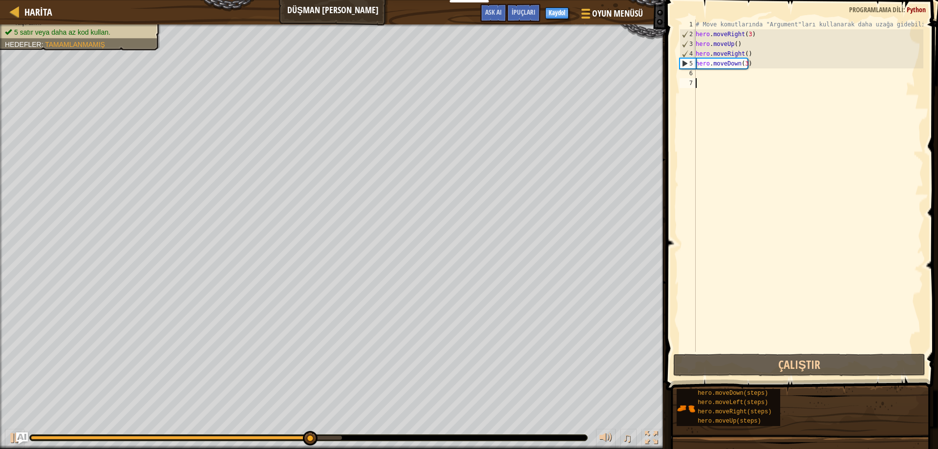
click at [704, 72] on div "# Move komutlarında "Argument"ları kullanarak daha uzağa gidebilirsin. hero . m…" at bounding box center [809, 196] width 230 height 352
type textarea "h"
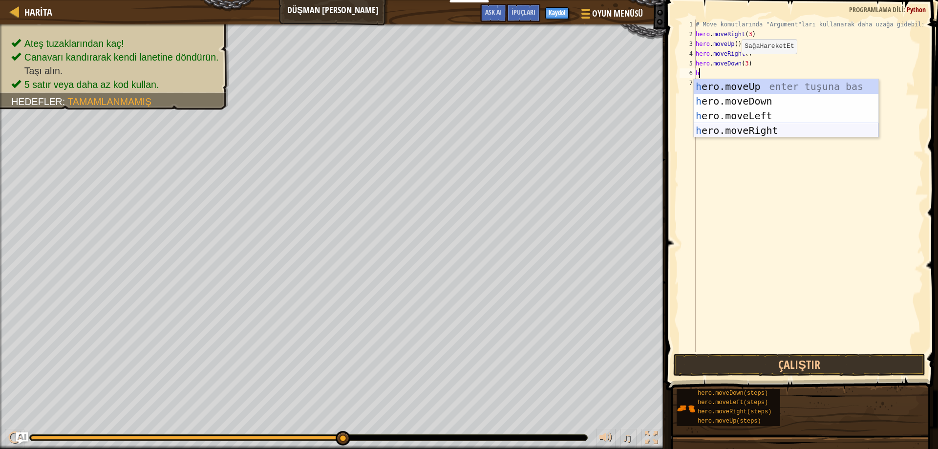
click at [759, 128] on div "h ero.moveUp enter tuşuna bas h ero.moveDown enter tuşuna bas h ero.moveLeft en…" at bounding box center [786, 123] width 185 height 88
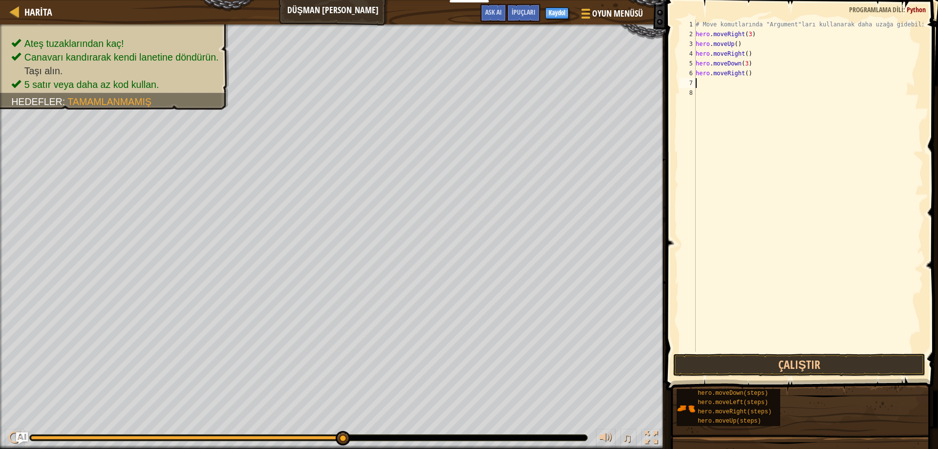
click at [755, 76] on div "# Move komutlarında "Argument"ları kullanarak daha uzağa gidebilirsin. hero . m…" at bounding box center [809, 196] width 230 height 352
type textarea "hero.moveRight(2)"
click at [820, 361] on button "Çalıştır" at bounding box center [799, 365] width 253 height 22
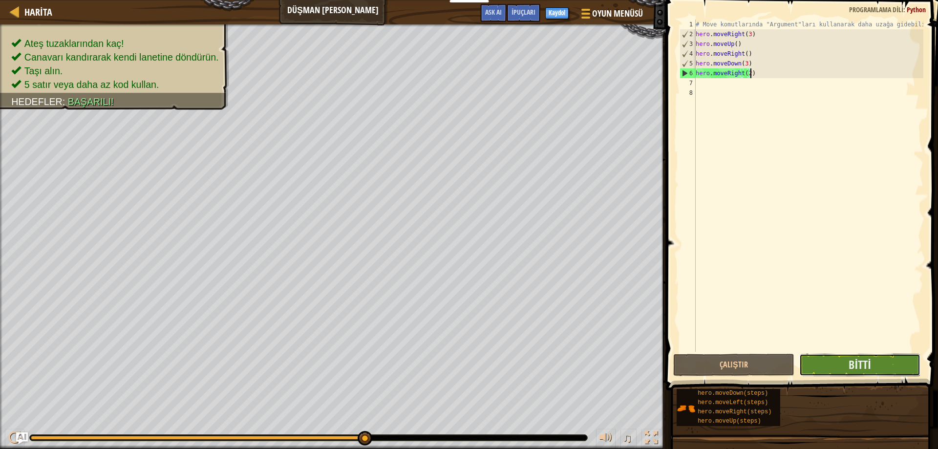
click at [835, 363] on button "Bitti" at bounding box center [859, 365] width 121 height 22
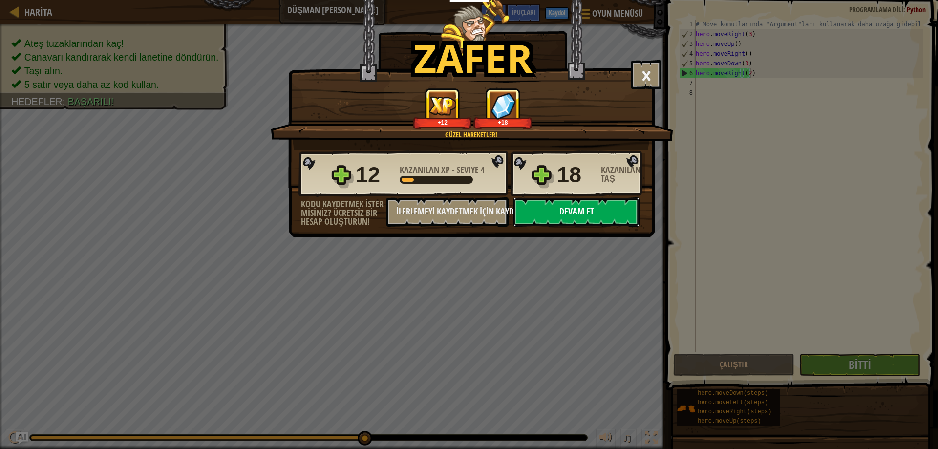
click at [552, 213] on button "Devam et" at bounding box center [576, 211] width 126 height 29
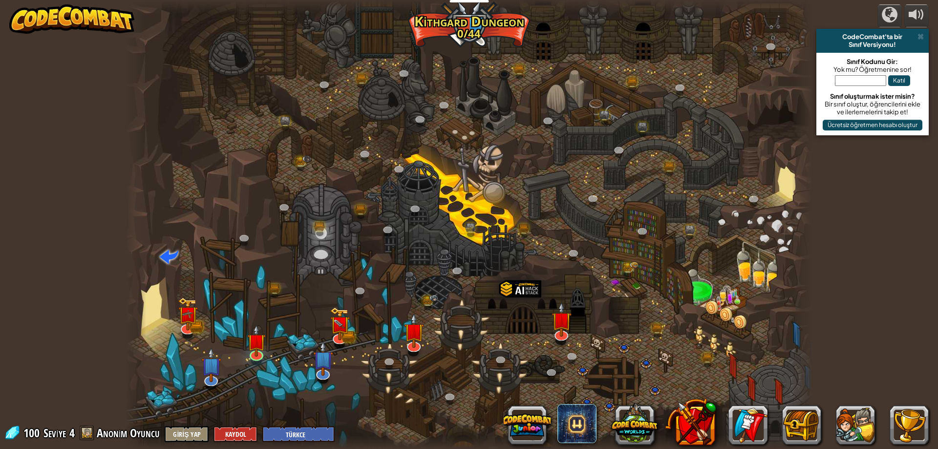
select select "tr"
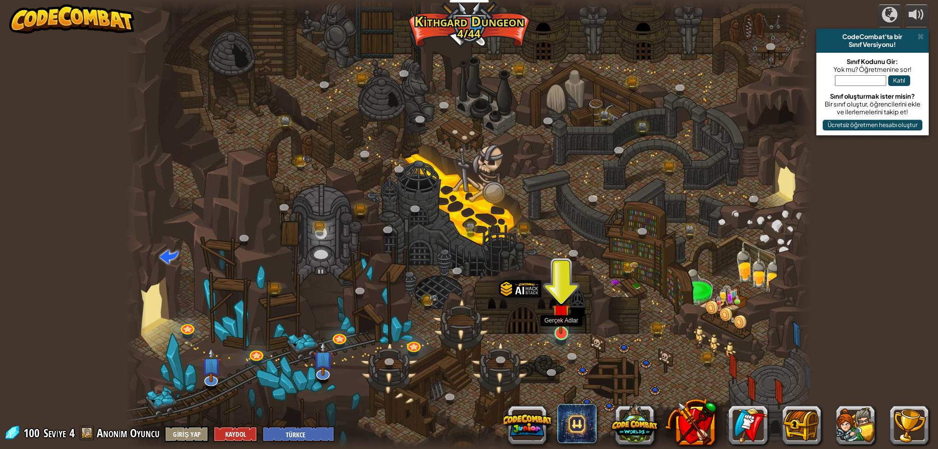
click at [556, 328] on img at bounding box center [561, 313] width 19 height 42
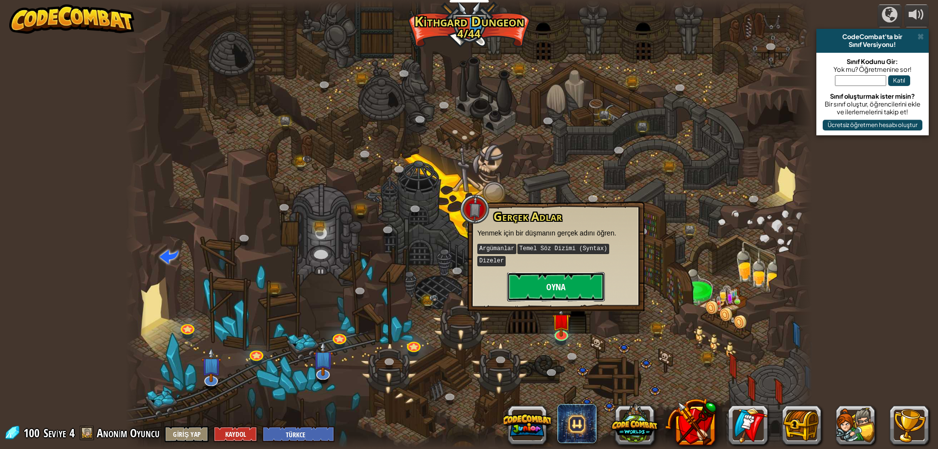
click at [579, 272] on button "Oyna" at bounding box center [556, 286] width 98 height 29
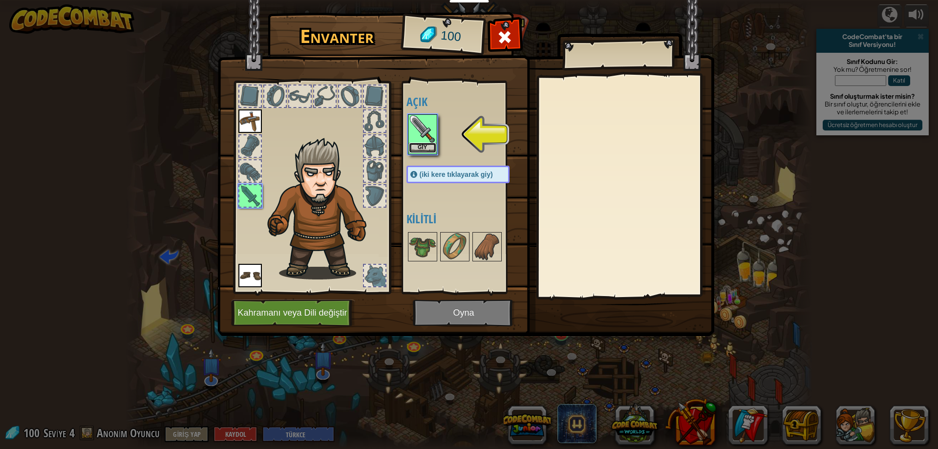
click at [412, 144] on button "Giy" at bounding box center [422, 148] width 27 height 10
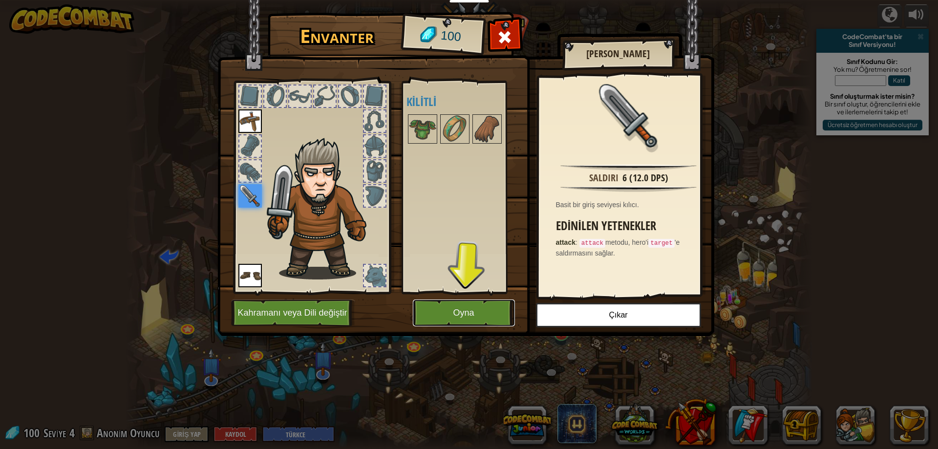
click at [469, 310] on button "Oyna" at bounding box center [464, 312] width 102 height 27
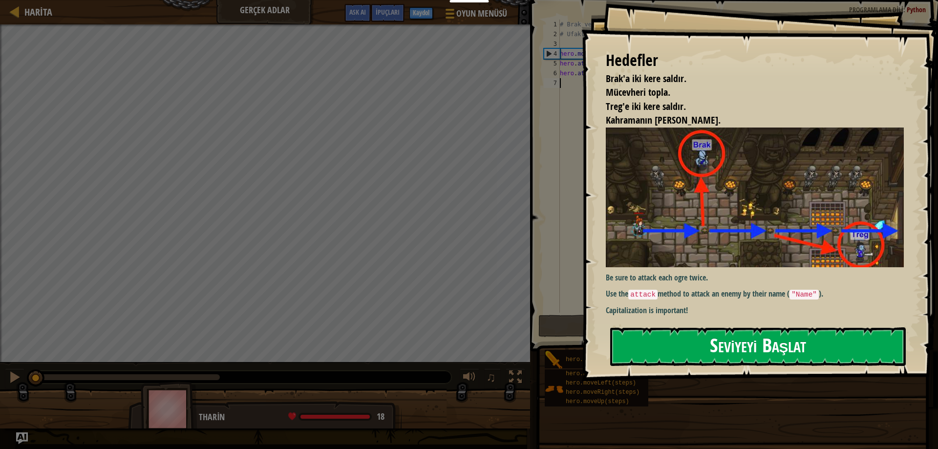
click at [690, 359] on button "Seviyeyi Başlat" at bounding box center [758, 346] width 296 height 39
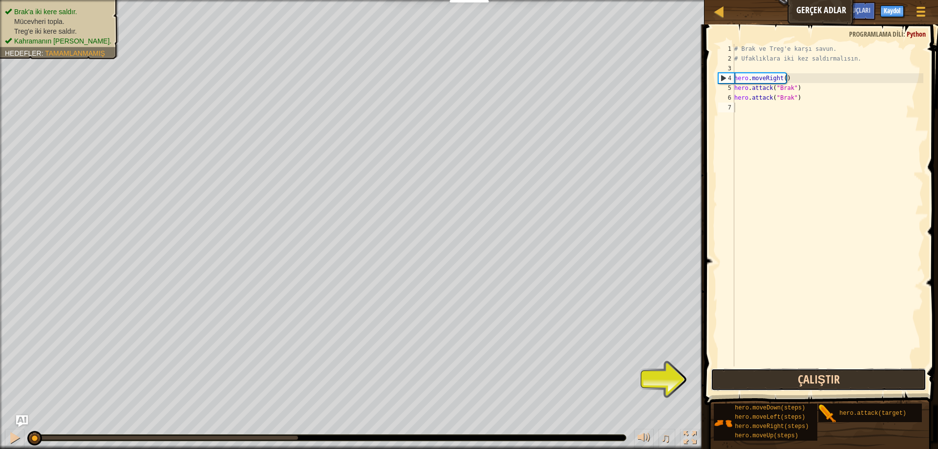
click at [792, 384] on button "Çalıştır" at bounding box center [818, 379] width 215 height 22
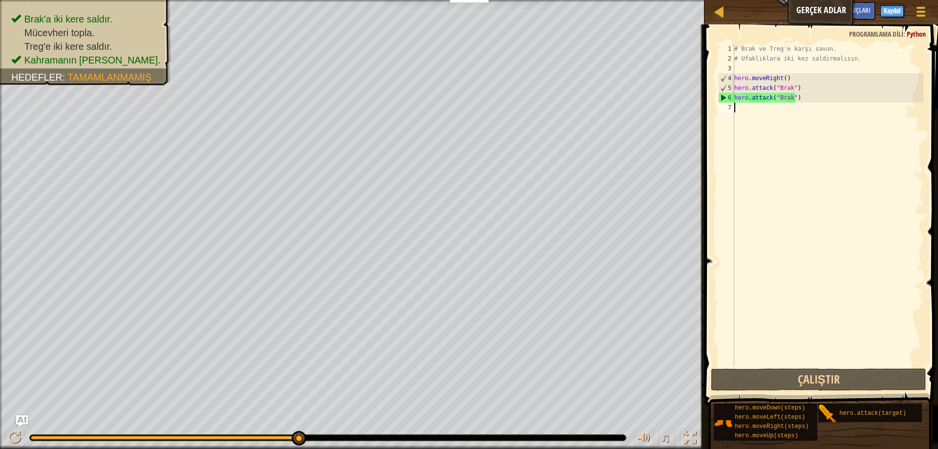
type textarea "h"
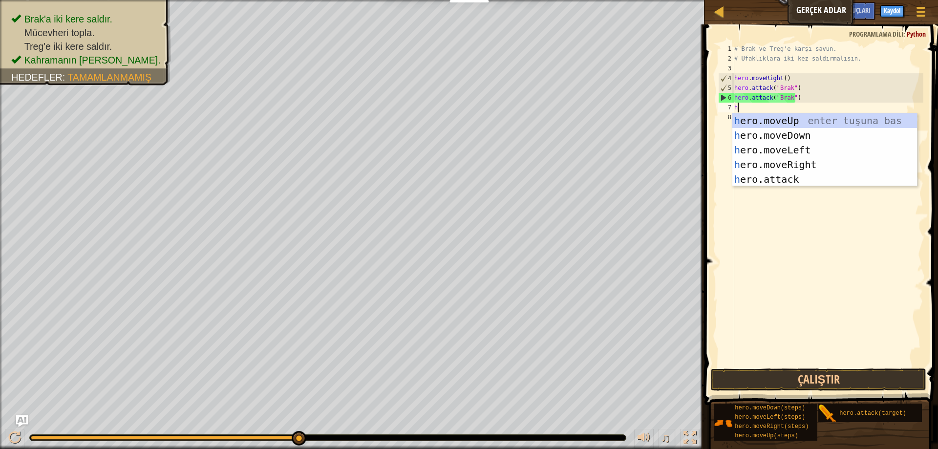
scroll to position [4, 0]
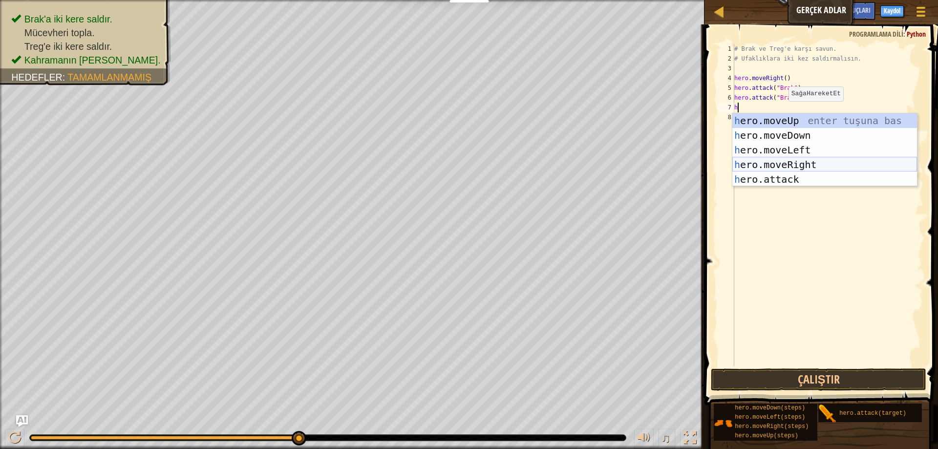
click at [790, 161] on div "h ero.moveUp enter tuşuna bas h ero.moveDown enter tuşuna bas h ero.moveLeft en…" at bounding box center [824, 164] width 185 height 103
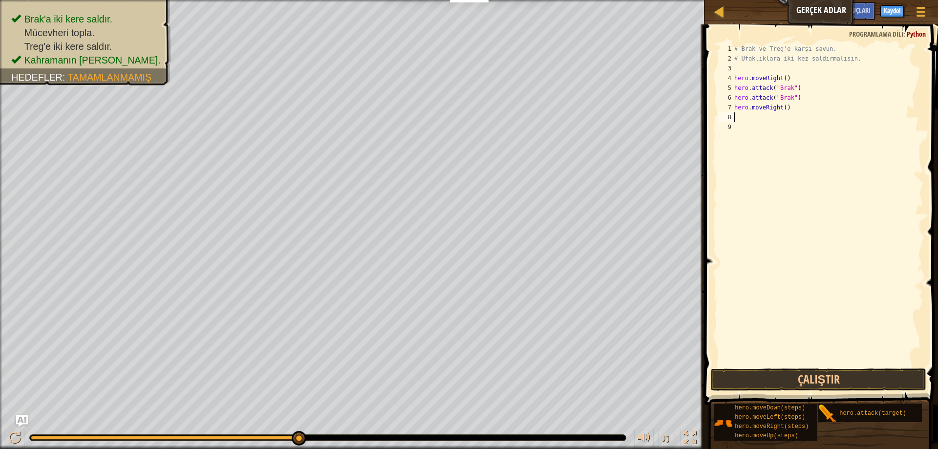
click at [795, 109] on div "# Brak ve Treg'e karşı savun. # Ufaklıklara iki kez saldırmalısın. hero . moveR…" at bounding box center [827, 215] width 191 height 342
type textarea "hero.moveRight(2)"
click at [870, 372] on button "Çalıştır" at bounding box center [818, 379] width 215 height 22
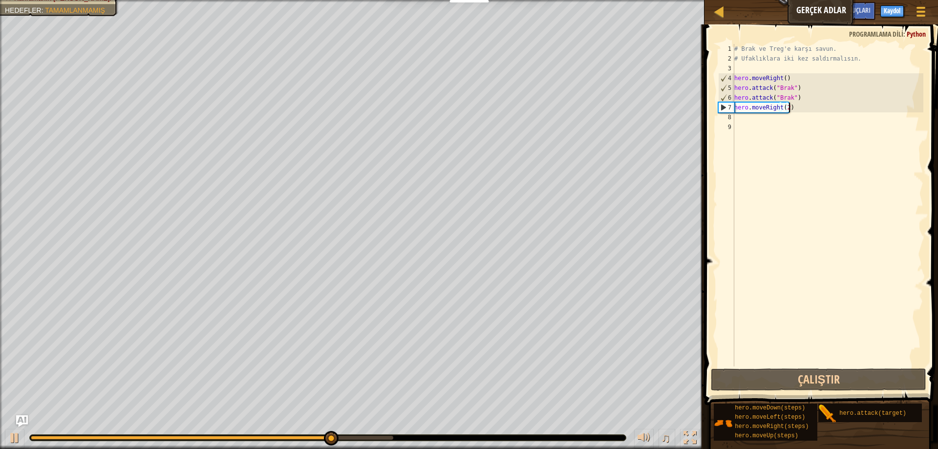
click at [771, 124] on div "# Brak ve Treg'e karşı savun. # Ufaklıklara iki kez saldırmalısın. hero . moveR…" at bounding box center [827, 215] width 191 height 342
click at [763, 116] on div "# Brak ve Treg'e karşı savun. # Ufaklıklara iki kez saldırmalısın. hero . moveR…" at bounding box center [827, 215] width 191 height 342
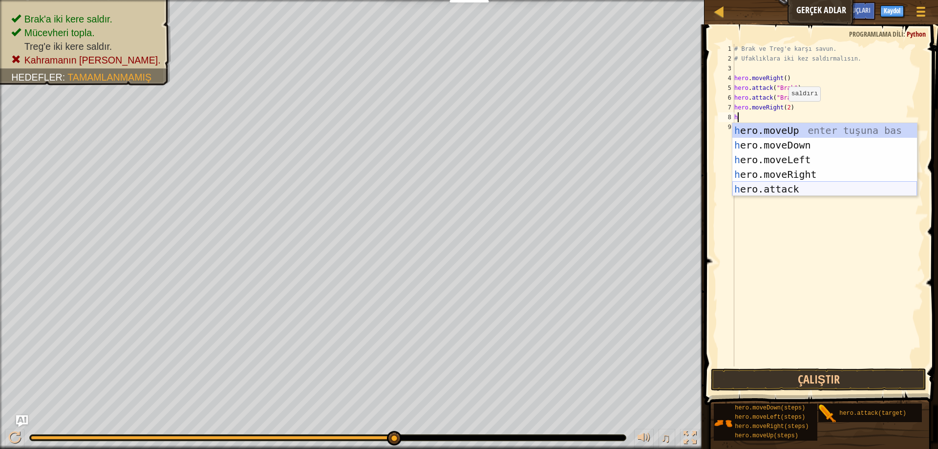
click at [774, 187] on div "h ero.moveUp enter tuşuna bas h ero.moveDown enter tuşuna bas h ero.moveLeft en…" at bounding box center [824, 174] width 185 height 103
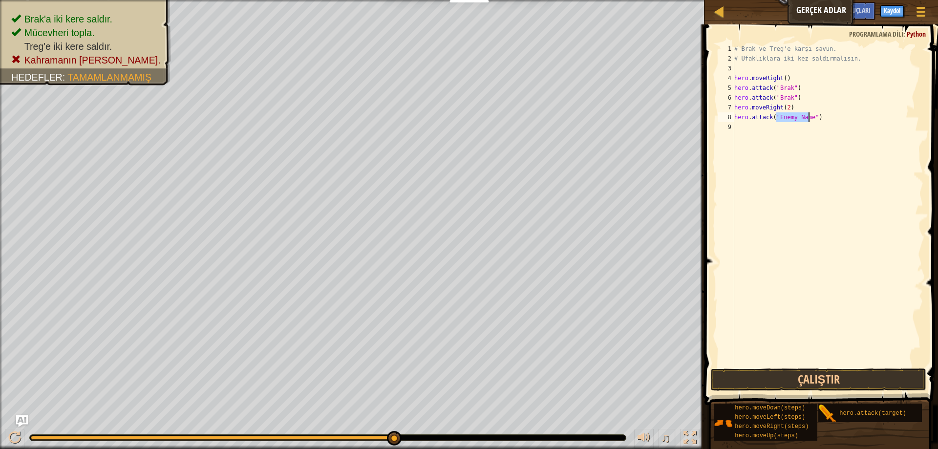
scroll to position [4, 3]
type textarea "hero.attack("treg")"
click at [747, 124] on div "# Brak ve Treg'e karşı savun. # Ufaklıklara iki kez saldırmalısın. hero . moveR…" at bounding box center [827, 215] width 191 height 342
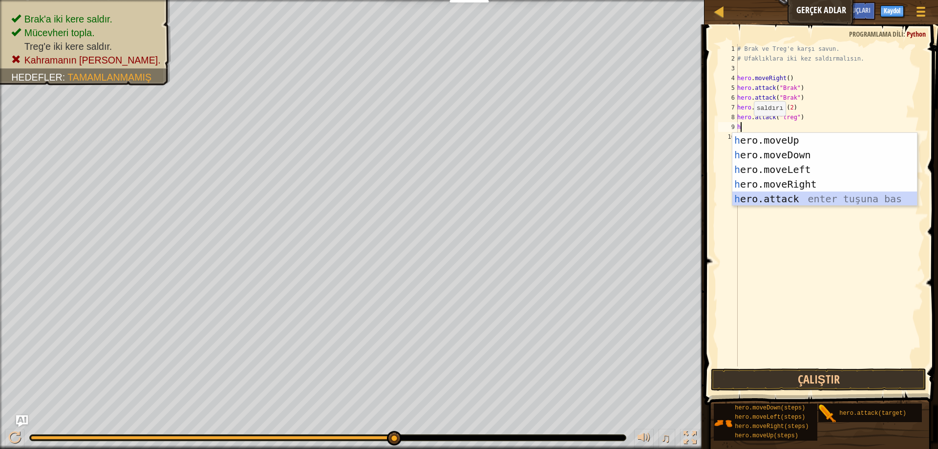
click at [762, 196] on div "h ero.moveUp enter tuşuna bas h ero.moveDown enter tuşuna bas h ero.moveLeft en…" at bounding box center [824, 184] width 185 height 103
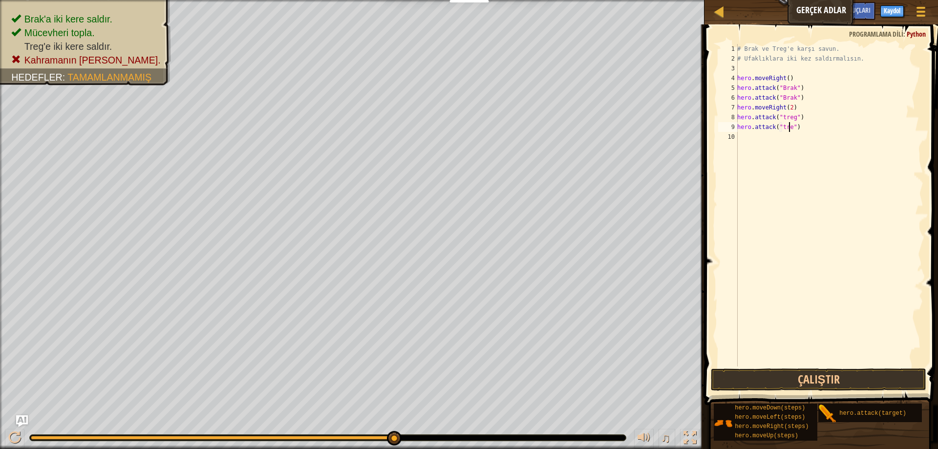
type textarea "hero.attack("treg")"
click at [739, 137] on div "# Brak ve Treg'e karşı savun. # Ufaklıklara iki kez saldırmalısın. hero . moveR…" at bounding box center [829, 215] width 188 height 342
type textarea "h"
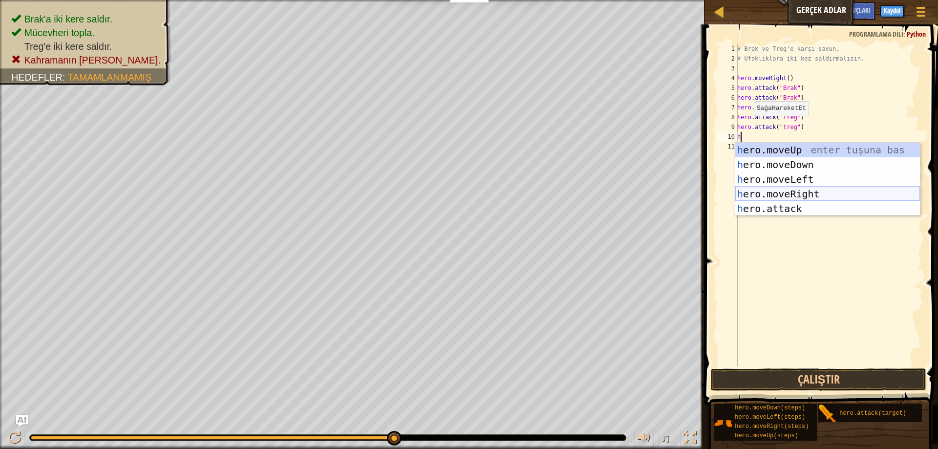
click at [797, 191] on div "h ero.moveUp enter tuşuna bas h ero.moveDown enter tuşuna bas h ero.moveLeft en…" at bounding box center [827, 194] width 185 height 103
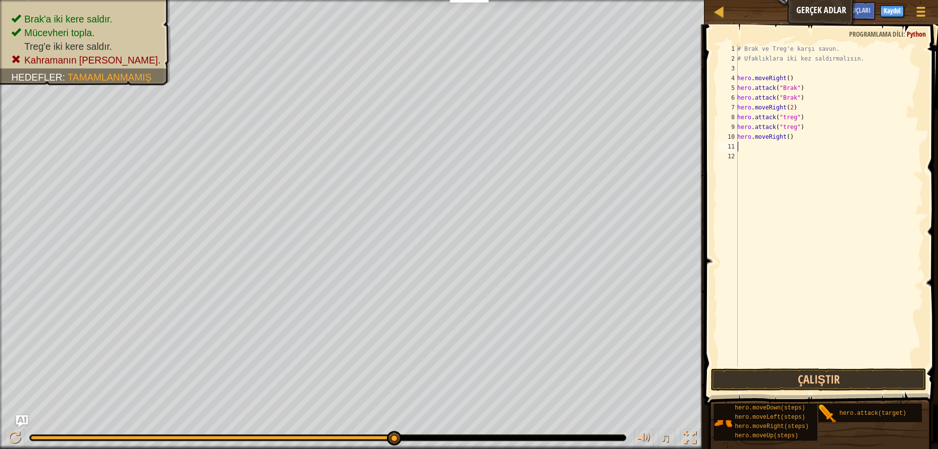
click at [795, 143] on div "# Brak ve Treg'e karşı savun. # Ufaklıklara iki kez saldırmalısın. hero . moveR…" at bounding box center [829, 215] width 188 height 342
click at [793, 374] on button "Çalıştır" at bounding box center [818, 379] width 215 height 22
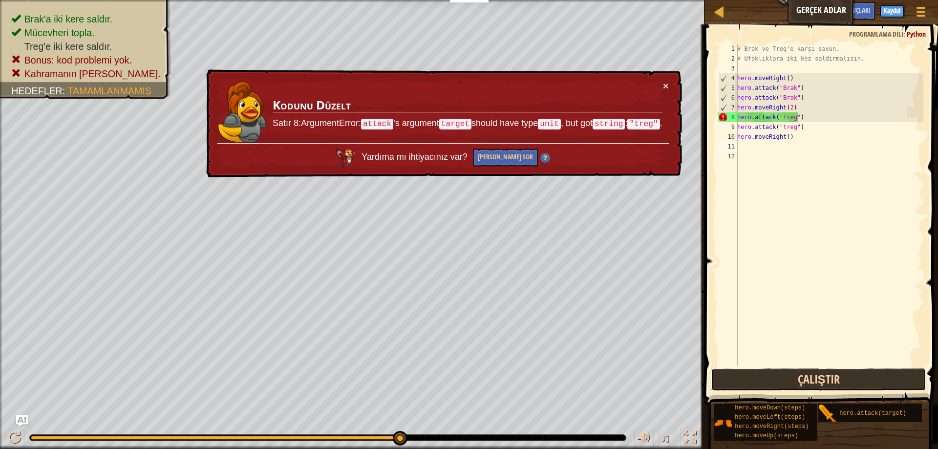
click at [866, 380] on button "Çalıştır" at bounding box center [818, 379] width 215 height 22
click at [516, 159] on button "[PERSON_NAME] Sor" at bounding box center [505, 158] width 65 height 18
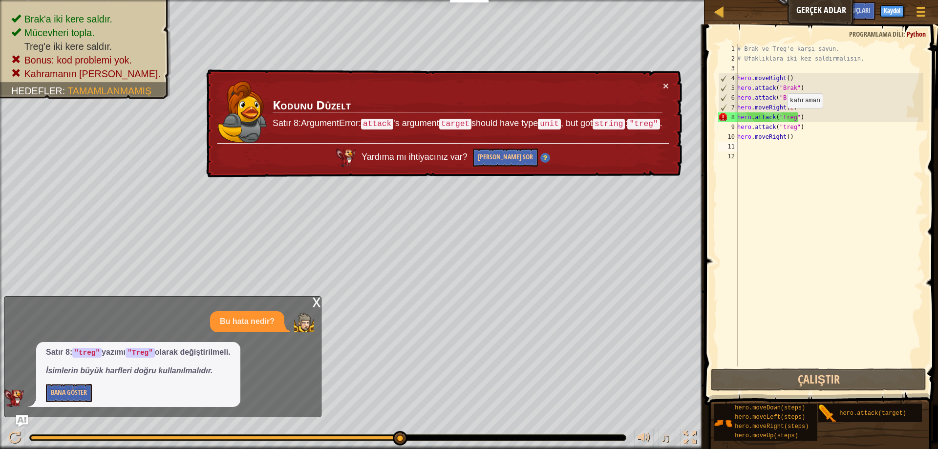
click at [782, 118] on div "# Brak ve Treg'e karşı savun. # Ufaklıklara iki kez saldırmalısın. hero . moveR…" at bounding box center [829, 215] width 188 height 342
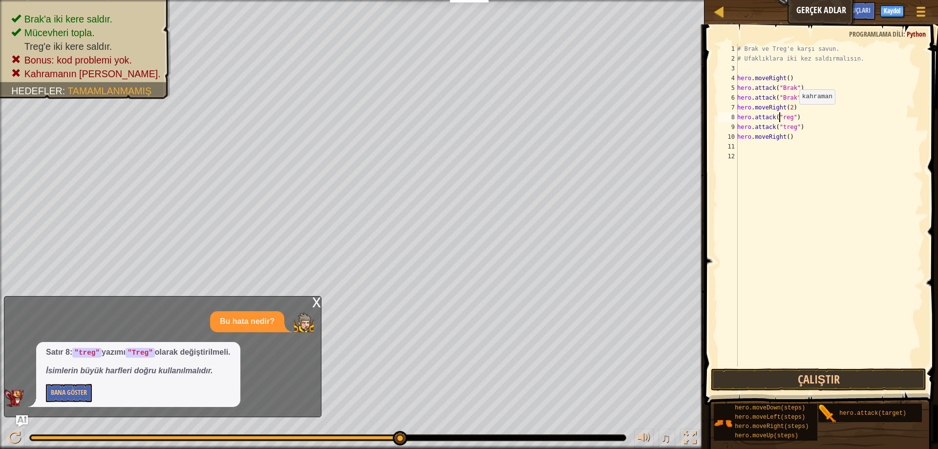
scroll to position [4, 3]
click at [783, 127] on div "# Brak ve Treg'e karşı savun. # Ufaklıklara iki kez saldırmalısın. hero . moveR…" at bounding box center [829, 215] width 188 height 342
type textarea "hero.attack("Treg")"
click at [812, 376] on button "Çalıştır" at bounding box center [818, 379] width 215 height 22
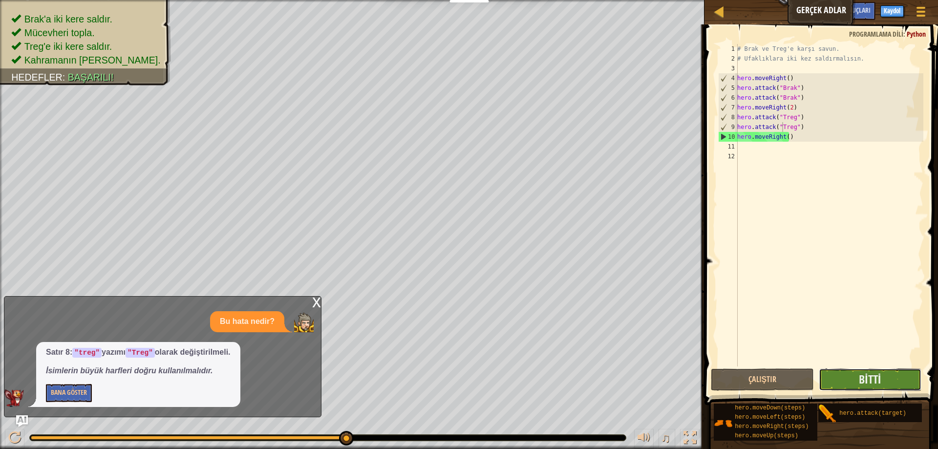
click at [882, 384] on button "Bitti" at bounding box center [870, 379] width 103 height 22
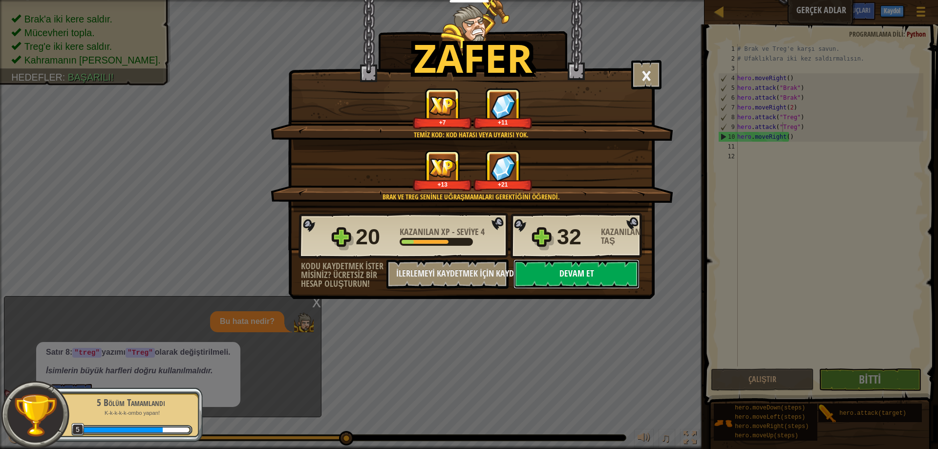
click at [545, 265] on button "Devam et" at bounding box center [576, 273] width 126 height 29
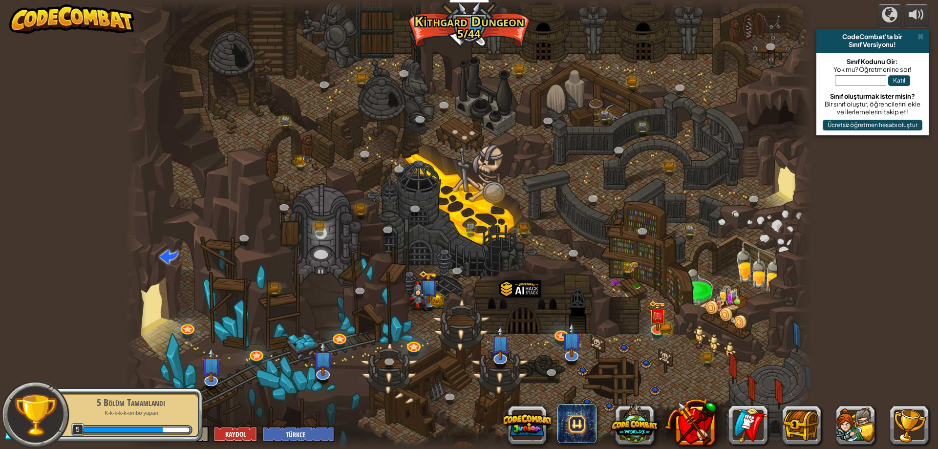
select select "tr"
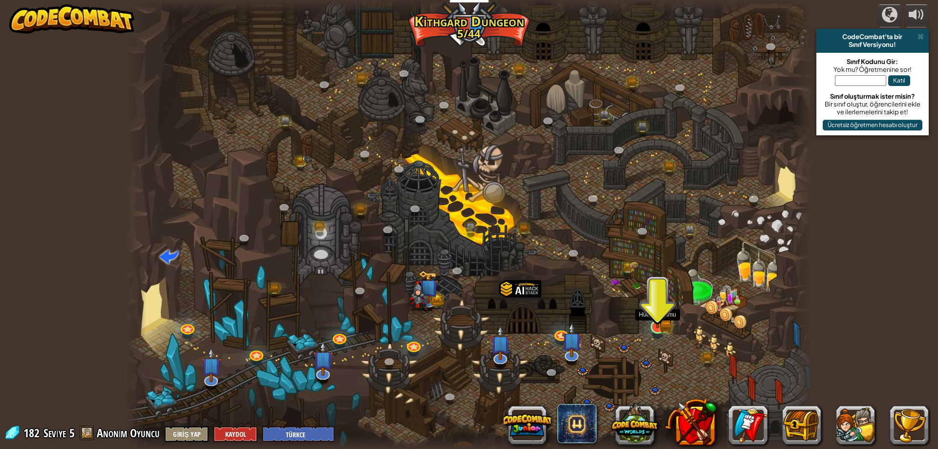
click at [668, 328] on img at bounding box center [666, 326] width 12 height 14
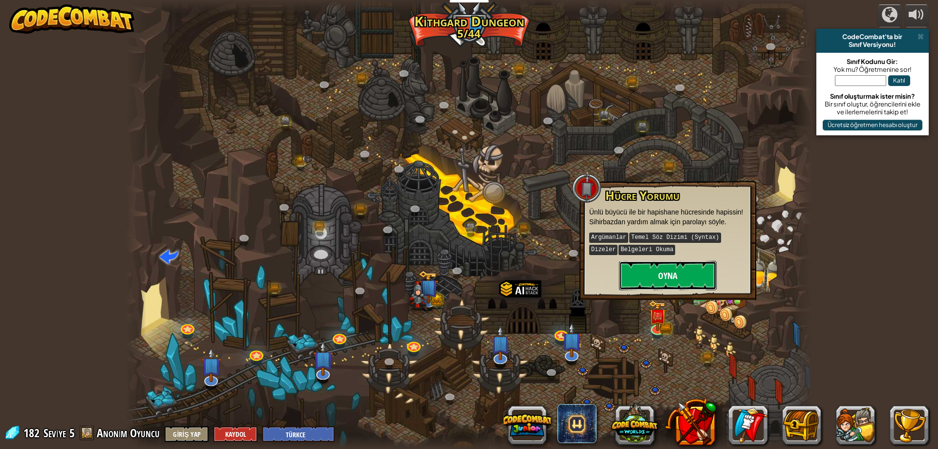
click at [651, 273] on button "Oyna" at bounding box center [668, 275] width 98 height 29
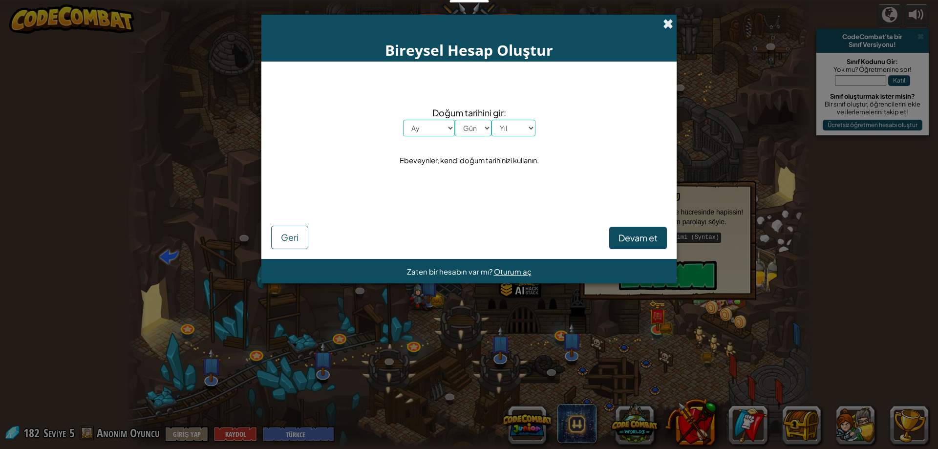
click at [666, 23] on span at bounding box center [668, 24] width 10 height 10
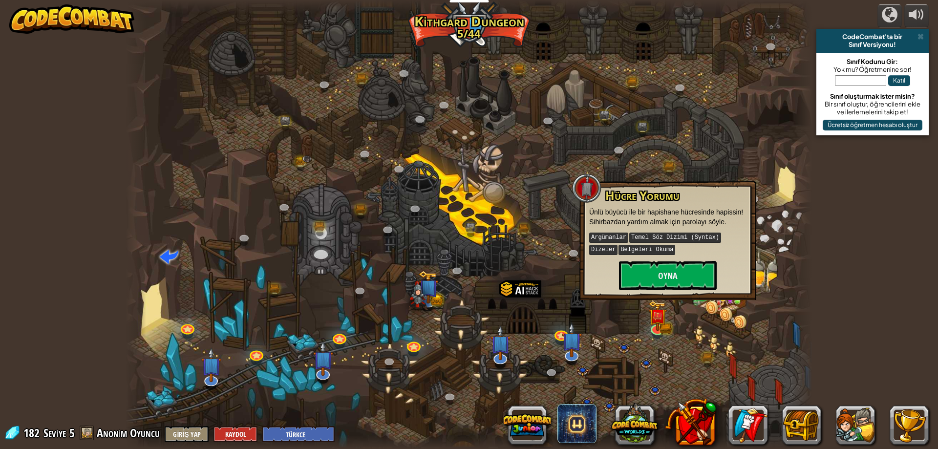
click at [540, 260] on div at bounding box center [469, 224] width 687 height 449
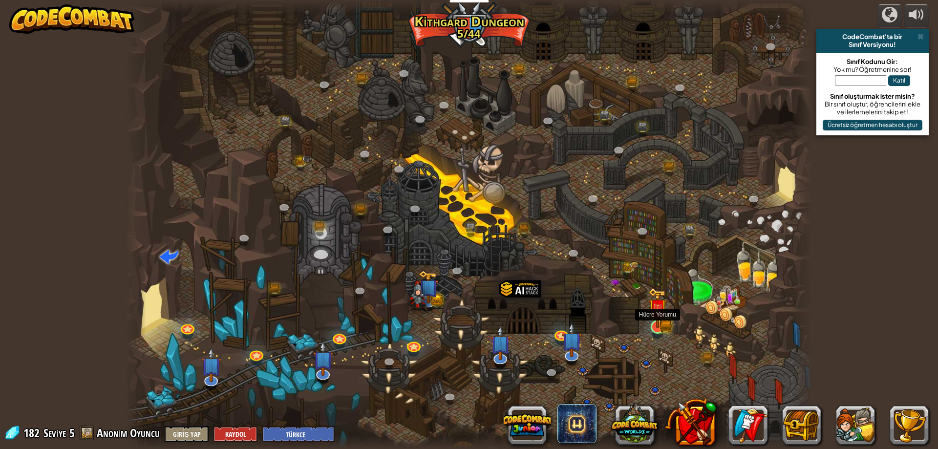
click at [658, 328] on img at bounding box center [657, 308] width 19 height 41
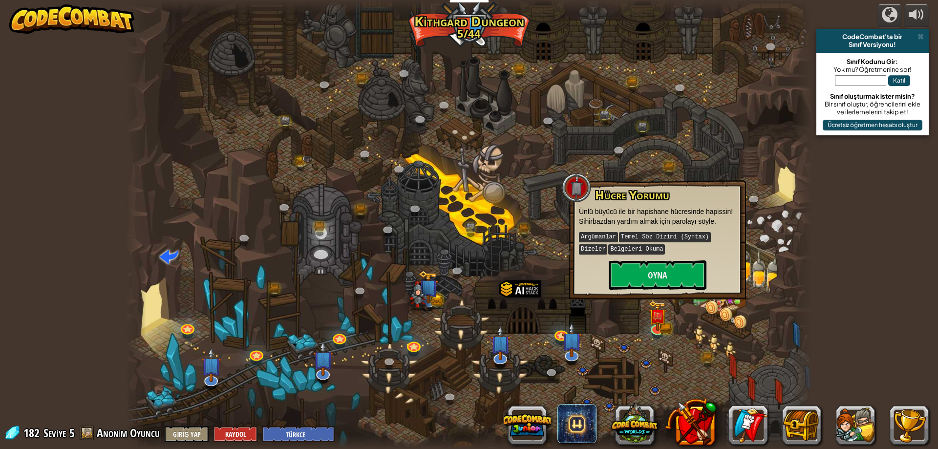
click at [646, 259] on div "Hücre Yorumu Ünlü büyücü ile bir hapishane hücresinde hapissin! Sihirbazdan yar…" at bounding box center [657, 239] width 157 height 101
click at [643, 270] on button "Oyna" at bounding box center [658, 274] width 98 height 29
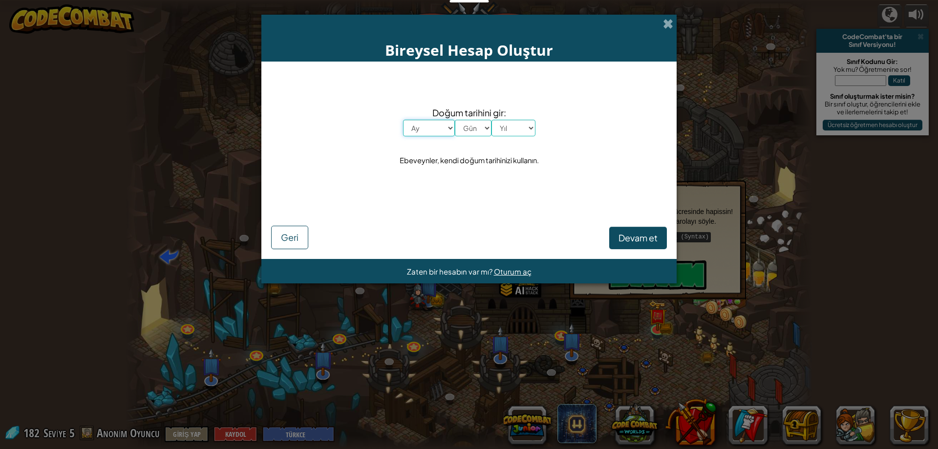
click at [432, 130] on select "Ay [PERSON_NAME] Şubat Mart Nisan Mayıs Haziran Temmuz Ağustos Eylül [PERSON_NA…" at bounding box center [429, 128] width 52 height 17
select select "10"
click at [403, 120] on select "Ay [PERSON_NAME] Şubat Mart Nisan Mayıs Haziran Temmuz Ağustos Eylül [PERSON_NA…" at bounding box center [429, 128] width 52 height 17
drag, startPoint x: 478, startPoint y: 139, endPoint x: 479, endPoint y: 130, distance: 8.9
click at [478, 138] on div "Doğum tarihini gir: Ay [PERSON_NAME] Şubat Mart Nisan Mayıs Haziran Temmuz Ağus…" at bounding box center [469, 136] width 396 height 130
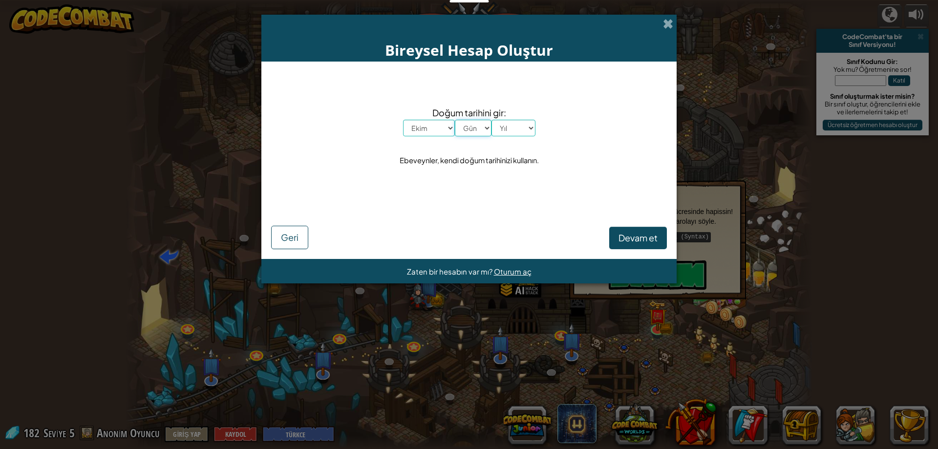
click at [479, 130] on select "Gün 1 2 3 4 5 6 7 8 9 10 11 12 13 14 15 16 17 18 19 20 21 22 23 24 25 26 27 28 …" at bounding box center [473, 128] width 37 height 17
select select "19"
click at [455, 120] on select "Gün 1 2 3 4 5 6 7 8 9 10 11 12 13 14 15 16 17 18 19 20 21 22 23 24 25 26 27 28 …" at bounding box center [473, 128] width 37 height 17
click at [510, 135] on select "Yıl 2025 2024 2023 2022 2021 2020 2019 2018 2017 2016 2015 2014 2013 2012 2011 …" at bounding box center [513, 128] width 44 height 17
select select "1986"
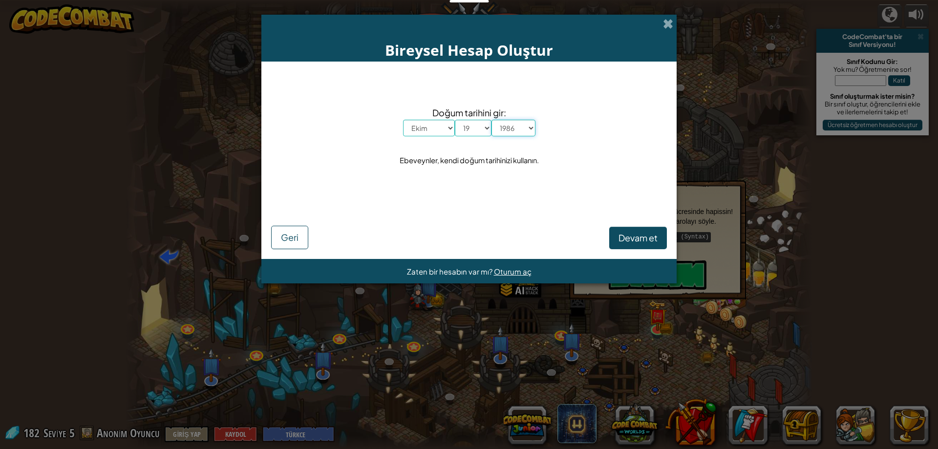
click at [491, 120] on select "Yıl 2025 2024 2023 2022 2021 2020 2019 2018 2017 2016 2015 2014 2013 2012 2011 …" at bounding box center [513, 128] width 44 height 17
click at [649, 228] on button "Devam et" at bounding box center [638, 238] width 58 height 22
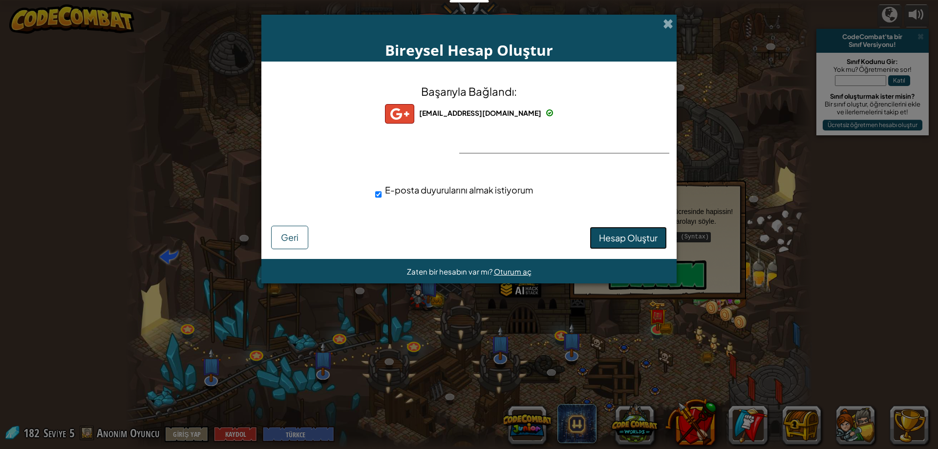
click at [633, 243] on span "Hesap Oluştur" at bounding box center [628, 237] width 59 height 11
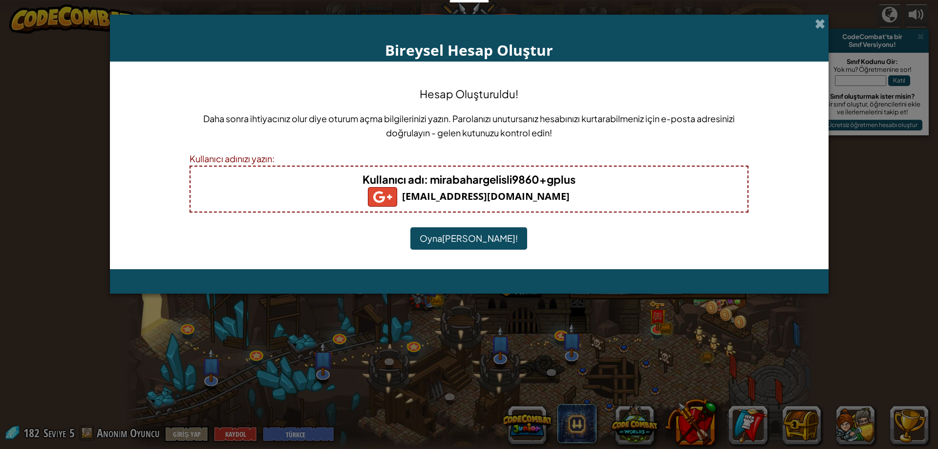
click at [482, 236] on button "Oyna[PERSON_NAME]!" at bounding box center [468, 238] width 117 height 22
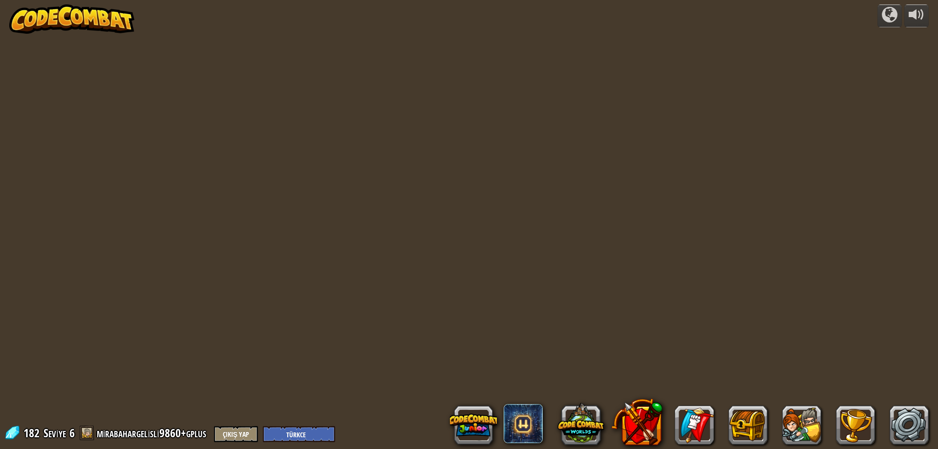
select select "tr"
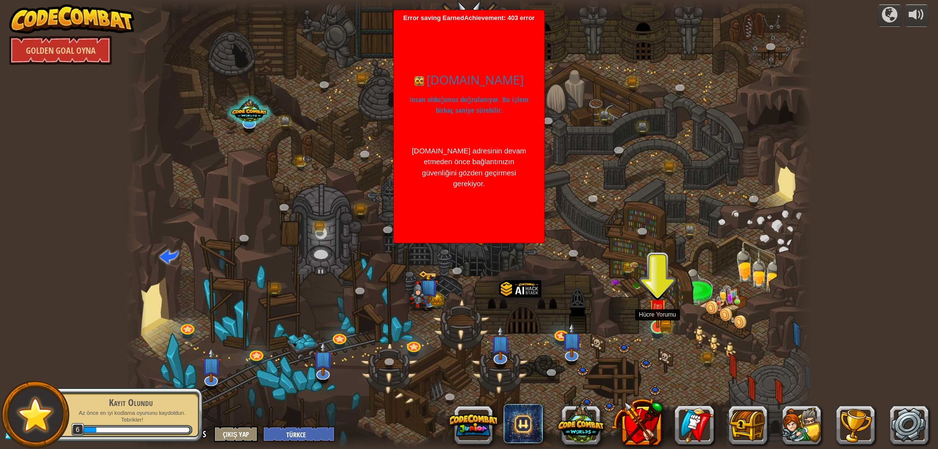
click at [657, 314] on img at bounding box center [657, 308] width 11 height 11
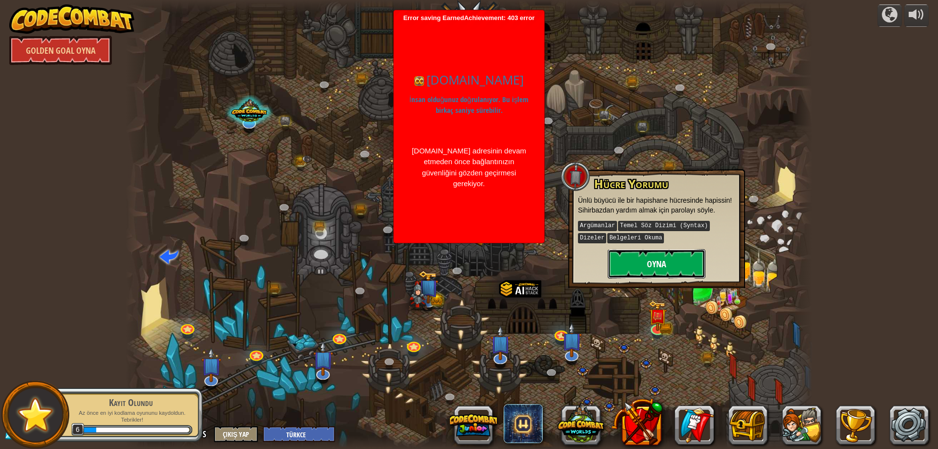
click at [671, 257] on button "Oyna" at bounding box center [657, 263] width 98 height 29
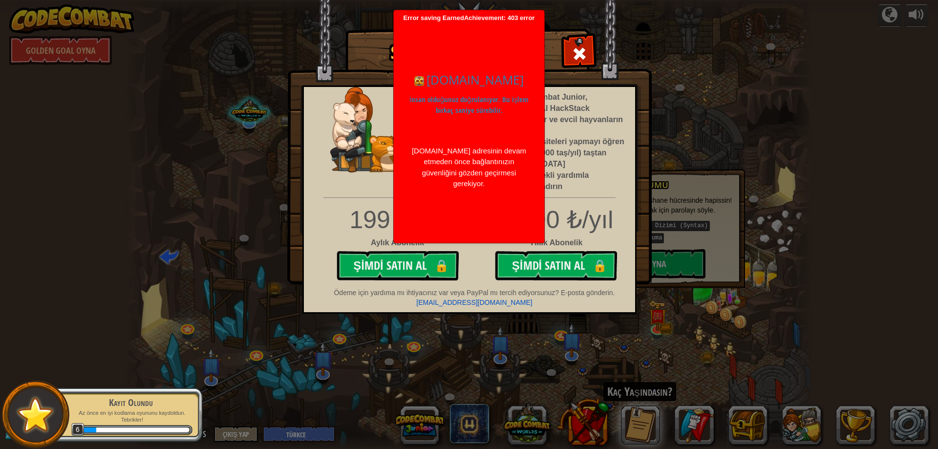
click at [579, 123] on li "Özel kahramanlar ve evcil hayvanların kilidini aç" at bounding box center [554, 125] width 144 height 22
drag, startPoint x: 316, startPoint y: 174, endPoint x: 353, endPoint y: 200, distance: 44.9
click at [322, 178] on div "Access CodeCombat Junior, CodeCombat & AI HackStack Özel kahramanlar ve evcil h…" at bounding box center [470, 140] width 346 height 106
click at [577, 55] on span at bounding box center [580, 54] width 16 height 16
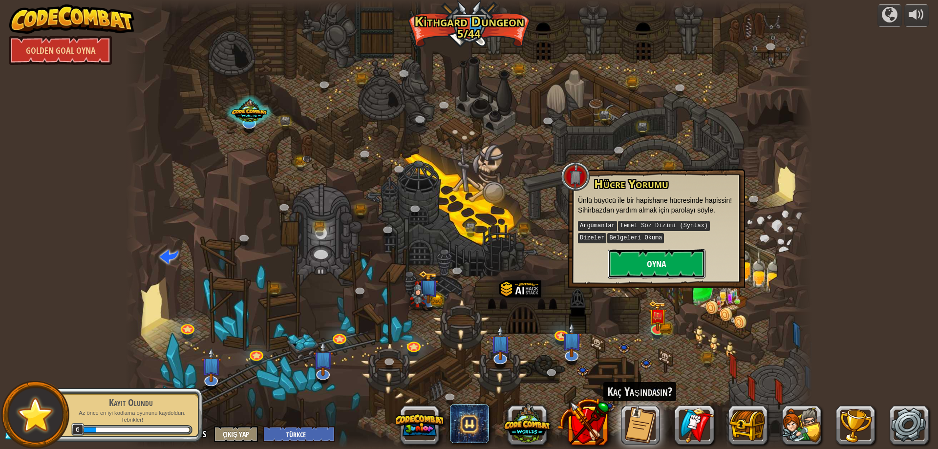
click at [641, 262] on button "Oyna" at bounding box center [657, 263] width 98 height 29
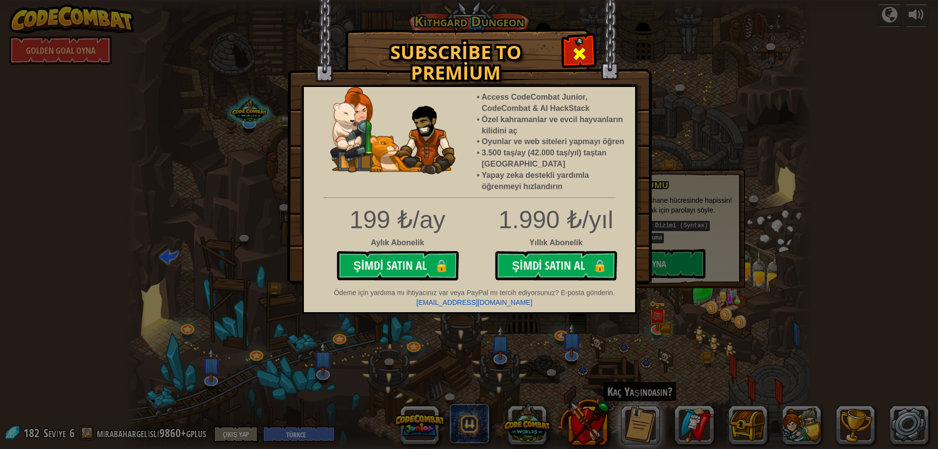
click at [584, 51] on span at bounding box center [580, 54] width 16 height 16
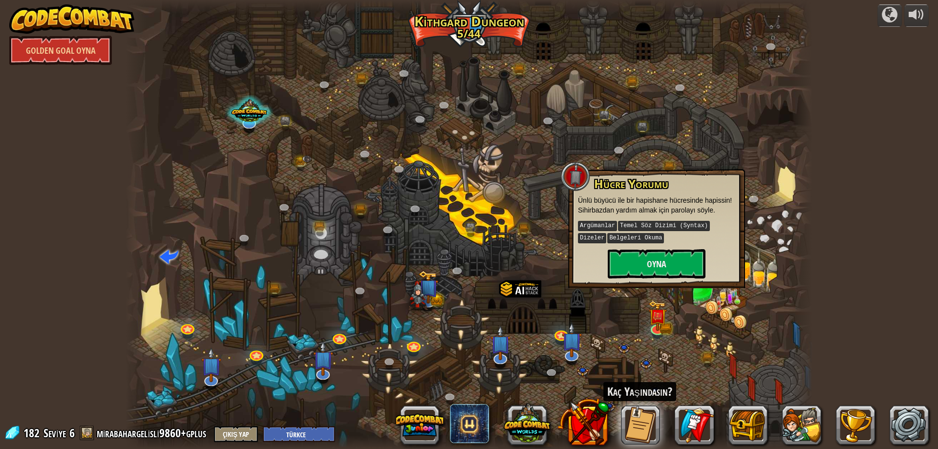
select select "tr"
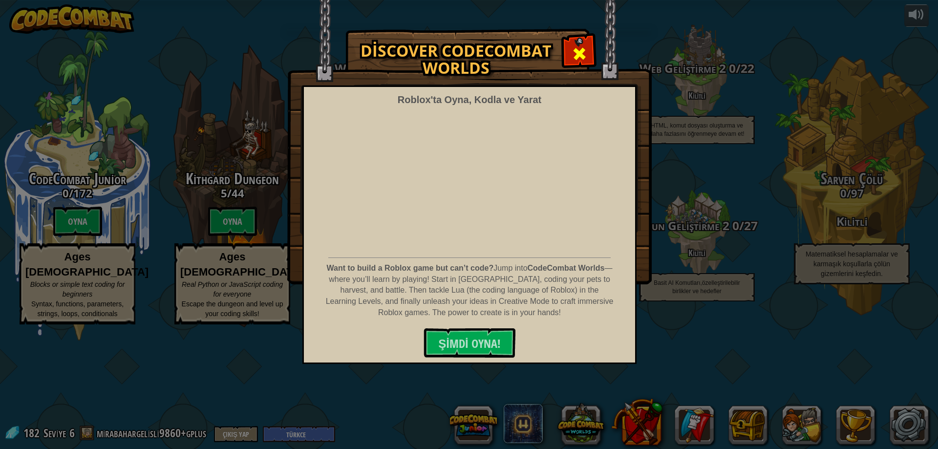
click at [577, 60] on span at bounding box center [580, 54] width 16 height 16
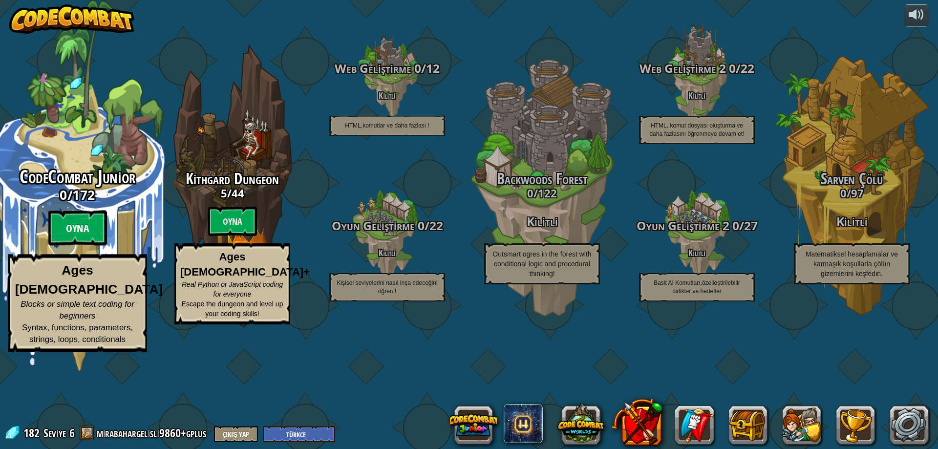
click at [71, 246] on btn "Oyna" at bounding box center [77, 228] width 59 height 35
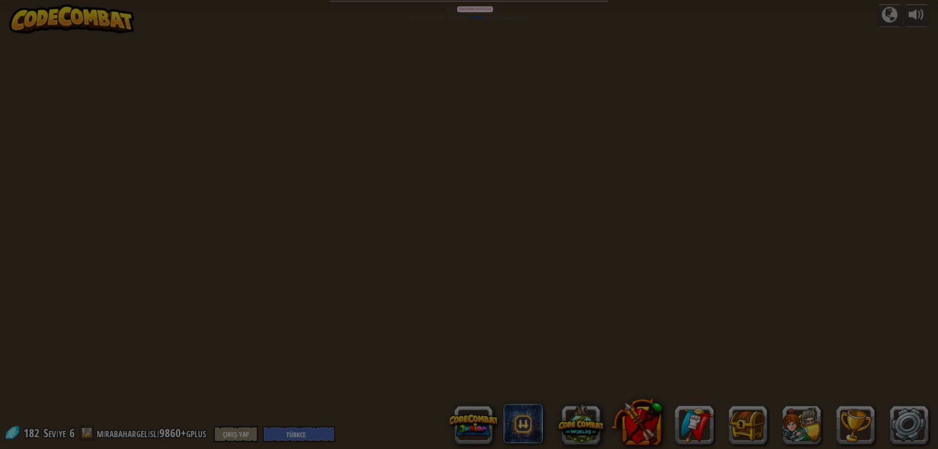
select select "tr"
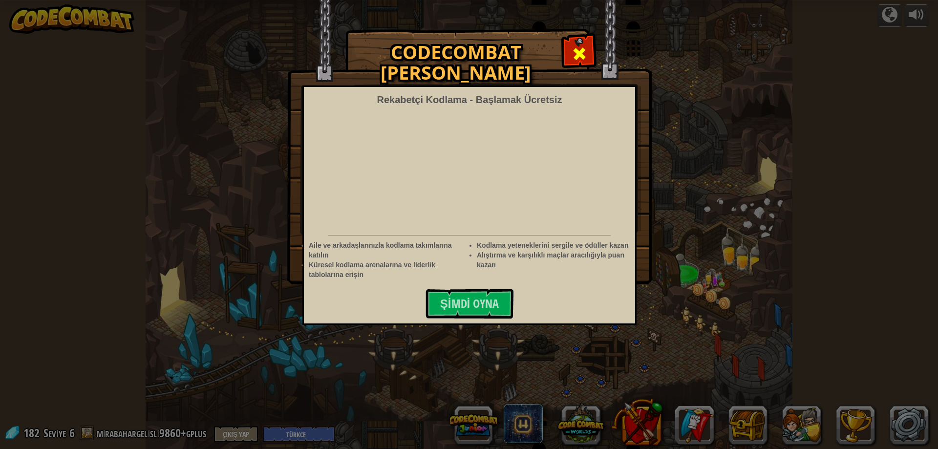
click at [577, 50] on span at bounding box center [580, 54] width 16 height 16
select select "tr"
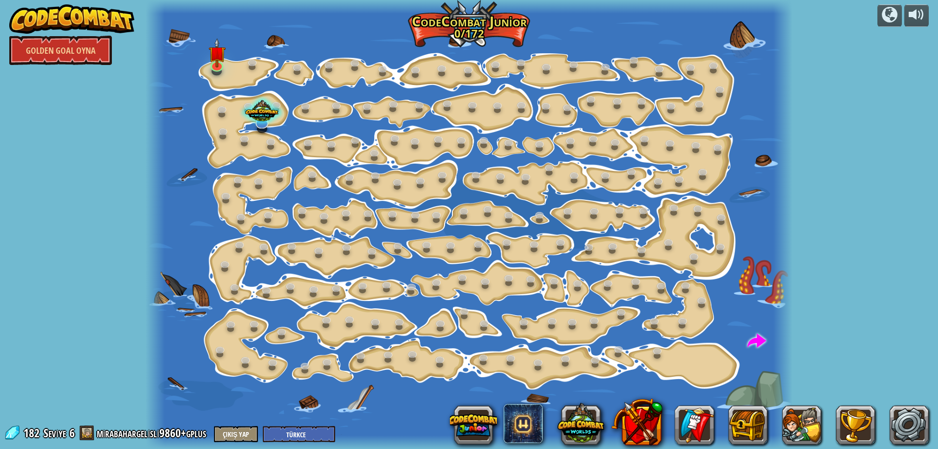
click at [575, 55] on div at bounding box center [469, 224] width 647 height 449
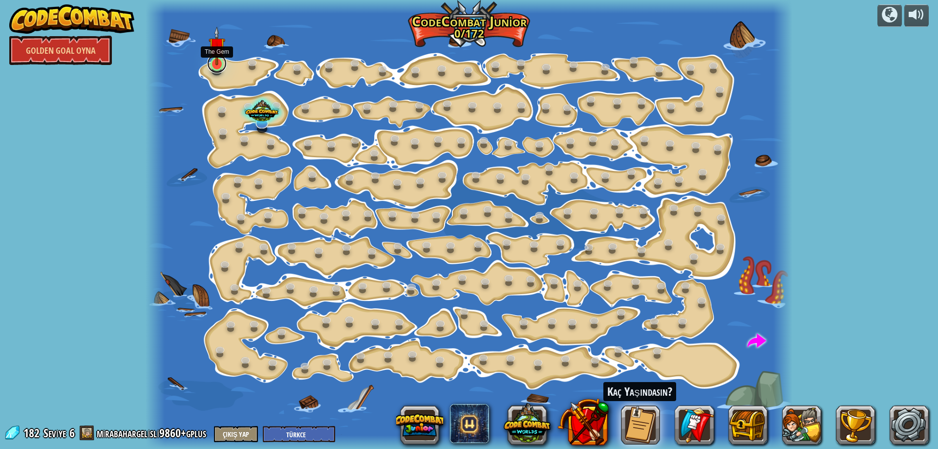
click at [215, 66] on link at bounding box center [217, 64] width 20 height 20
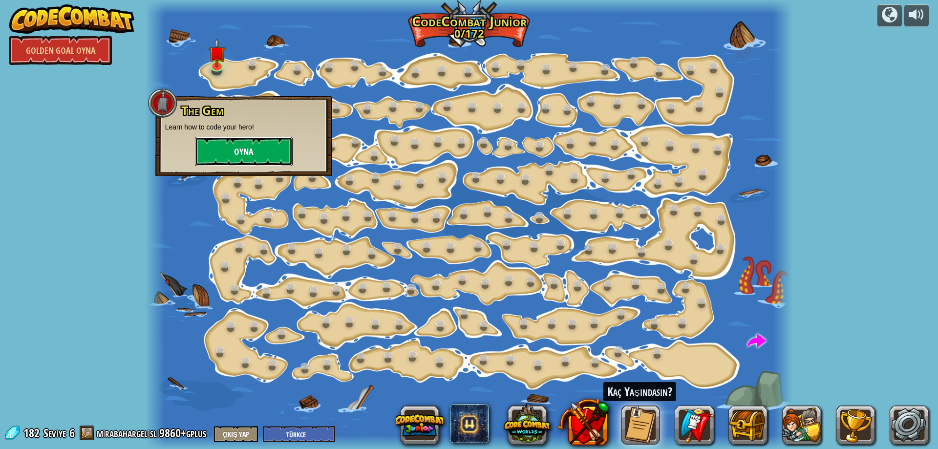
click at [258, 152] on button "Oyna" at bounding box center [244, 151] width 98 height 29
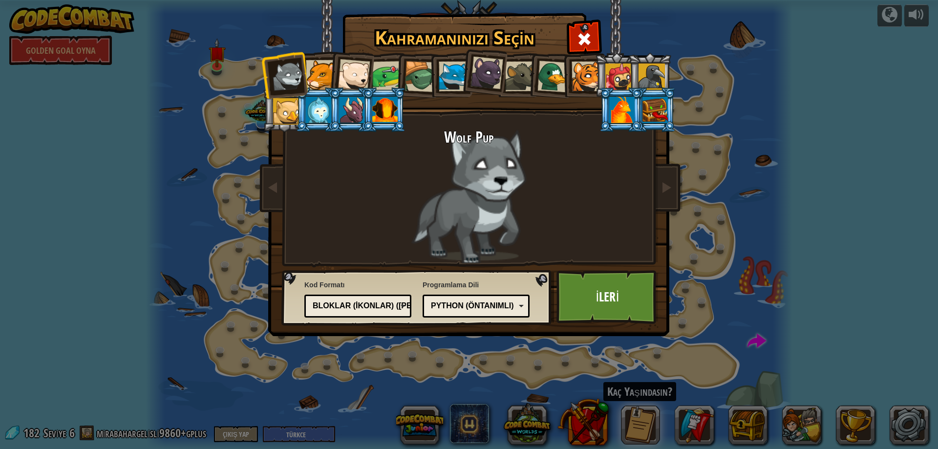
click at [656, 97] on div at bounding box center [654, 110] width 25 height 26
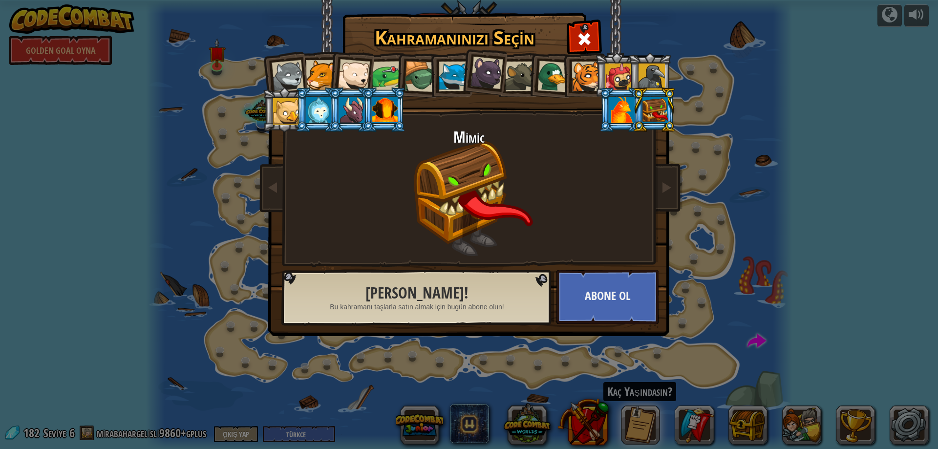
click at [392, 69] on div at bounding box center [387, 76] width 30 height 30
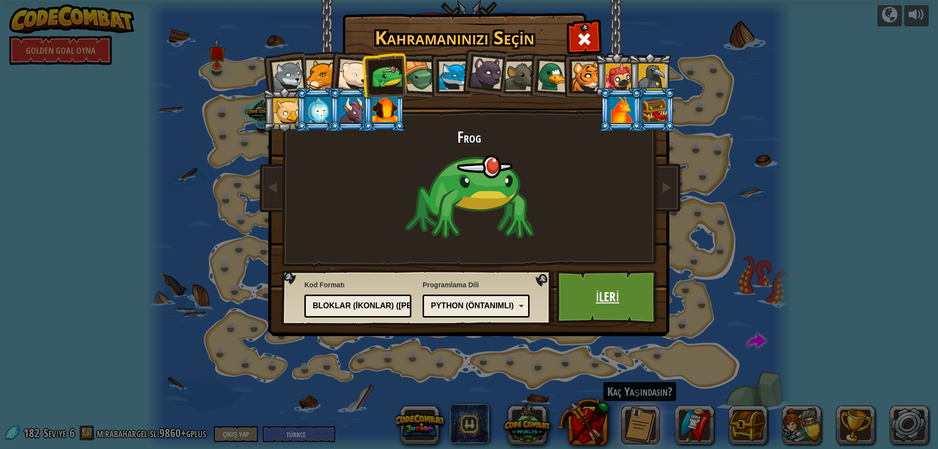
click at [583, 287] on link "İleri" at bounding box center [607, 297] width 102 height 54
